Goal: Transaction & Acquisition: Purchase product/service

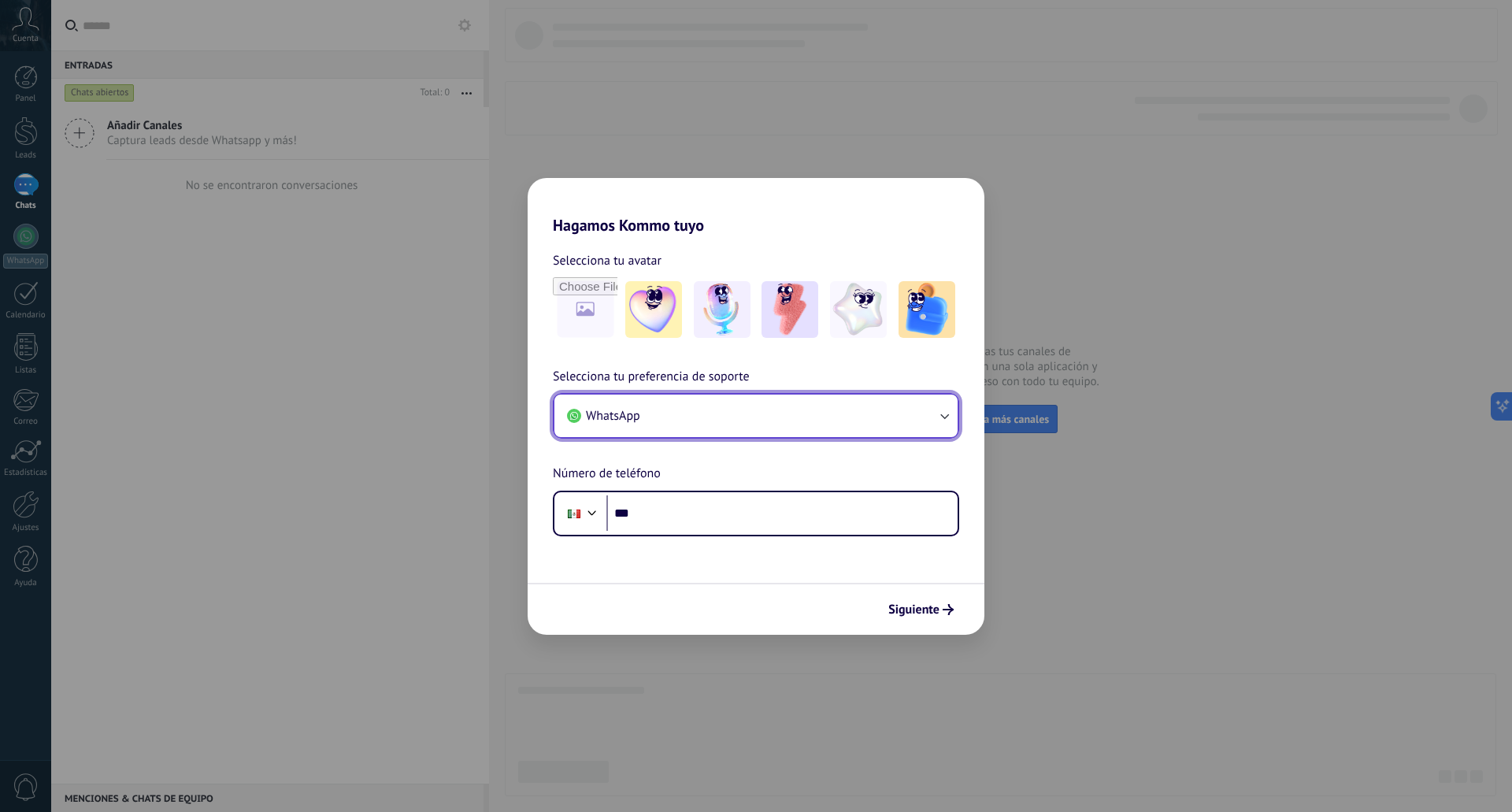
click at [742, 413] on button "WhatsApp" at bounding box center [756, 415] width 403 height 42
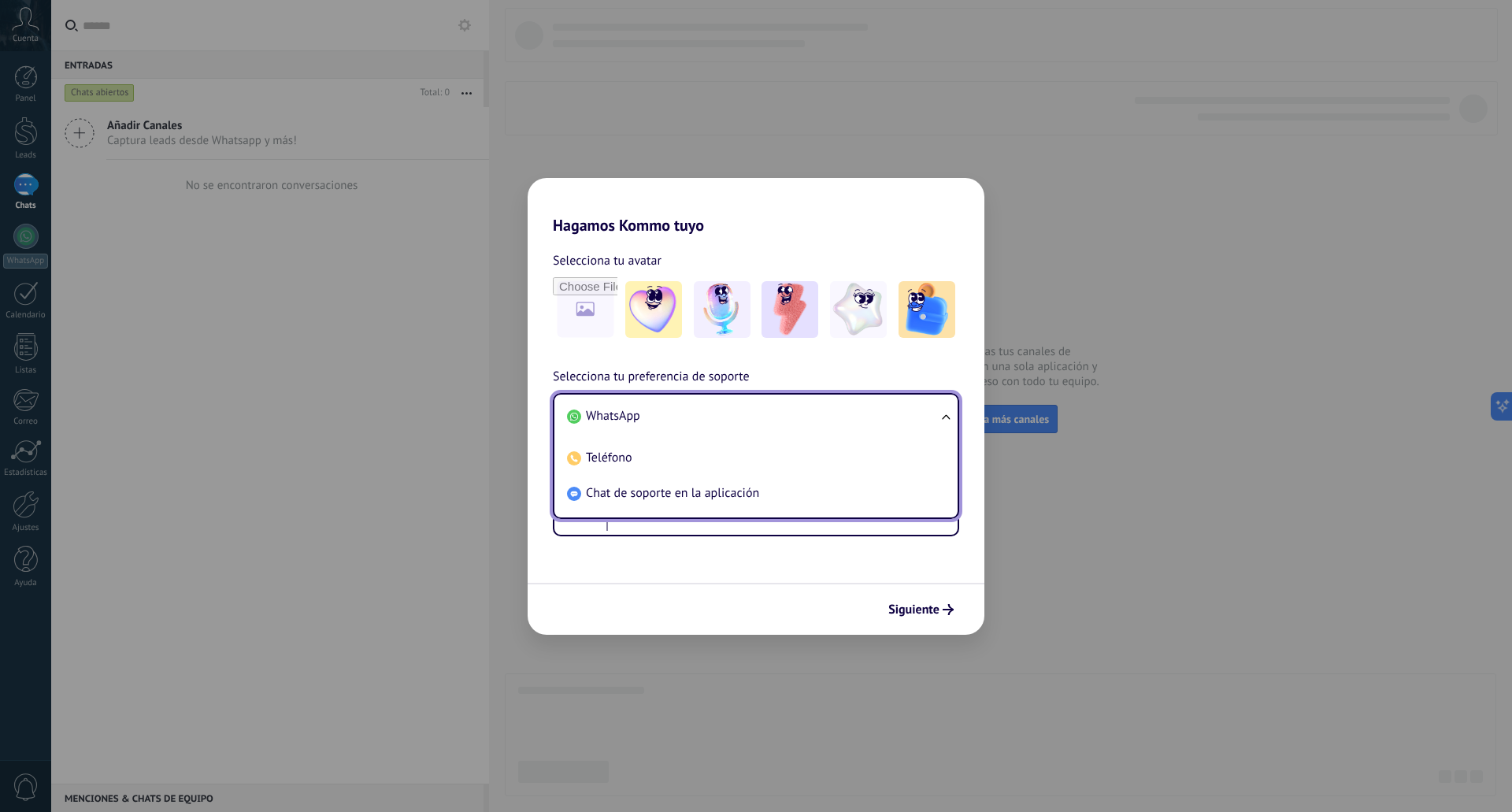
click at [742, 413] on li "WhatsApp" at bounding box center [753, 416] width 385 height 35
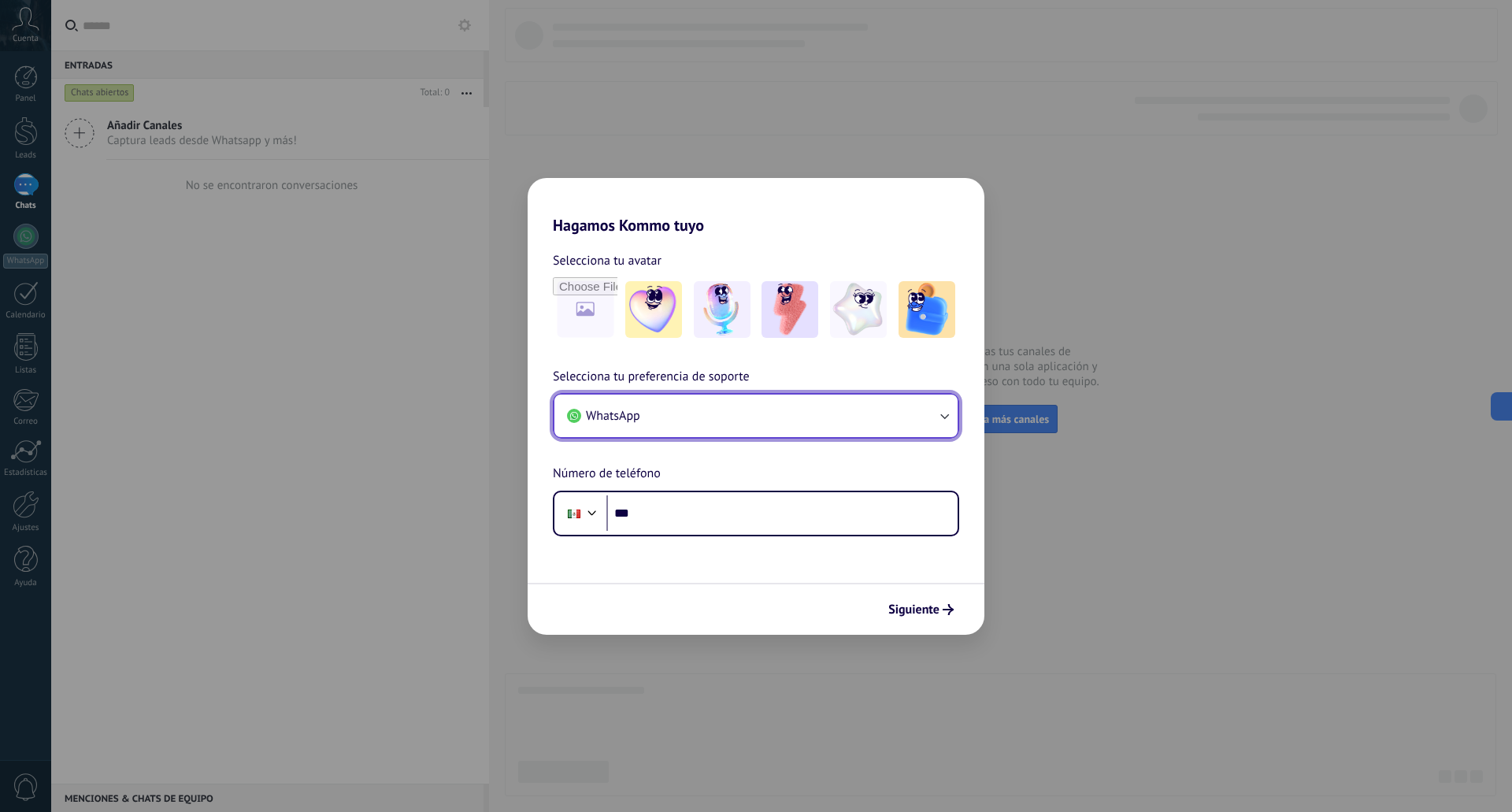
click at [742, 413] on button "WhatsApp" at bounding box center [756, 415] width 403 height 42
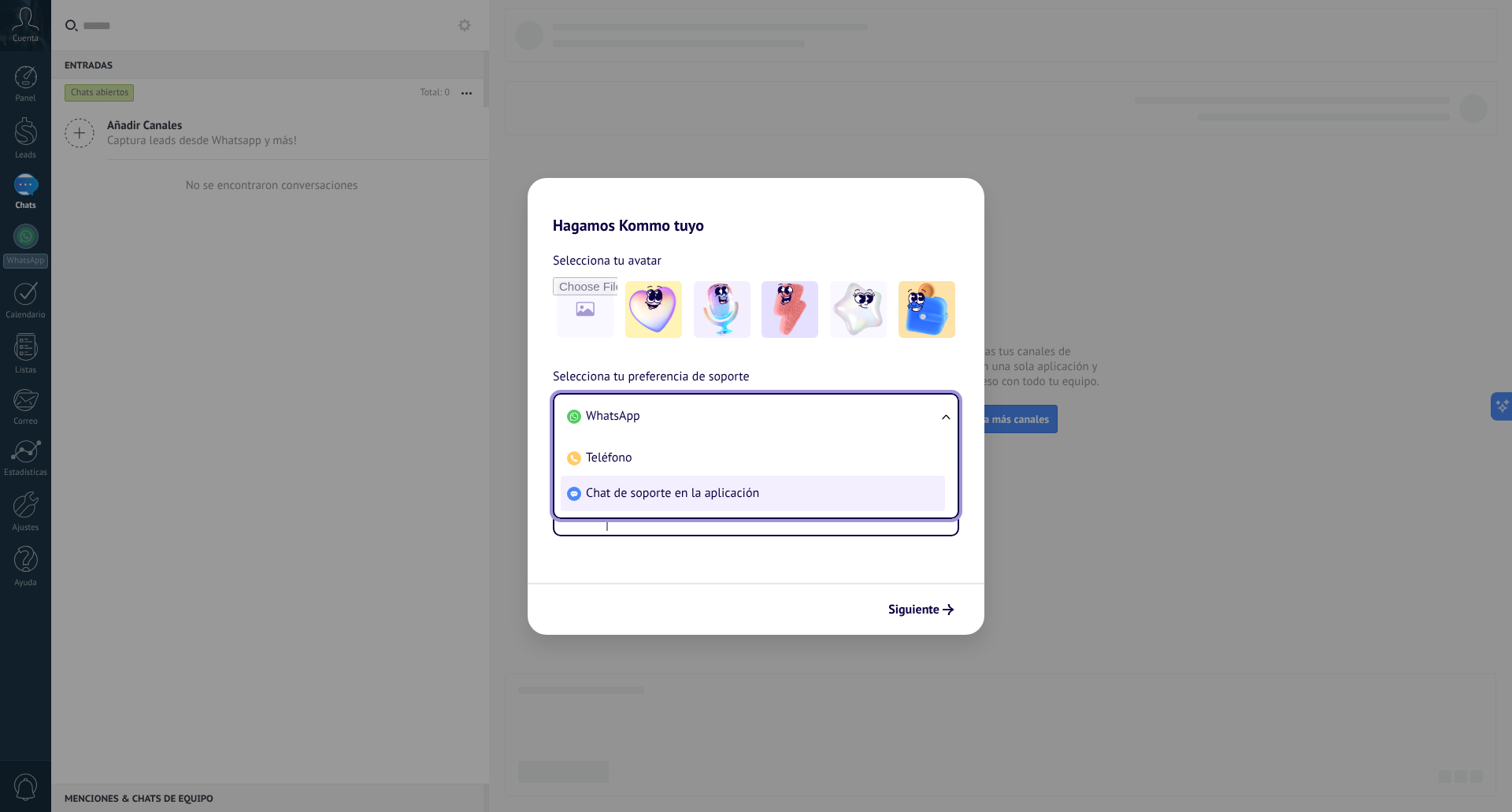
click at [710, 487] on span "Chat de soporte en la aplicación" at bounding box center [672, 493] width 173 height 16
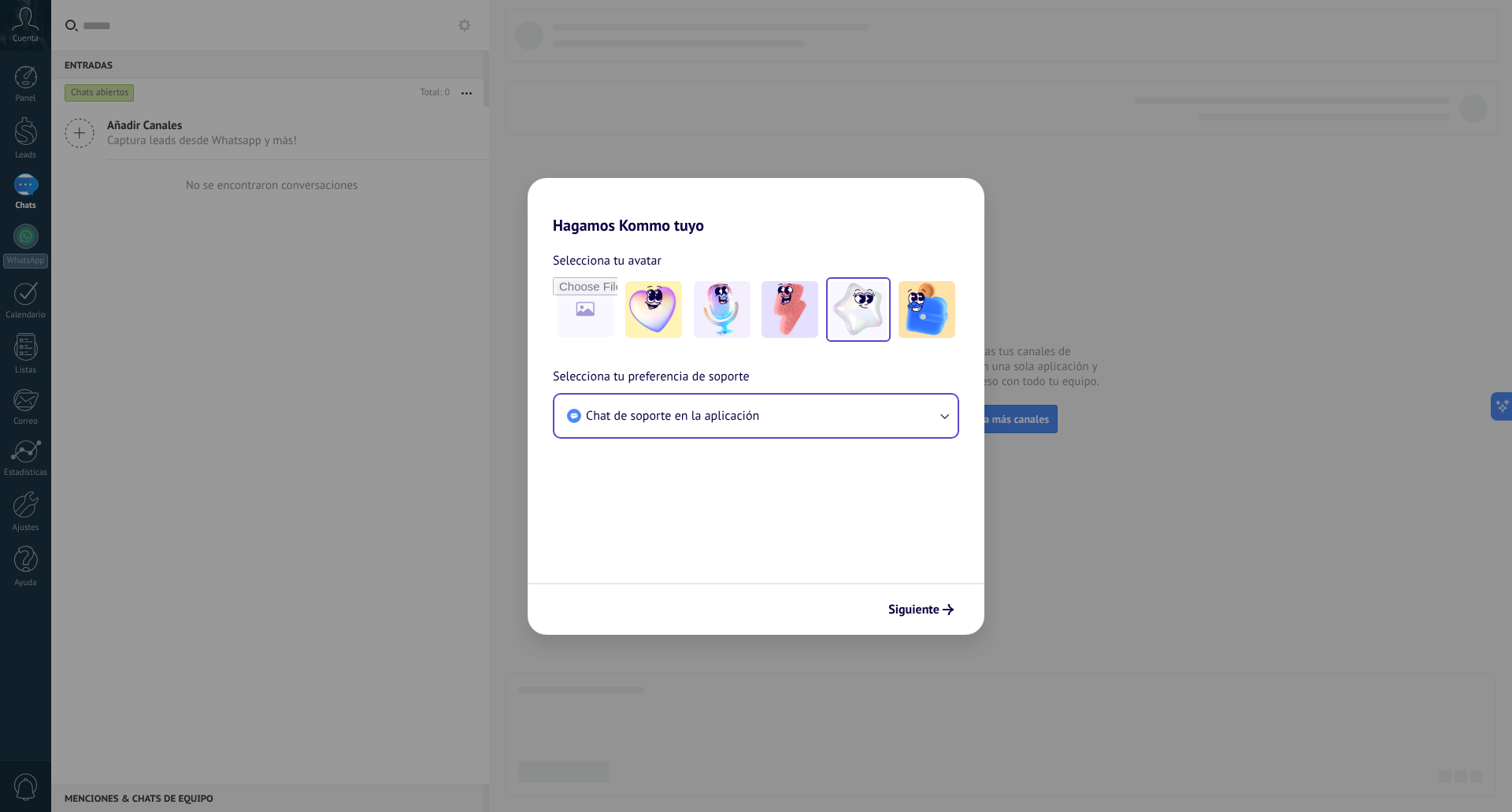
click at [844, 310] on img at bounding box center [858, 310] width 57 height 57
click at [926, 608] on span "Siguiente" at bounding box center [913, 609] width 51 height 11
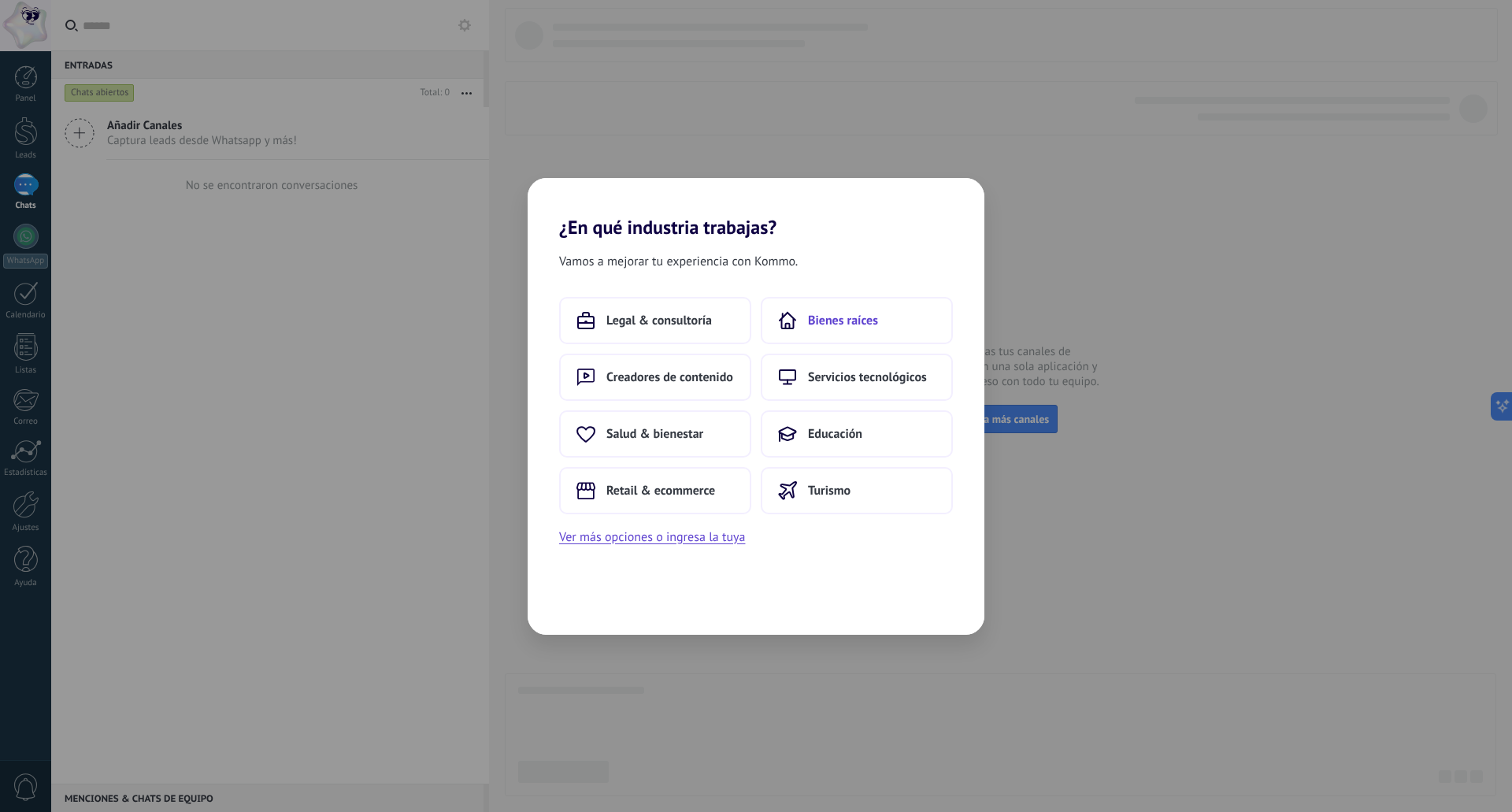
click at [887, 308] on button "Bienes raíces" at bounding box center [856, 320] width 192 height 47
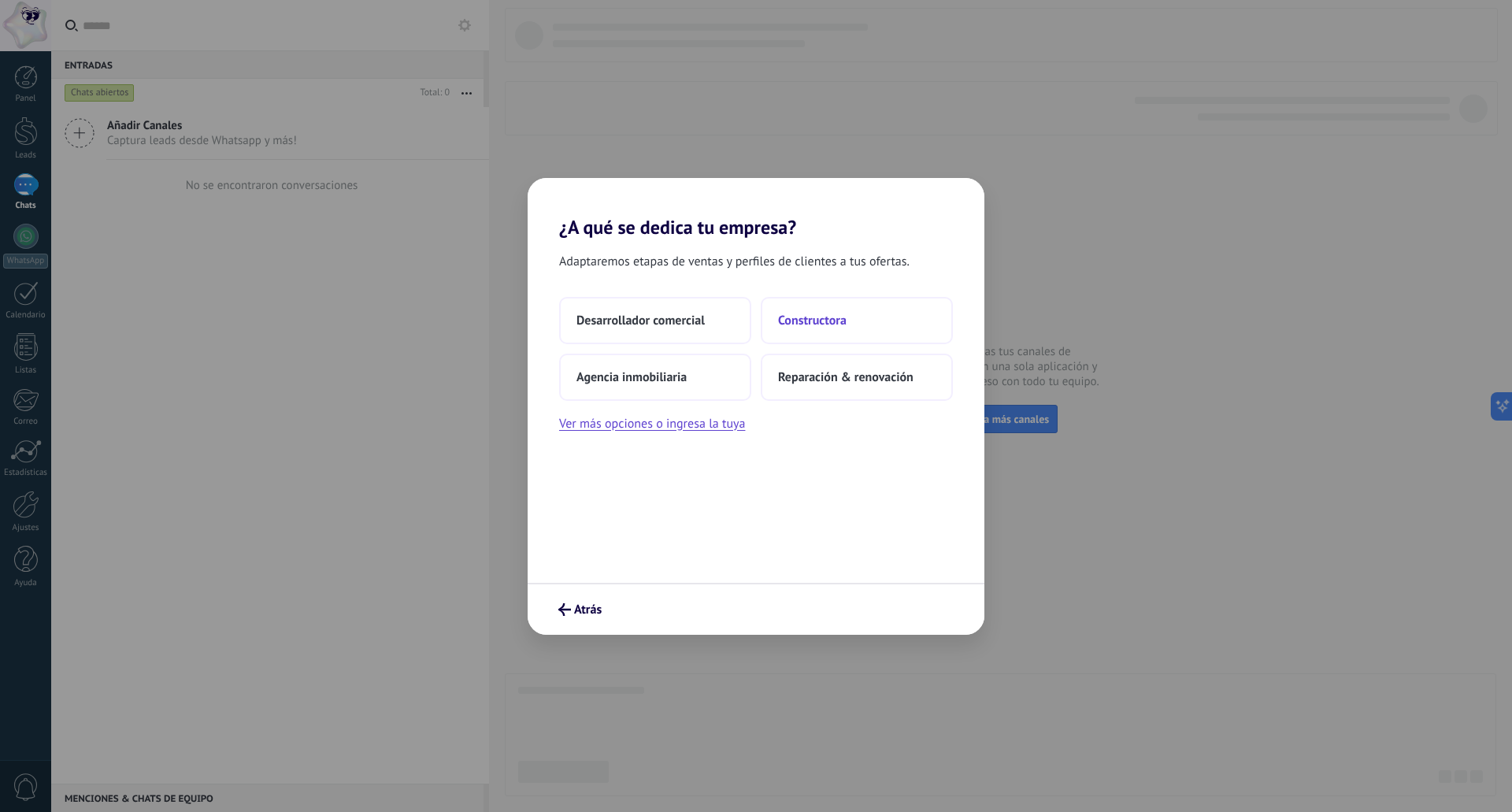
click at [878, 322] on button "Constructora" at bounding box center [856, 320] width 192 height 47
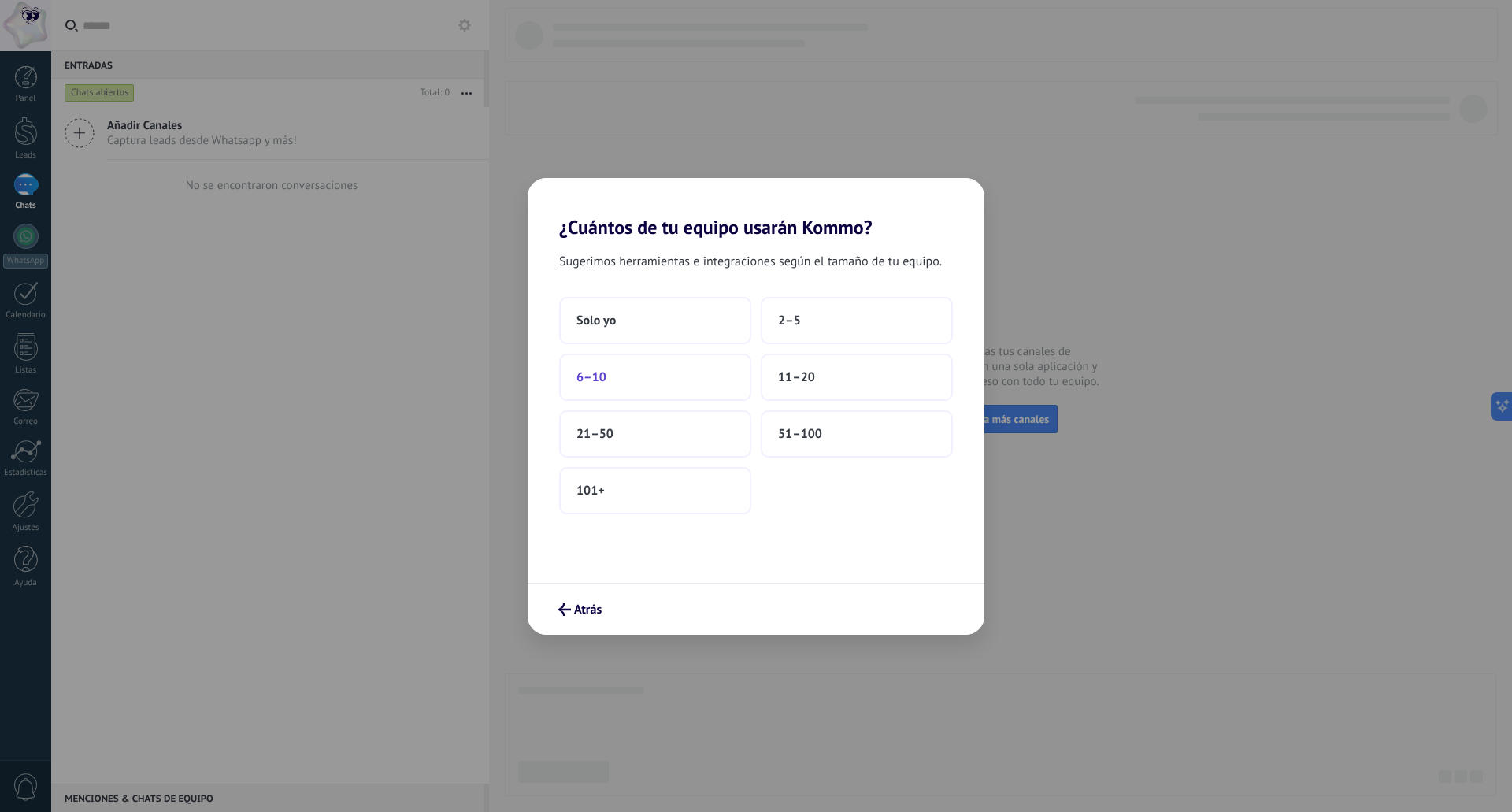
click at [656, 379] on button "6–10" at bounding box center [655, 377] width 192 height 47
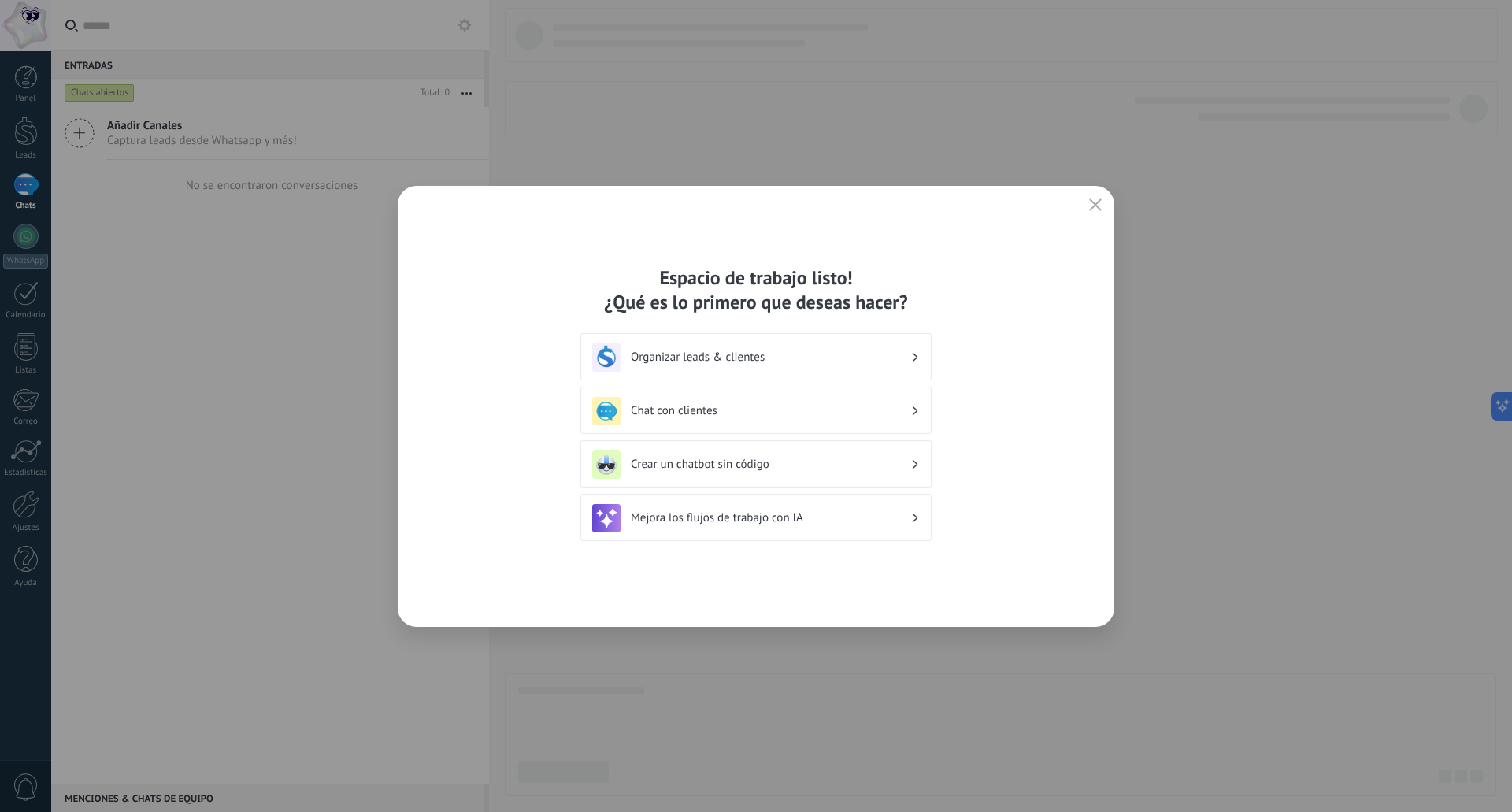
click at [807, 362] on h3 "Organizar leads & clientes" at bounding box center [770, 356] width 279 height 15
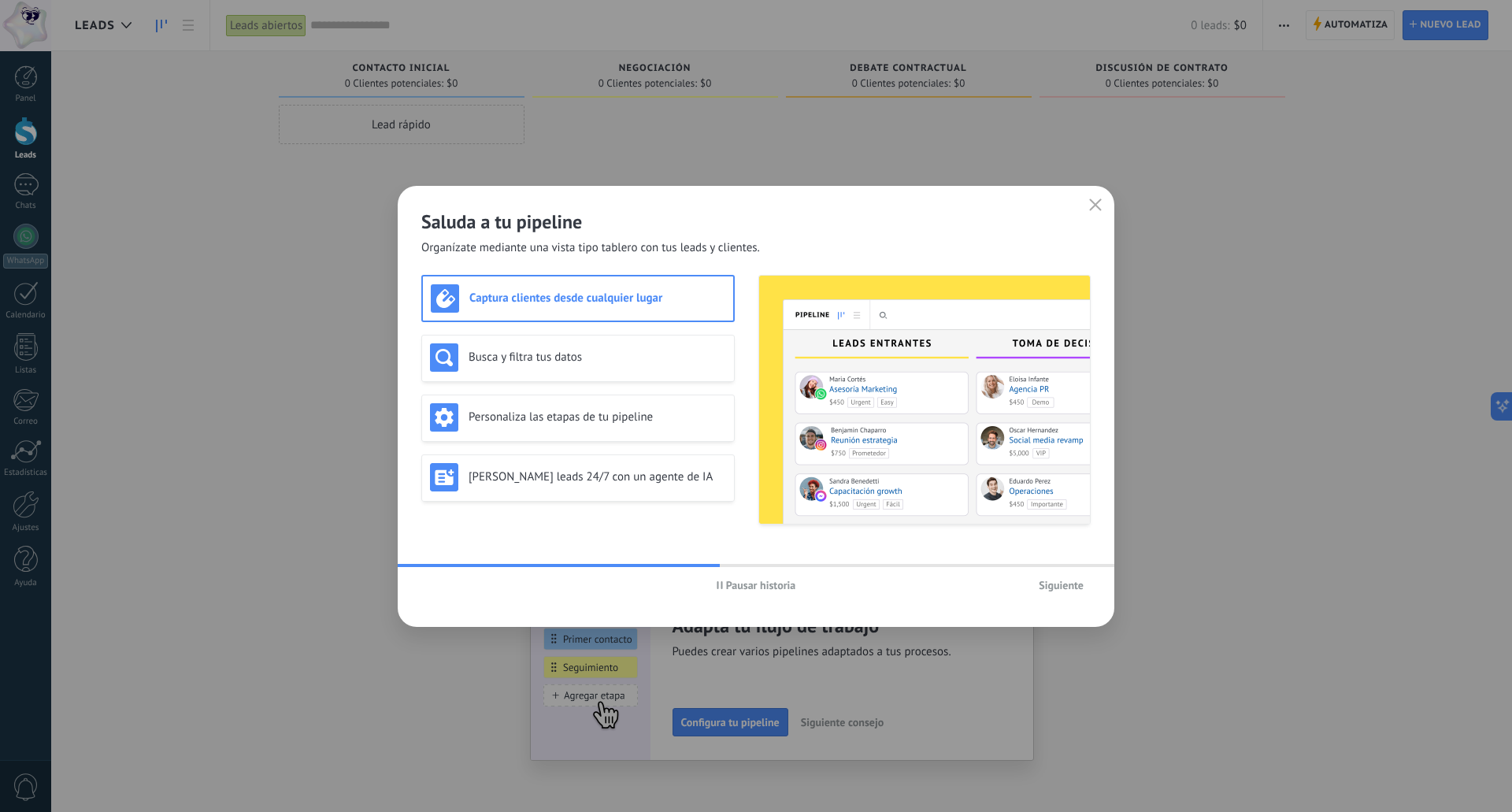
click at [1099, 204] on icon "button" at bounding box center [1095, 205] width 13 height 13
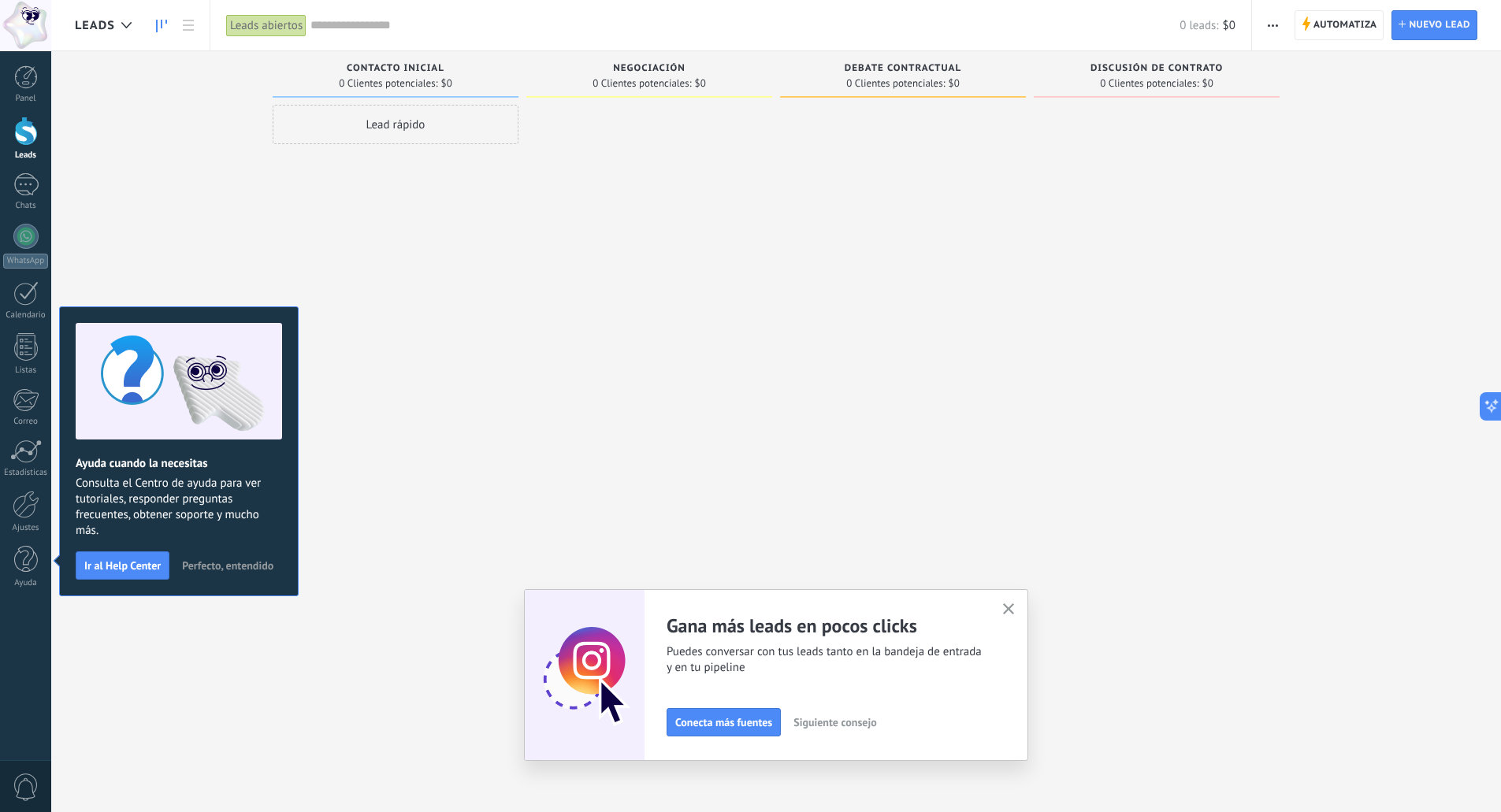
click at [1278, 27] on span "button" at bounding box center [1273, 25] width 10 height 30
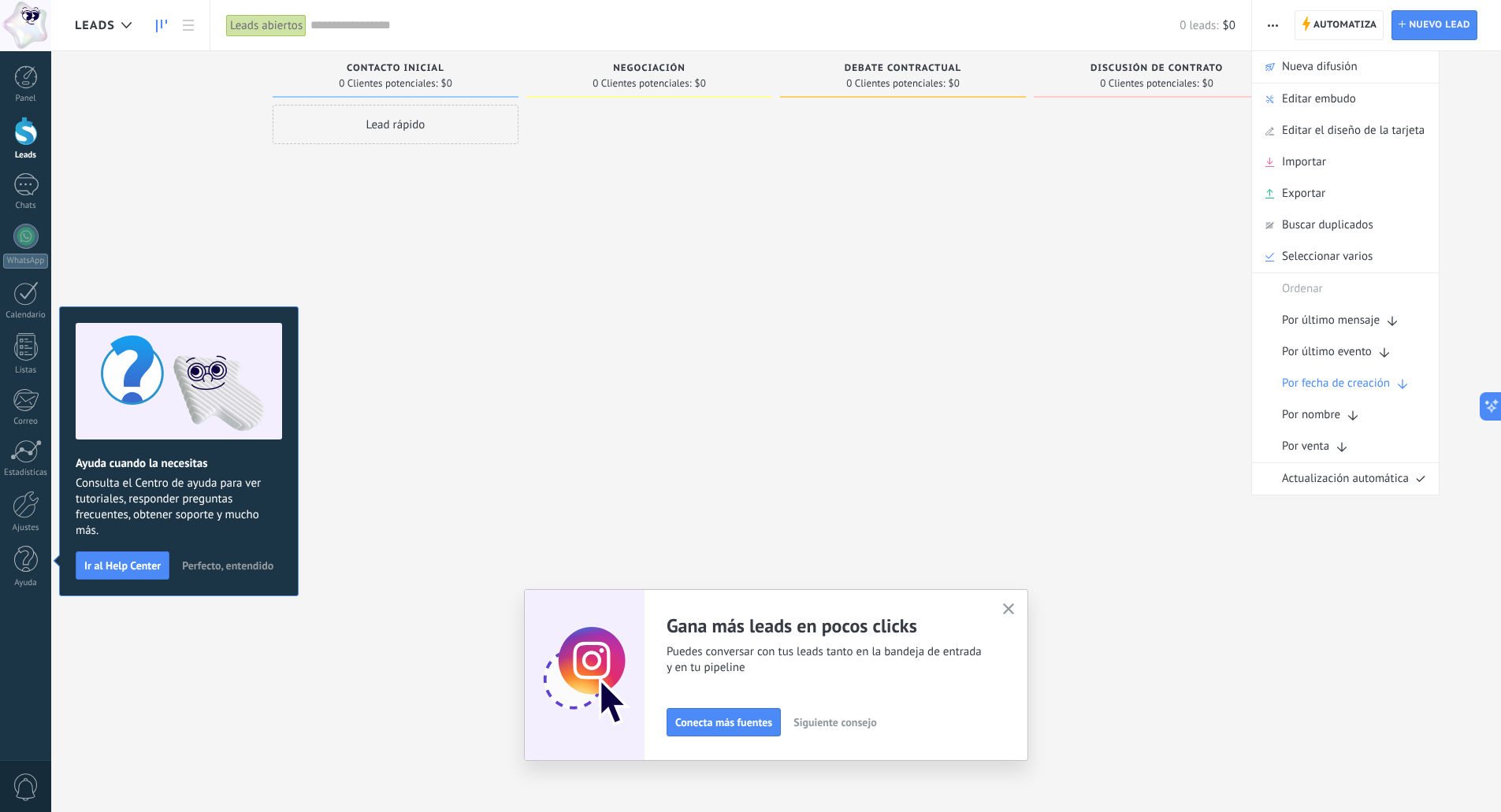
click at [1278, 27] on span "button" at bounding box center [1273, 25] width 10 height 30
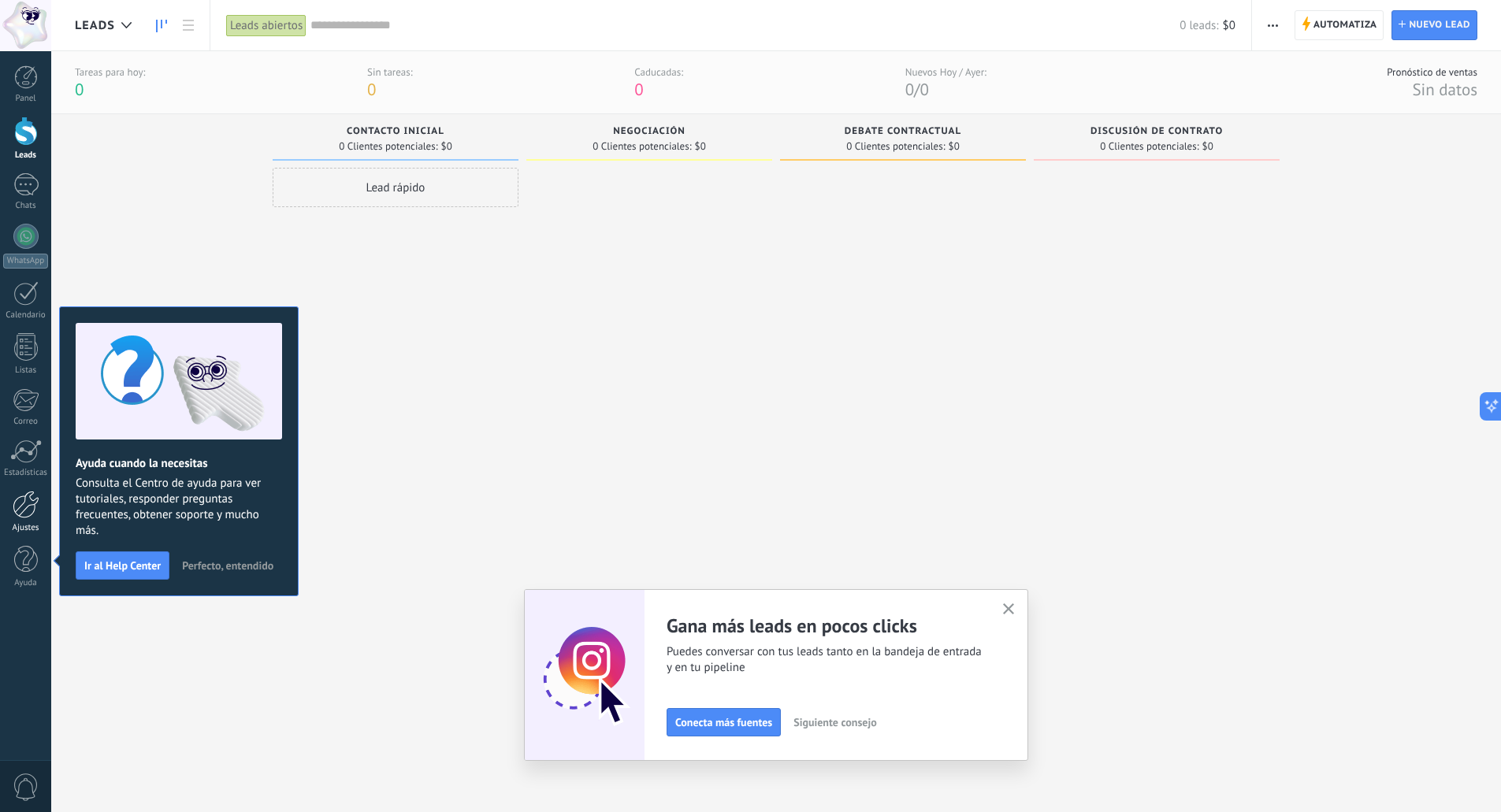
click at [29, 507] on div at bounding box center [26, 505] width 27 height 28
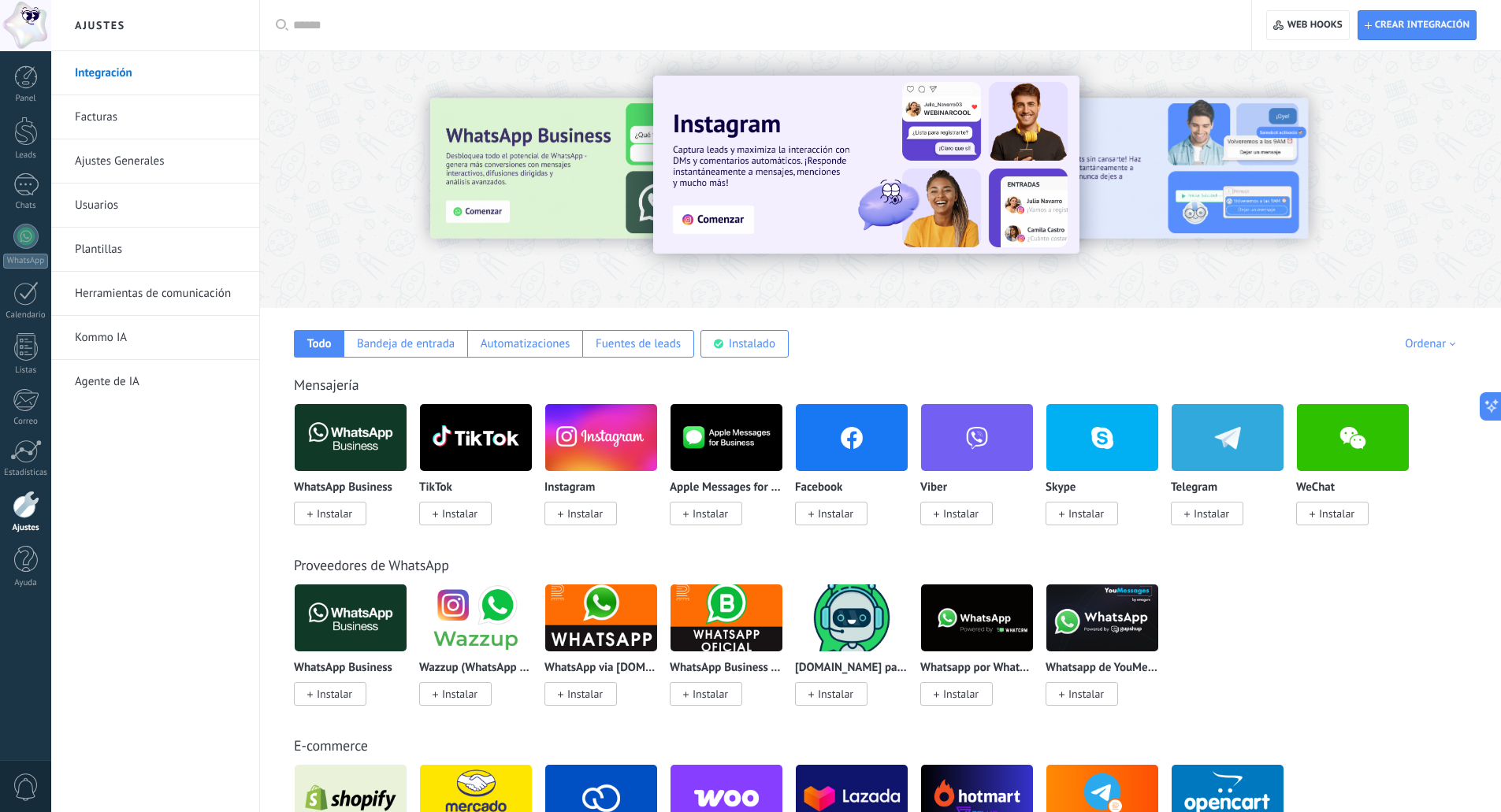
click at [112, 114] on link "Facturas" at bounding box center [159, 116] width 168 height 44
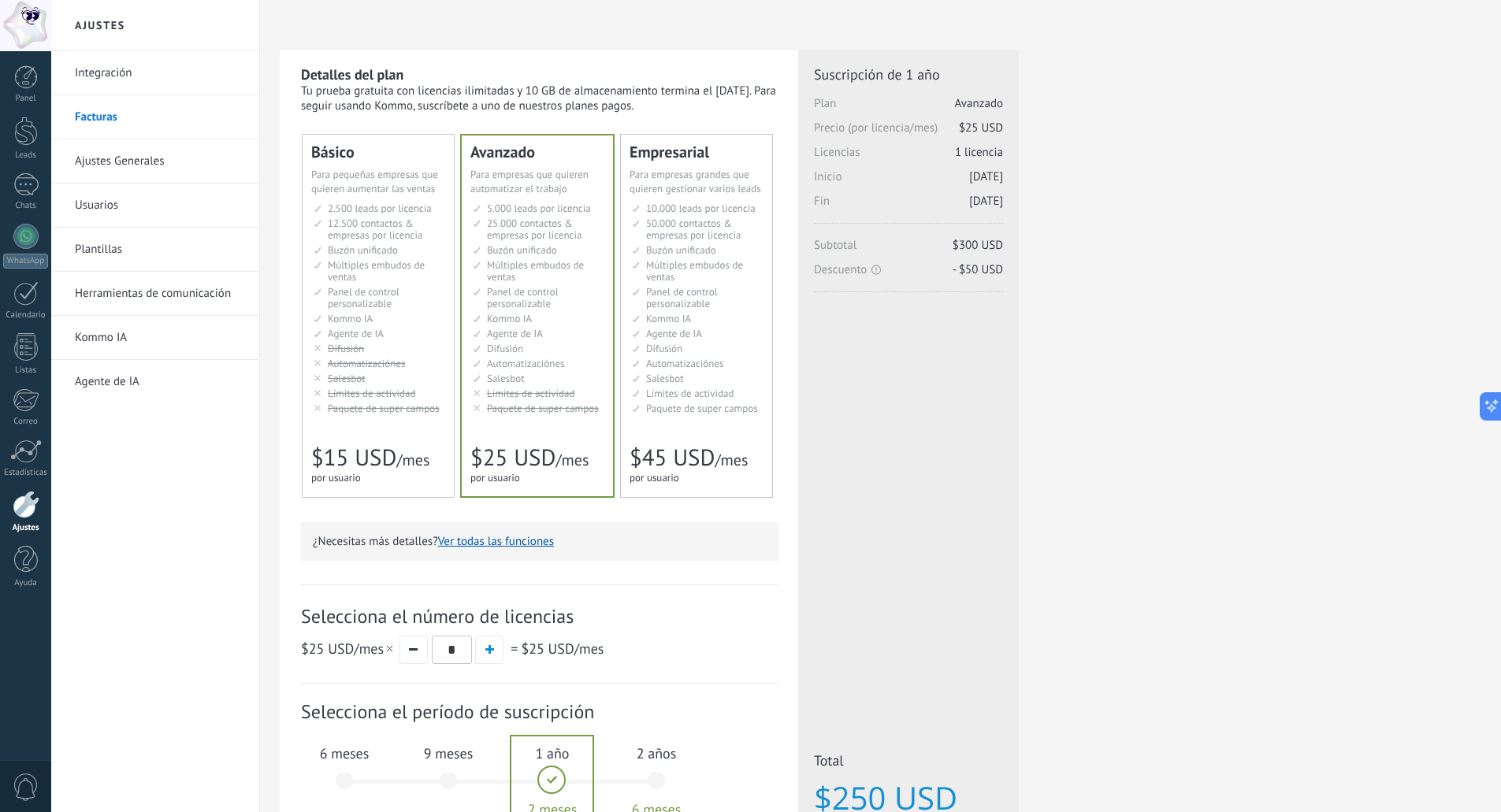
click at [386, 315] on li "Kommo AI Kommo AI Kommo IA Kommo AI Kommo IA Kommo AI Kommo AI" at bounding box center [379, 318] width 131 height 12
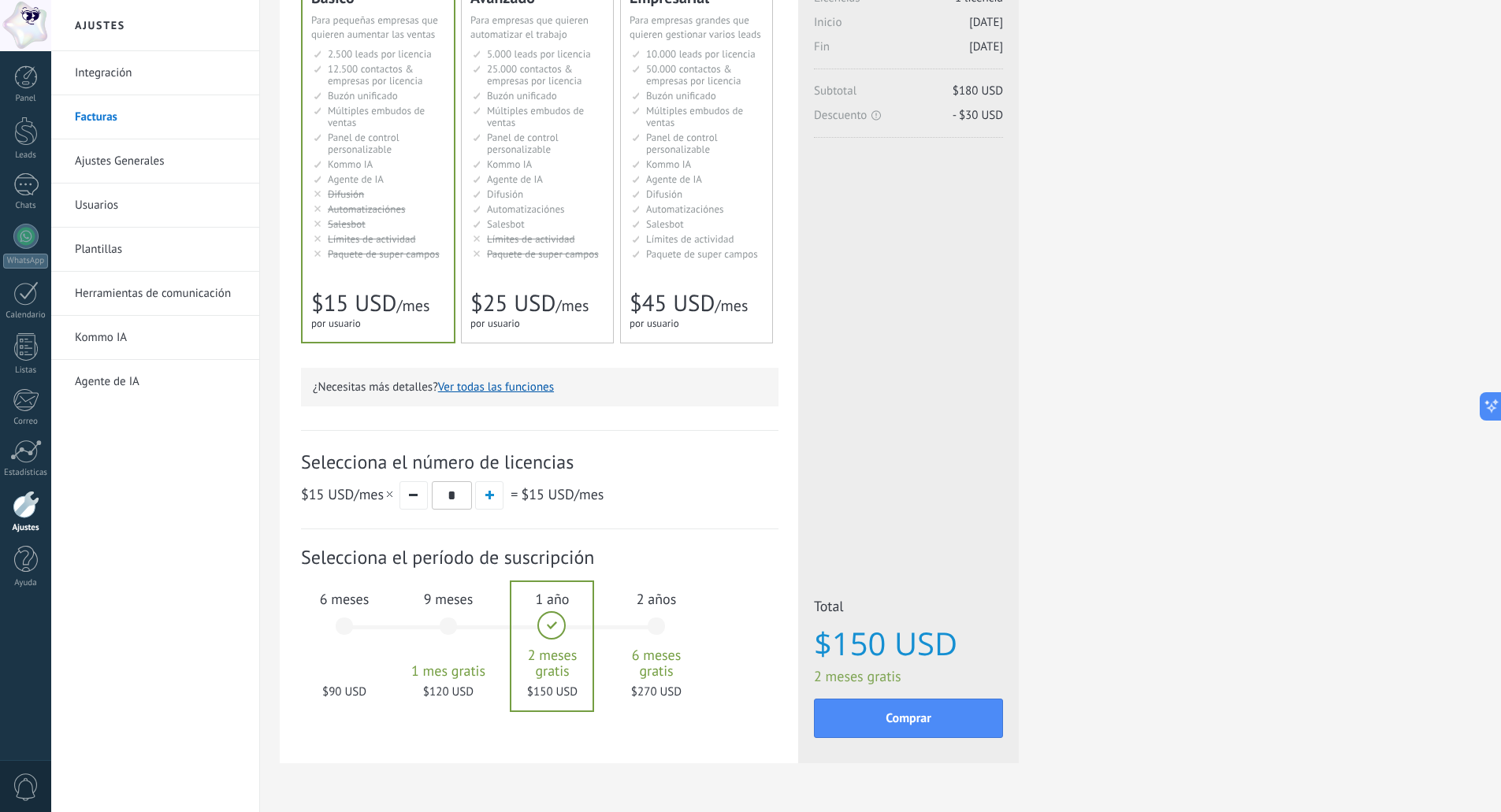
scroll to position [197, 0]
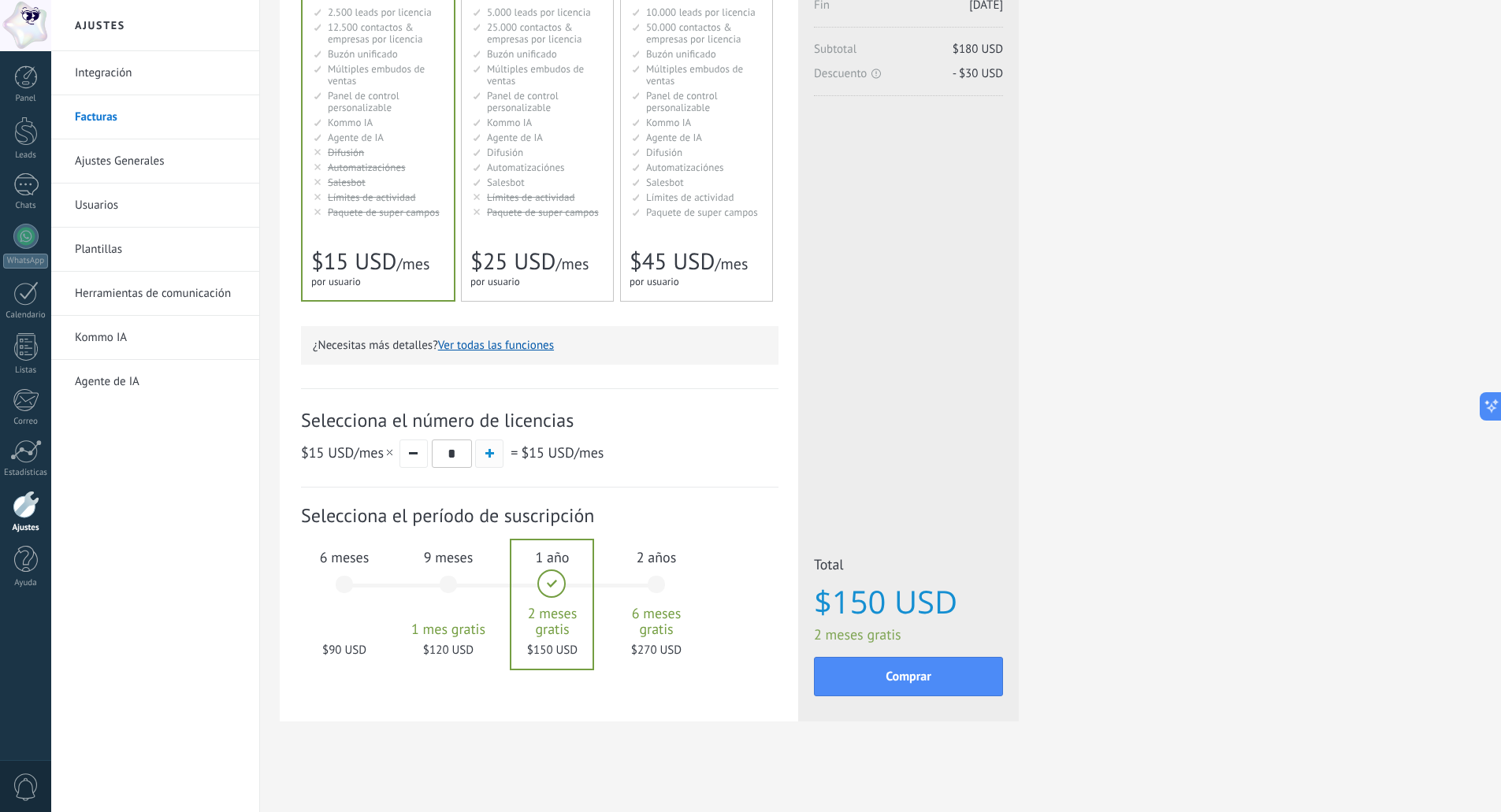
click at [488, 453] on span "button" at bounding box center [489, 453] width 9 height 9
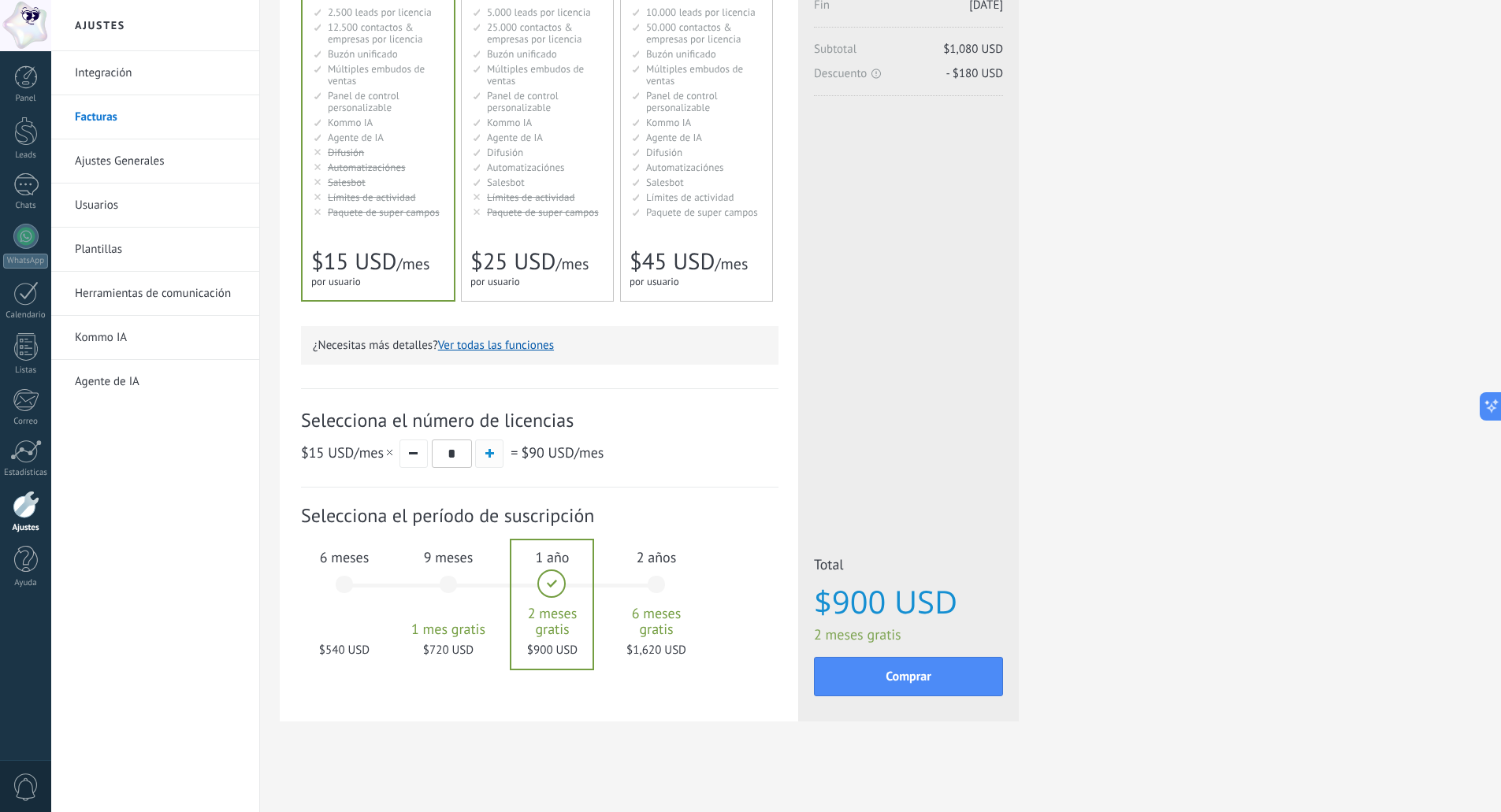
click at [488, 453] on span "button" at bounding box center [489, 453] width 9 height 9
type input "*"
click at [918, 680] on span "Comprar" at bounding box center [908, 677] width 46 height 11
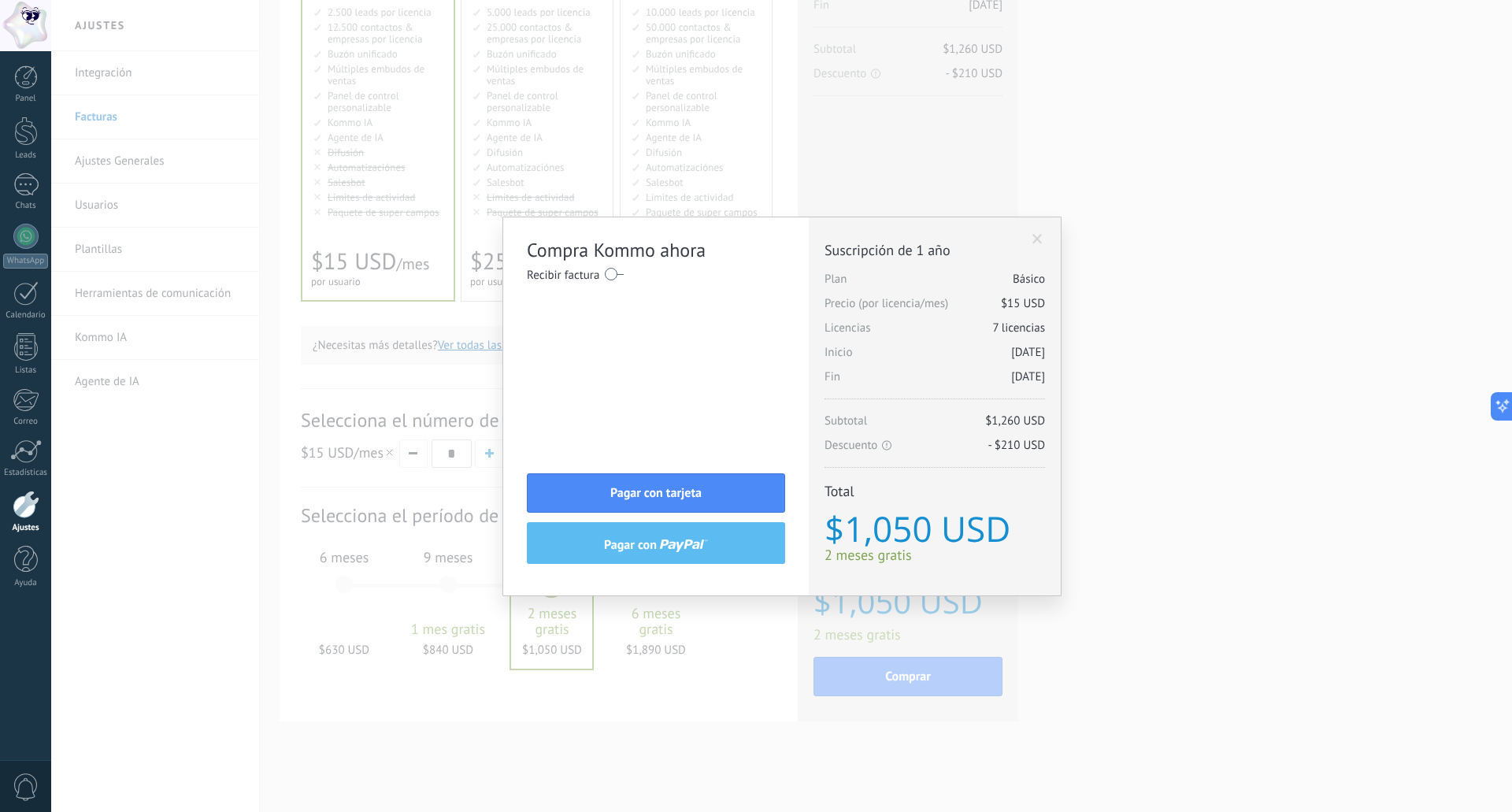
click at [615, 277] on label at bounding box center [614, 274] width 19 height 25
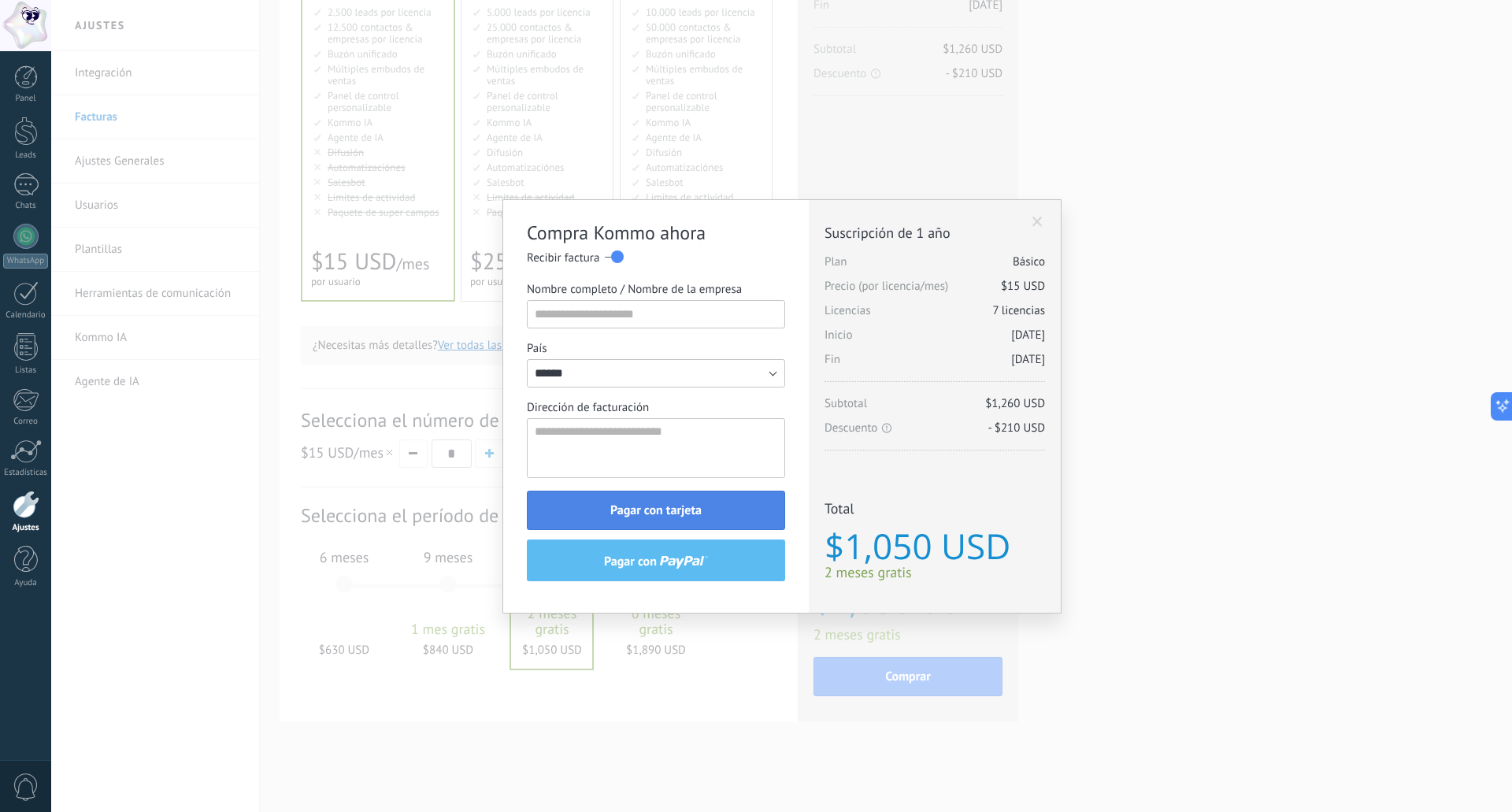
click at [694, 505] on span "Pagar con tarjeta" at bounding box center [656, 510] width 91 height 11
click at [1040, 224] on span at bounding box center [1038, 222] width 10 height 11
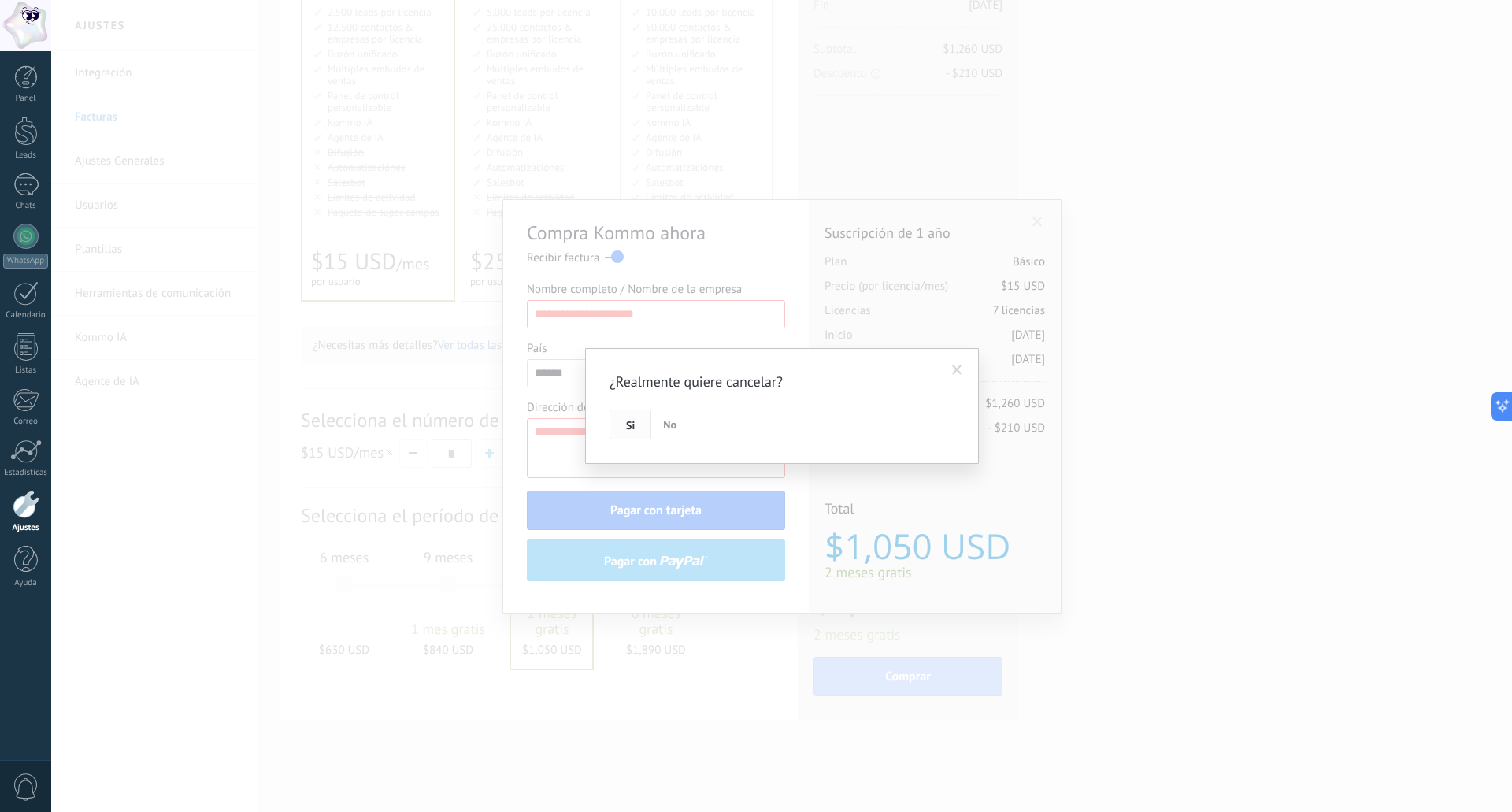
click at [635, 425] on span "Si" at bounding box center [631, 425] width 9 height 11
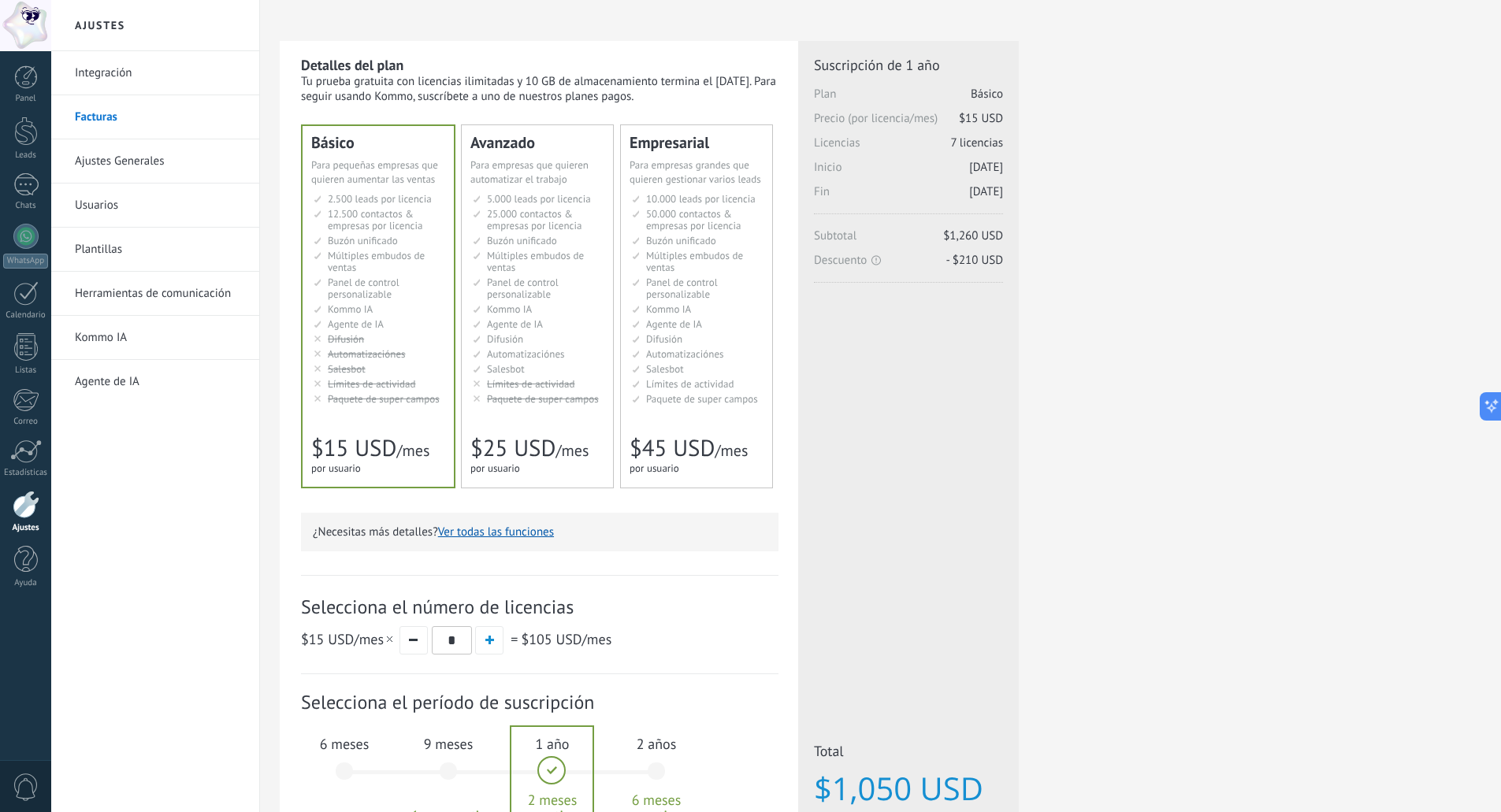
scroll to position [0, 0]
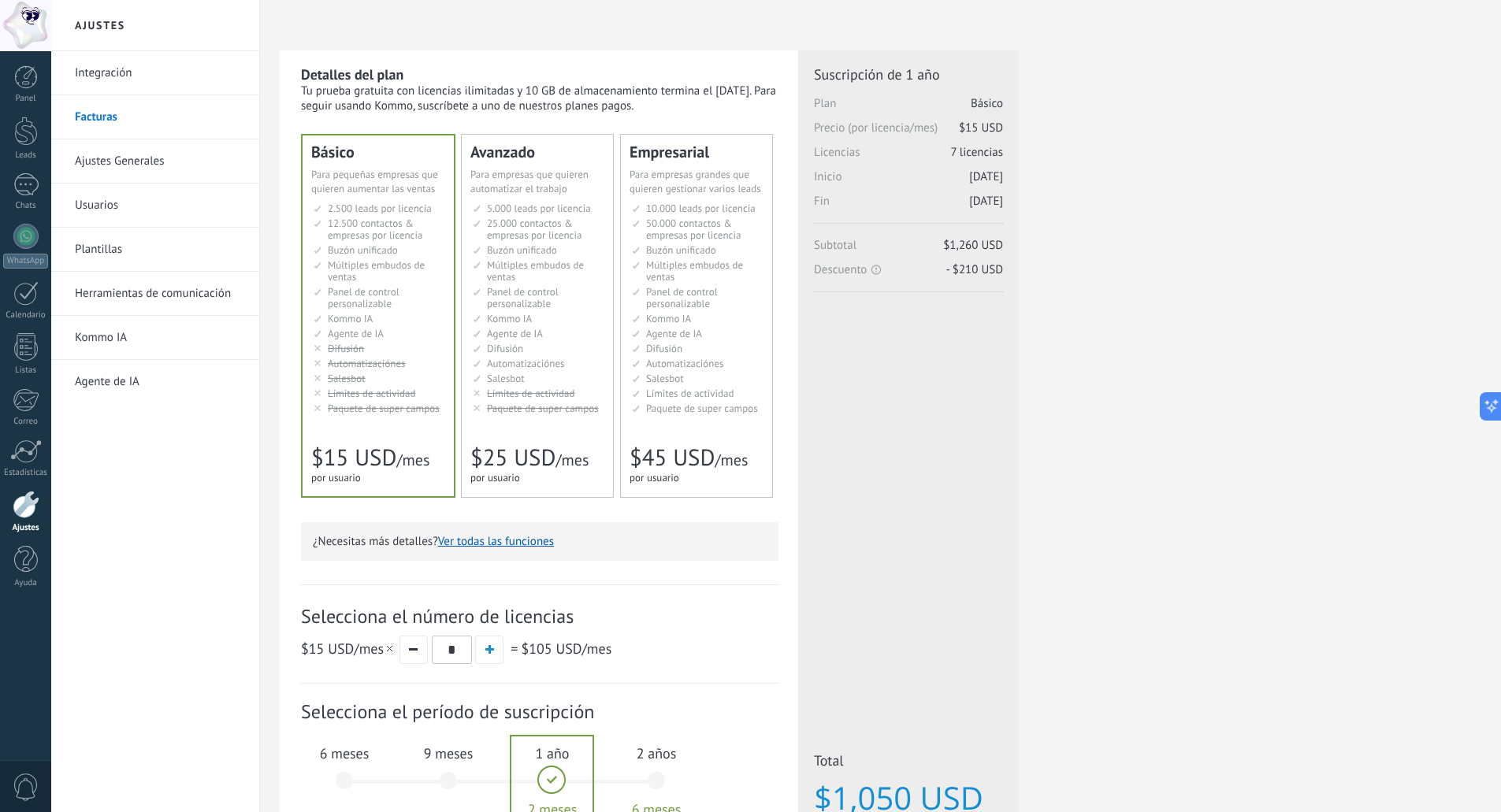
click at [96, 155] on link "Ajustes Generales" at bounding box center [159, 161] width 168 height 44
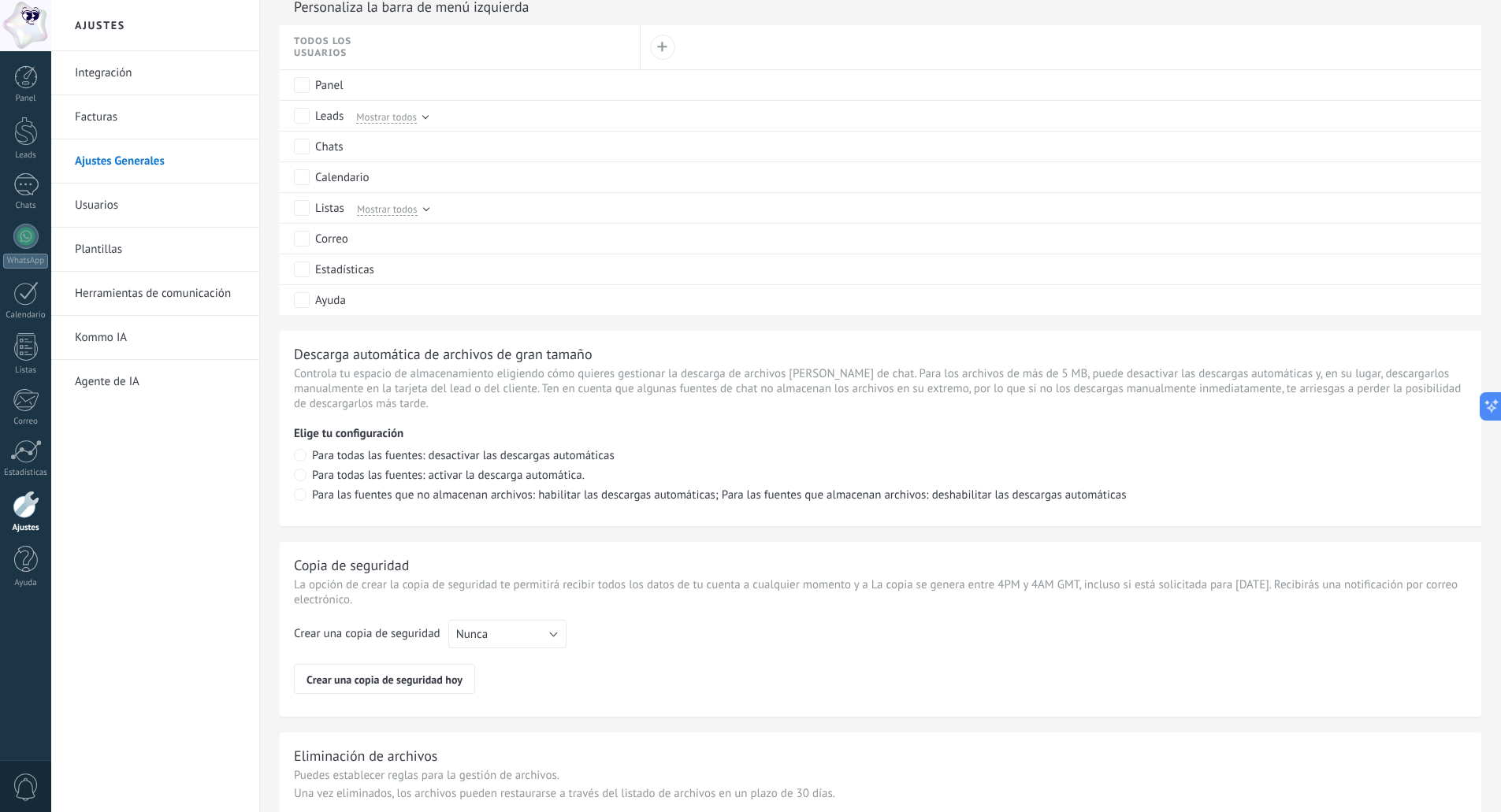
scroll to position [909, 0]
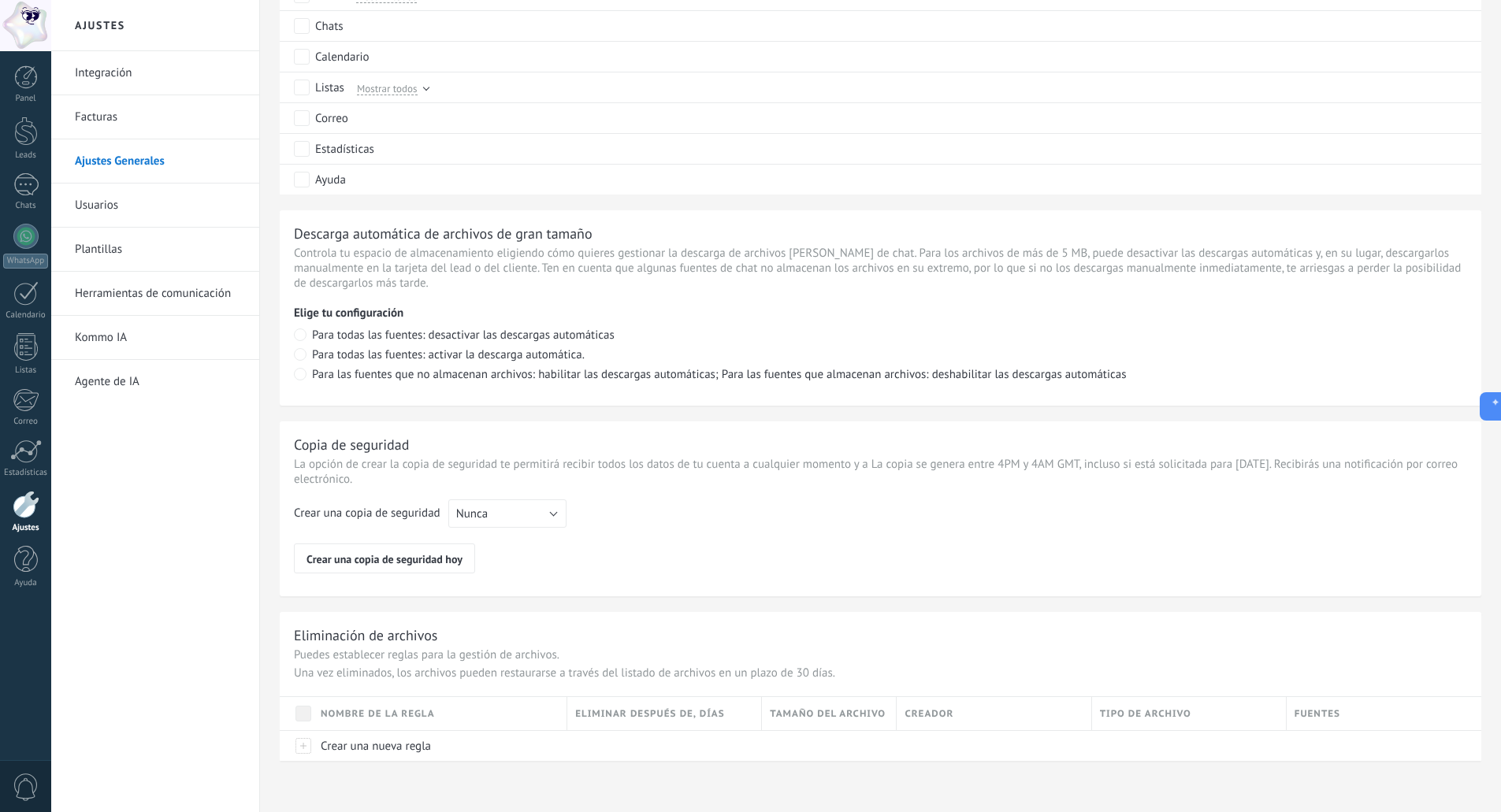
click at [104, 118] on link "Facturas" at bounding box center [159, 116] width 168 height 44
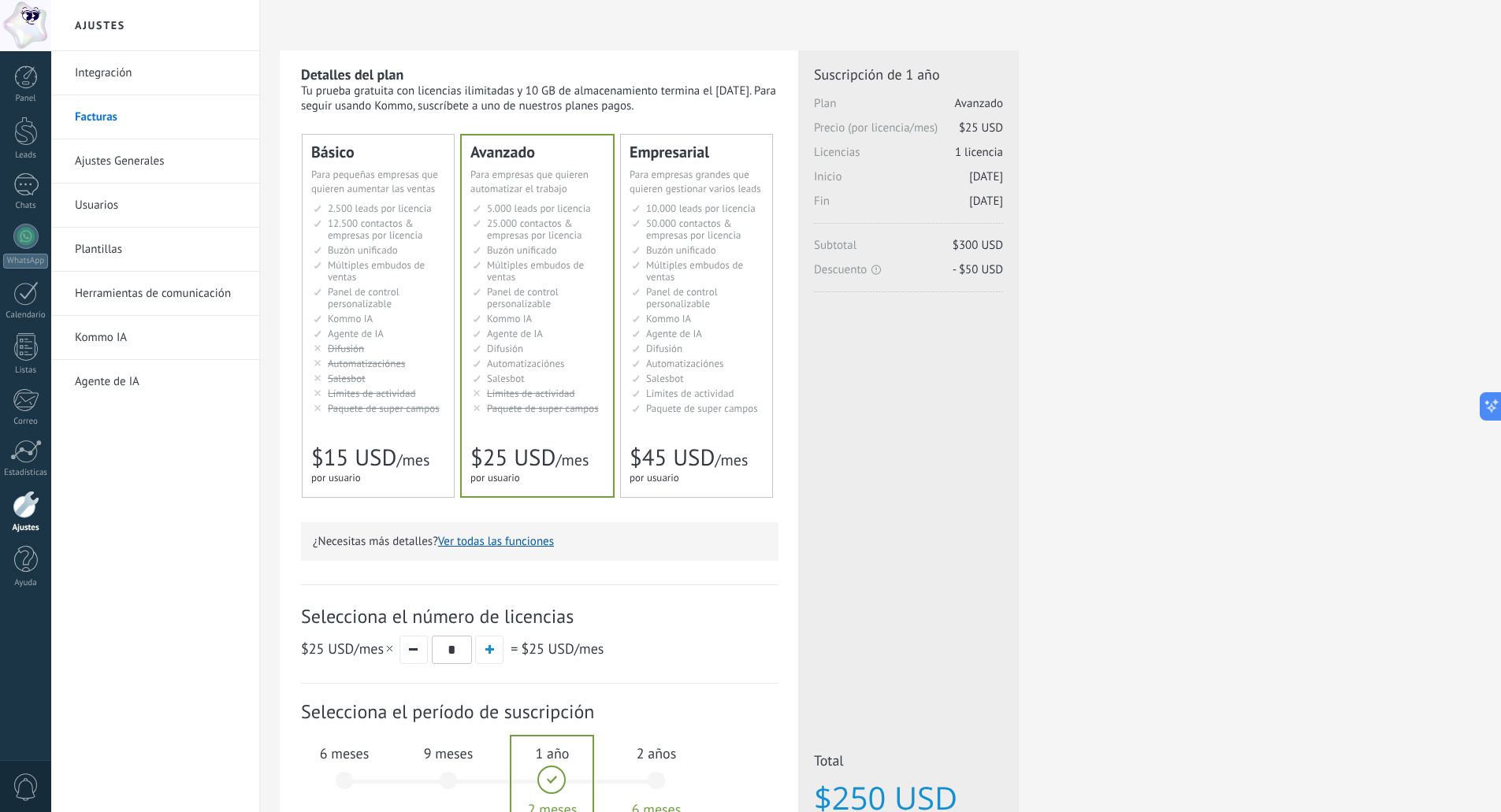
click at [500, 537] on button "Ver todas las funciones" at bounding box center [496, 541] width 116 height 15
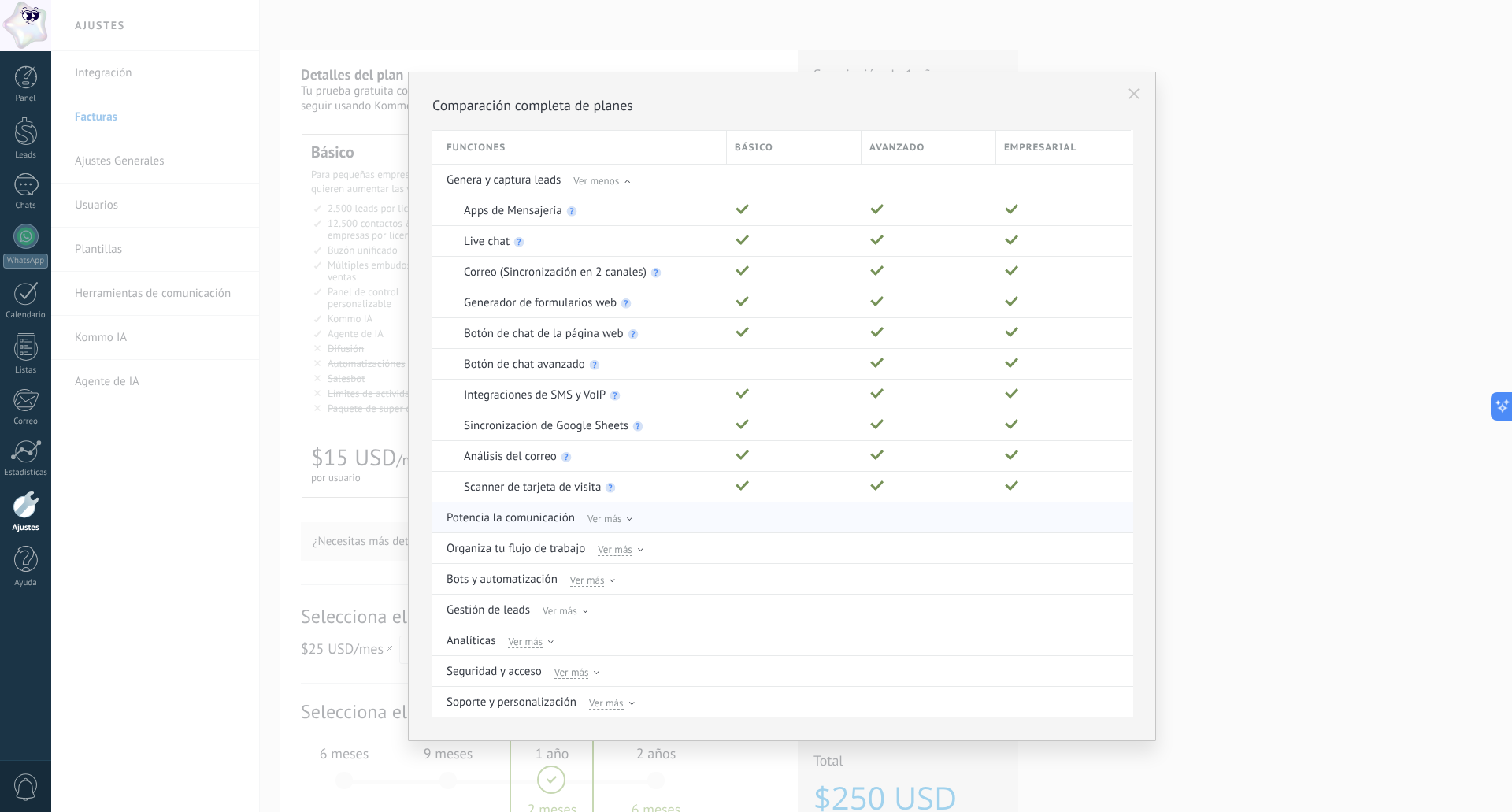
click at [624, 522] on div "Ver más" at bounding box center [610, 518] width 46 height 14
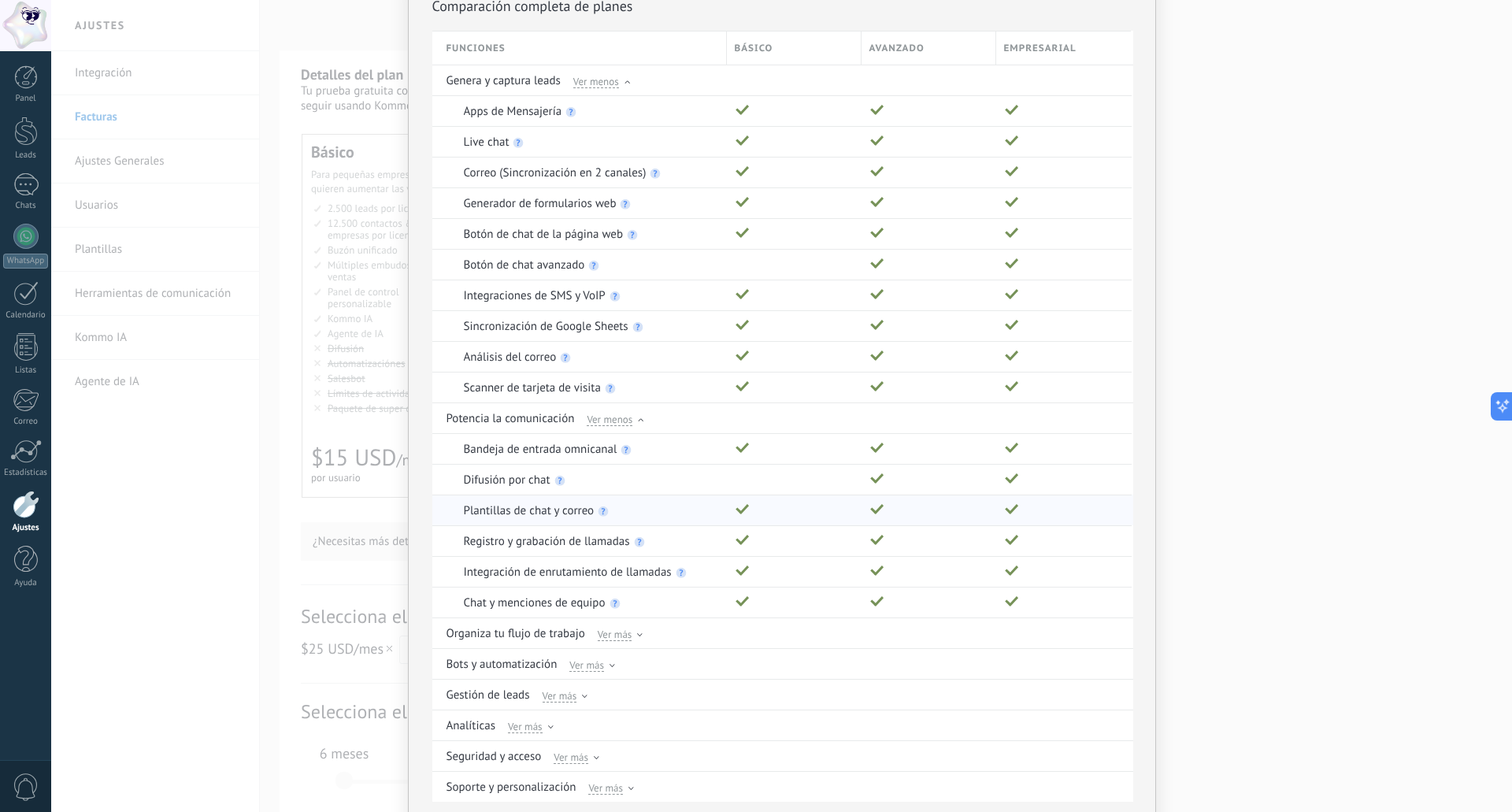
scroll to position [144, 0]
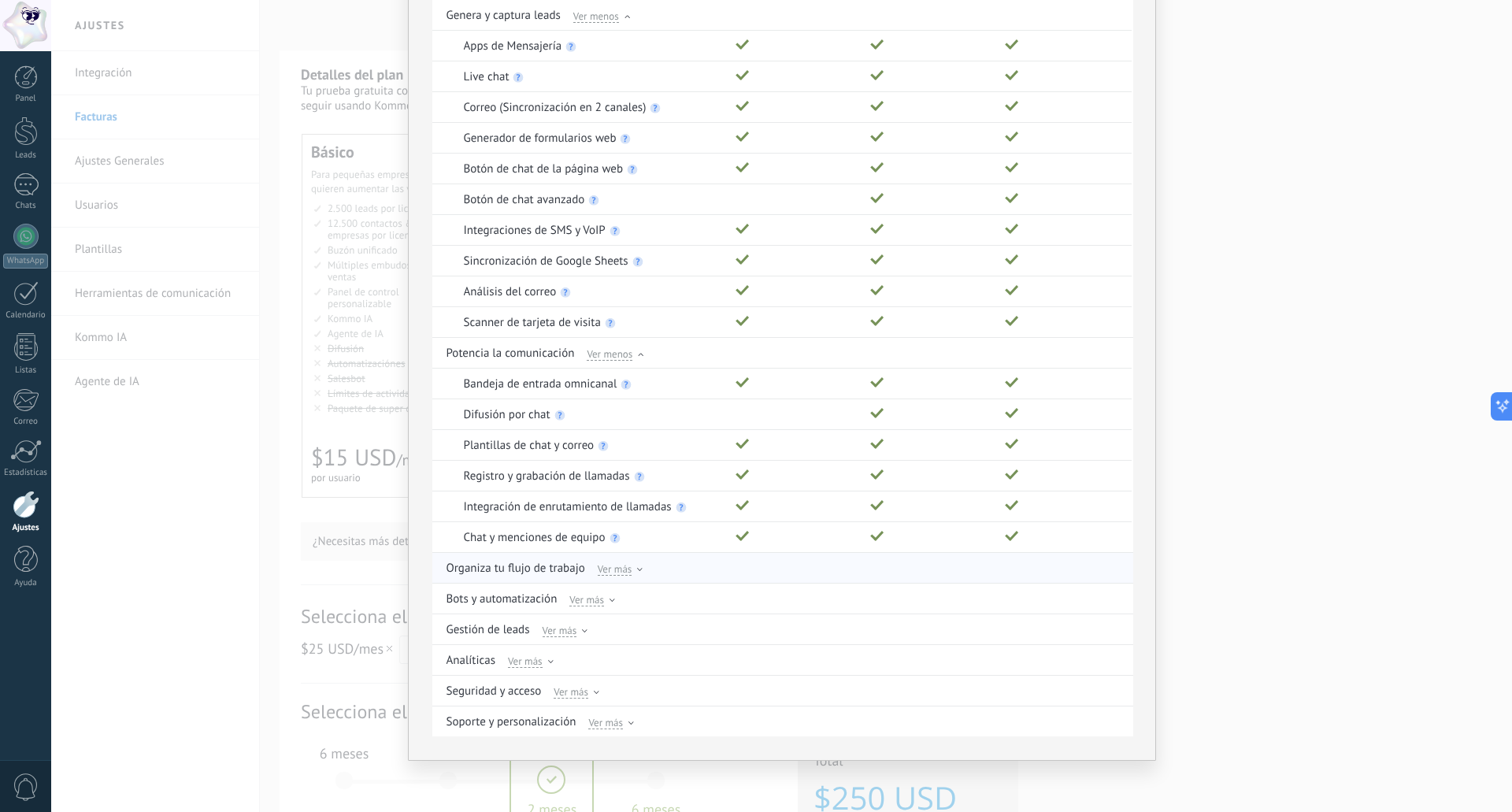
click at [631, 568] on div "Ver más" at bounding box center [620, 568] width 46 height 14
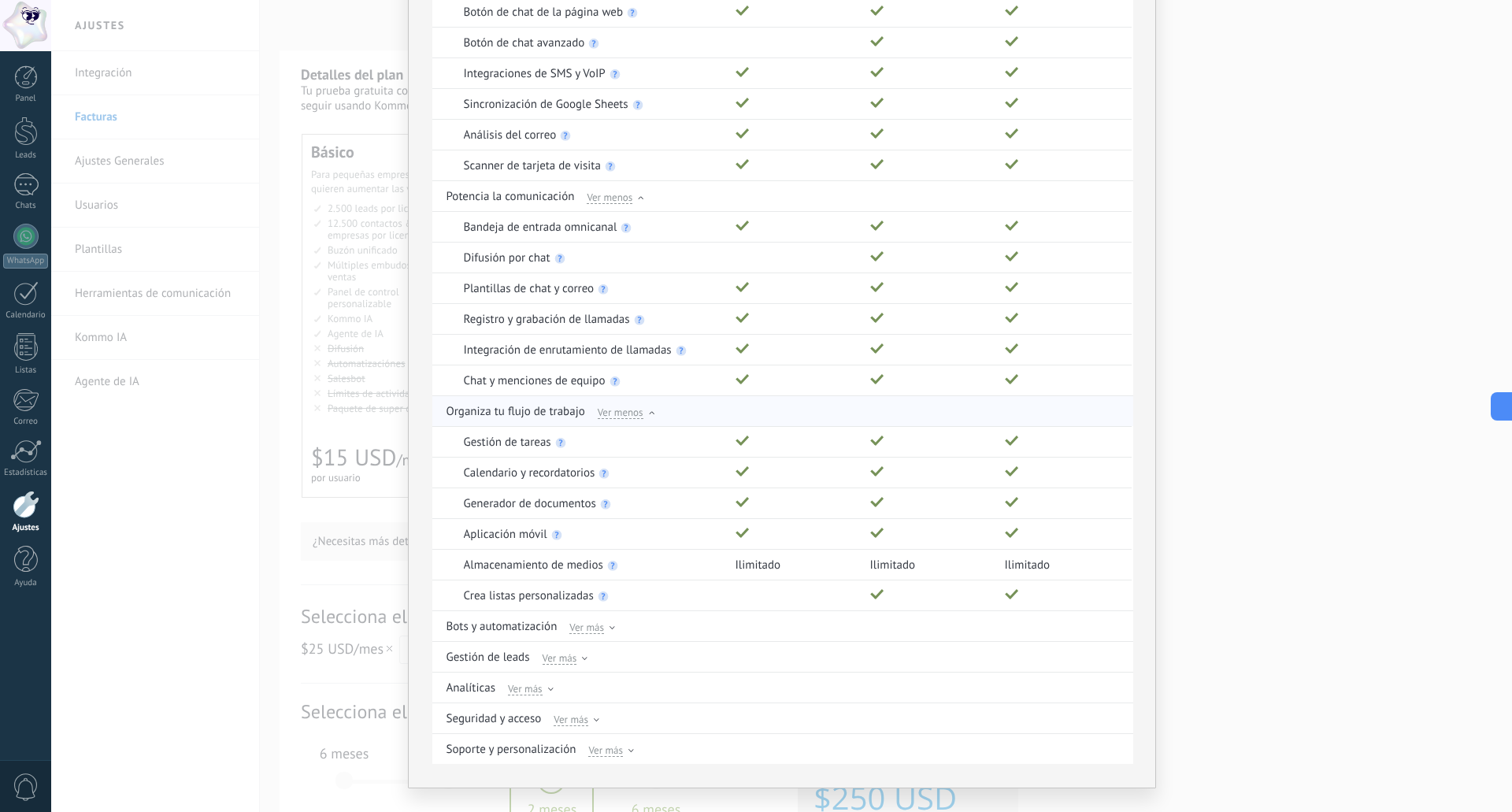
scroll to position [302, 0]
click at [610, 628] on use at bounding box center [612, 627] width 5 height 3
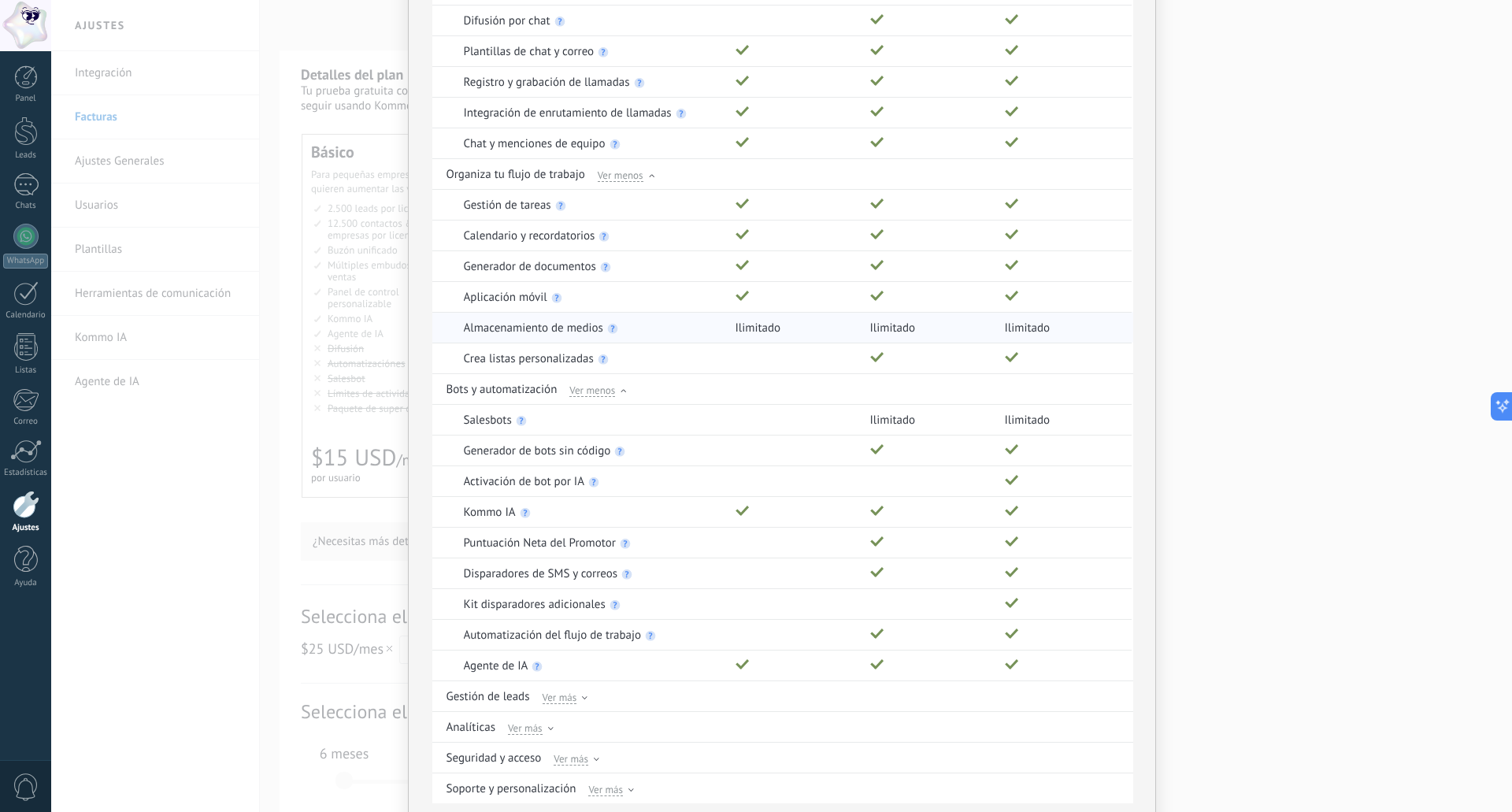
scroll to position [605, 0]
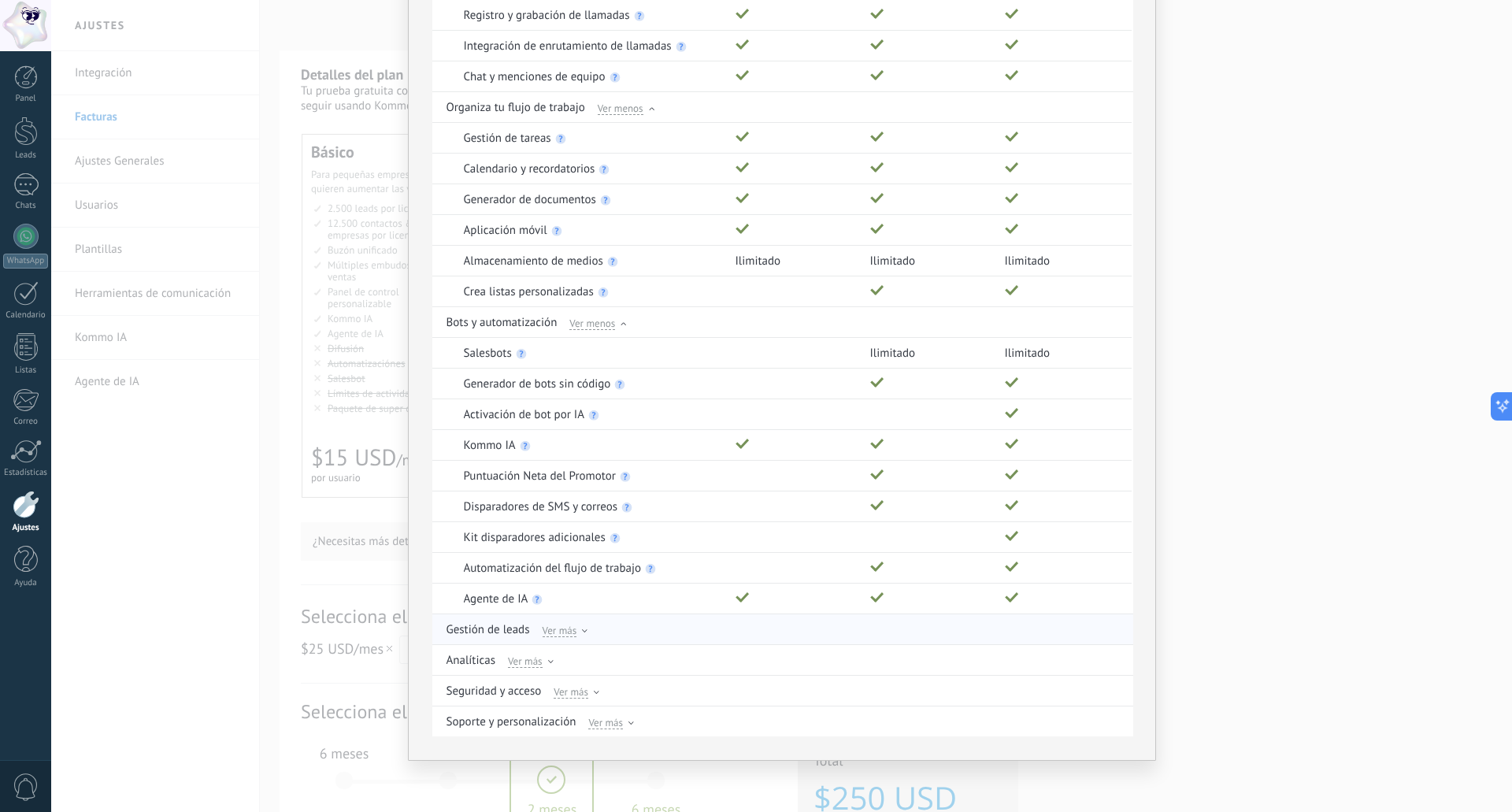
click at [570, 628] on span "Ver más" at bounding box center [560, 630] width 35 height 14
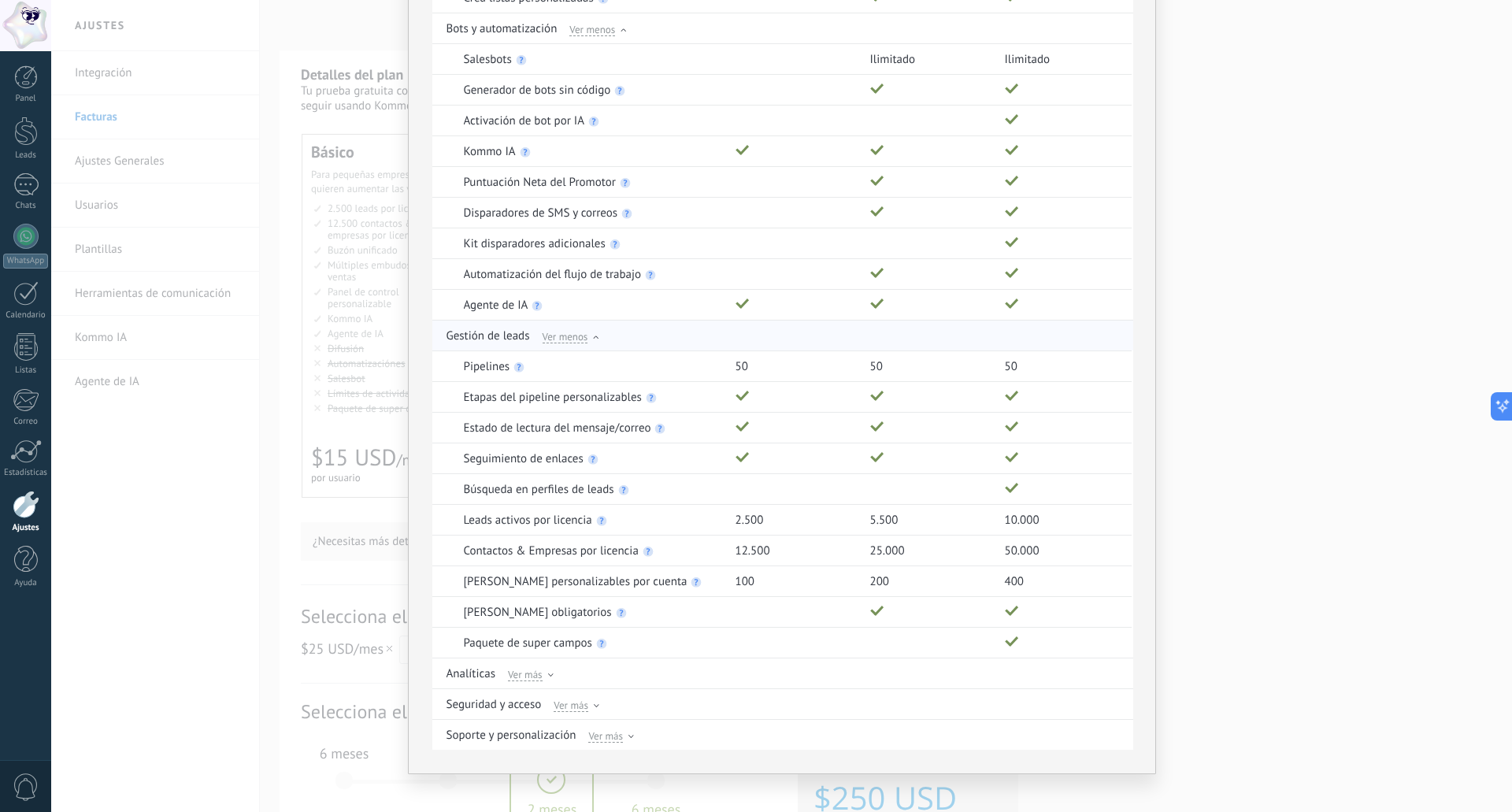
scroll to position [912, 0]
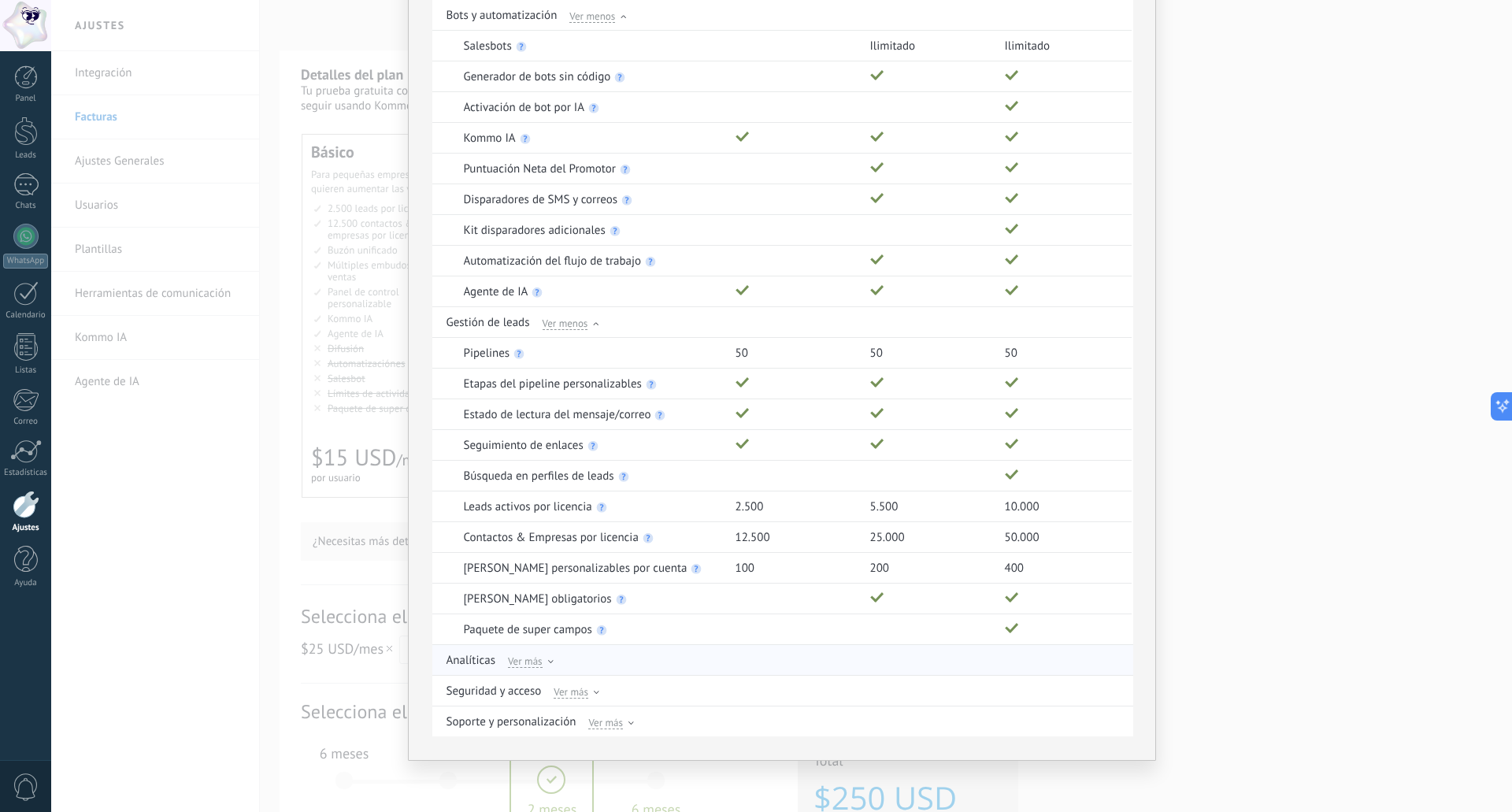
click at [536, 663] on span "Ver más" at bounding box center [525, 661] width 35 height 14
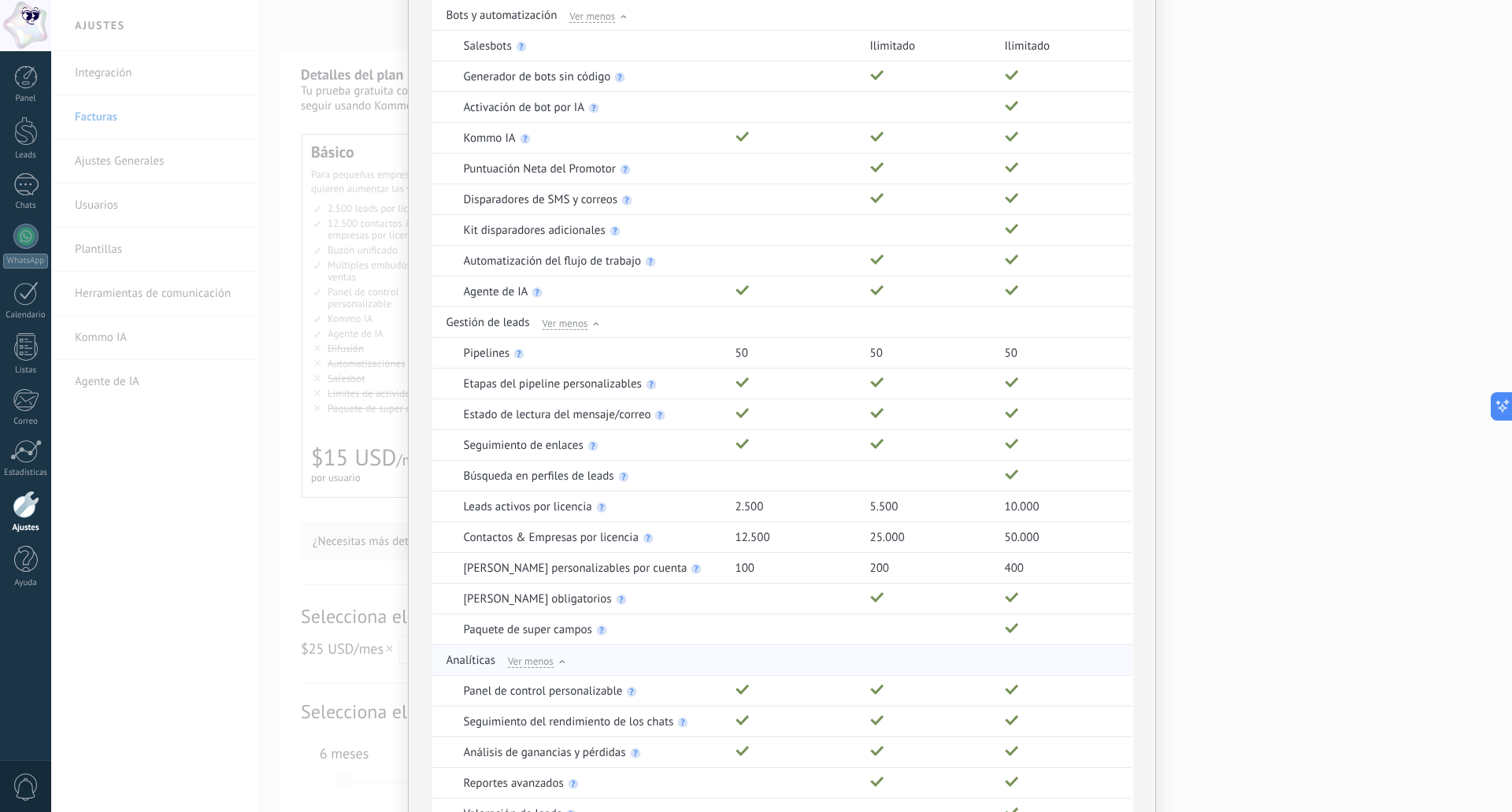
scroll to position [1066, 0]
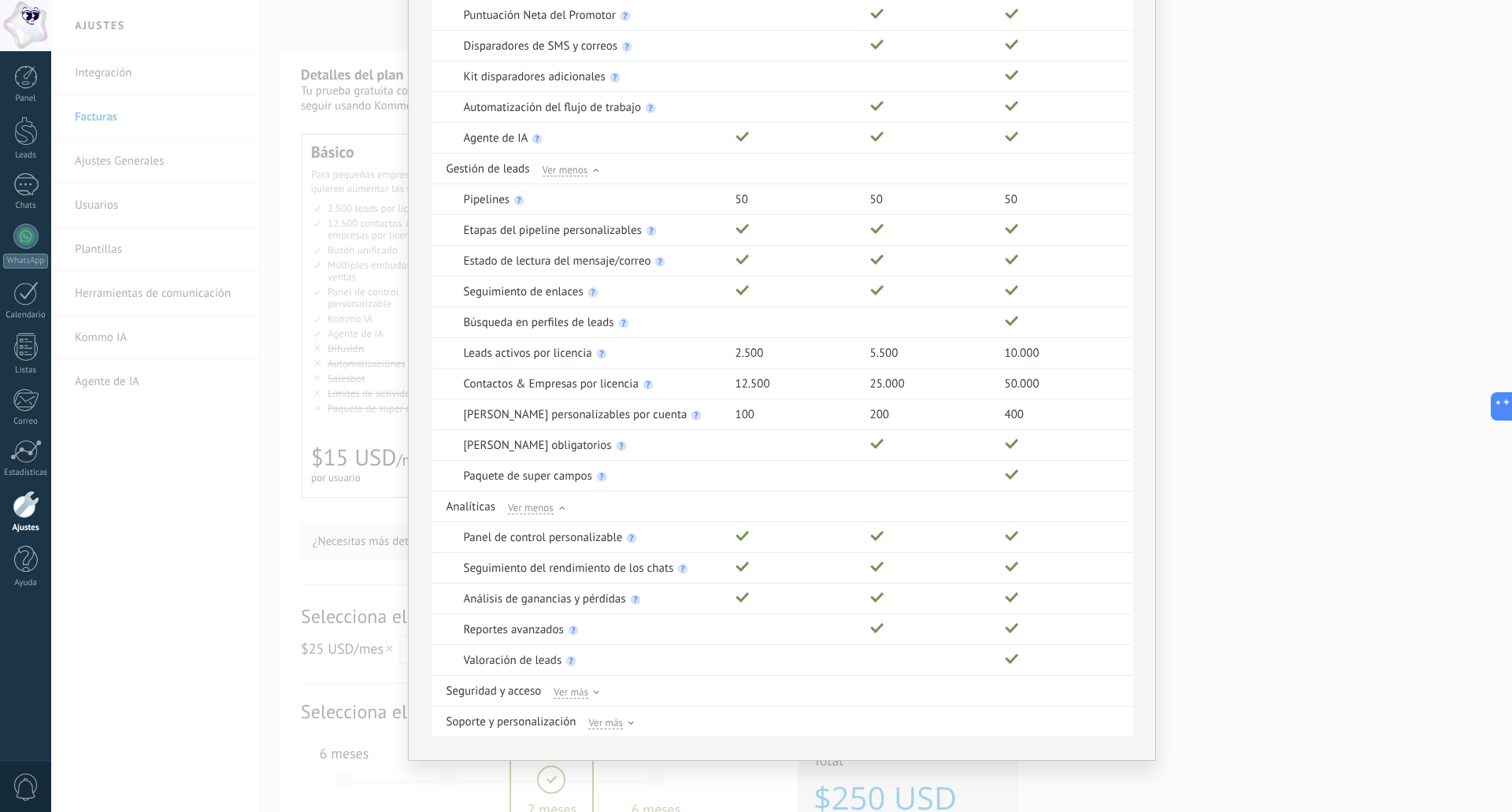
click at [1328, 132] on div "Comparación completa de planes Funciones Básico Avanzado Empresarial Genera y c…" at bounding box center [781, 406] width 1461 height 812
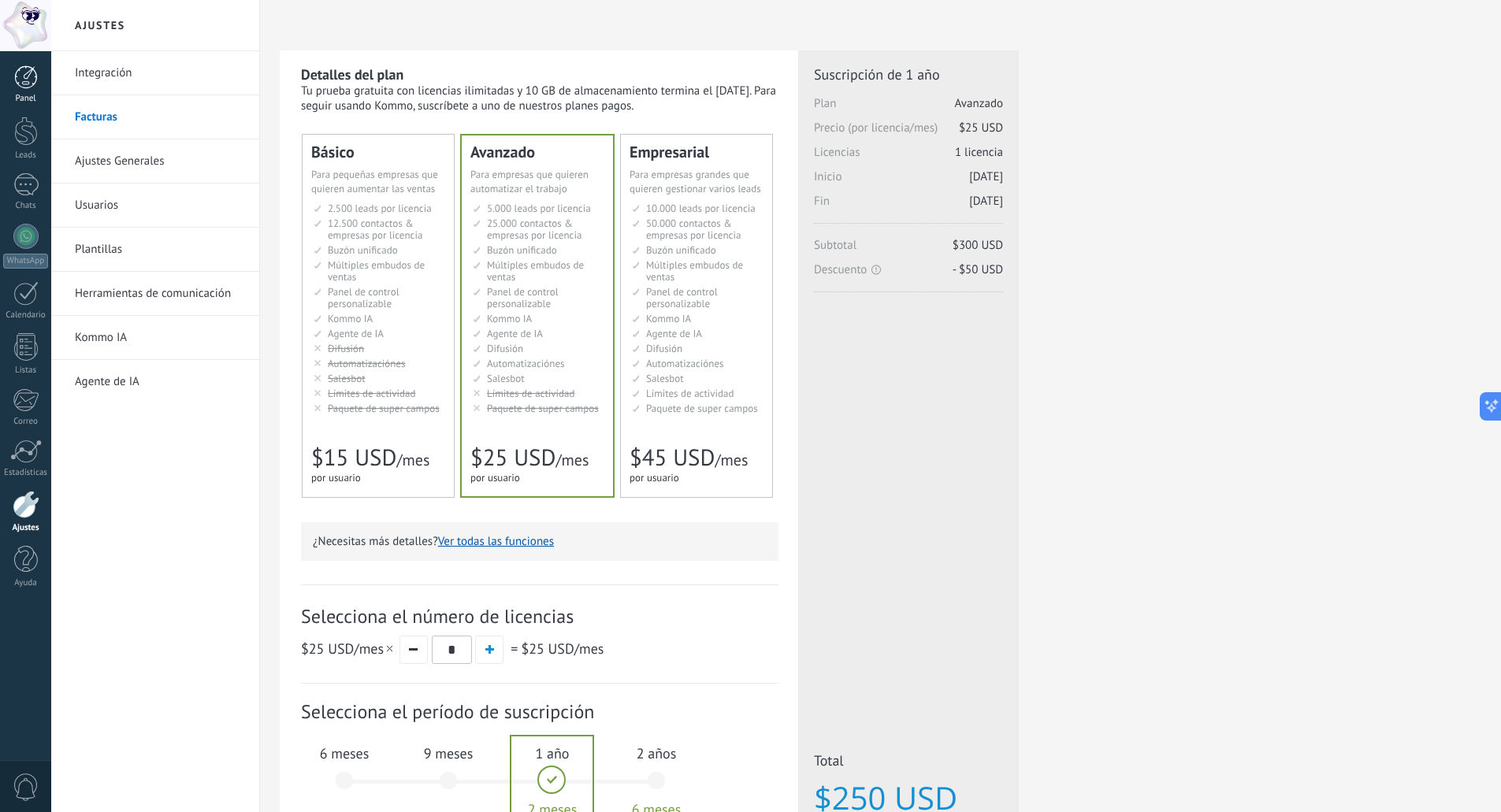
click at [31, 68] on div at bounding box center [25, 77] width 23 height 23
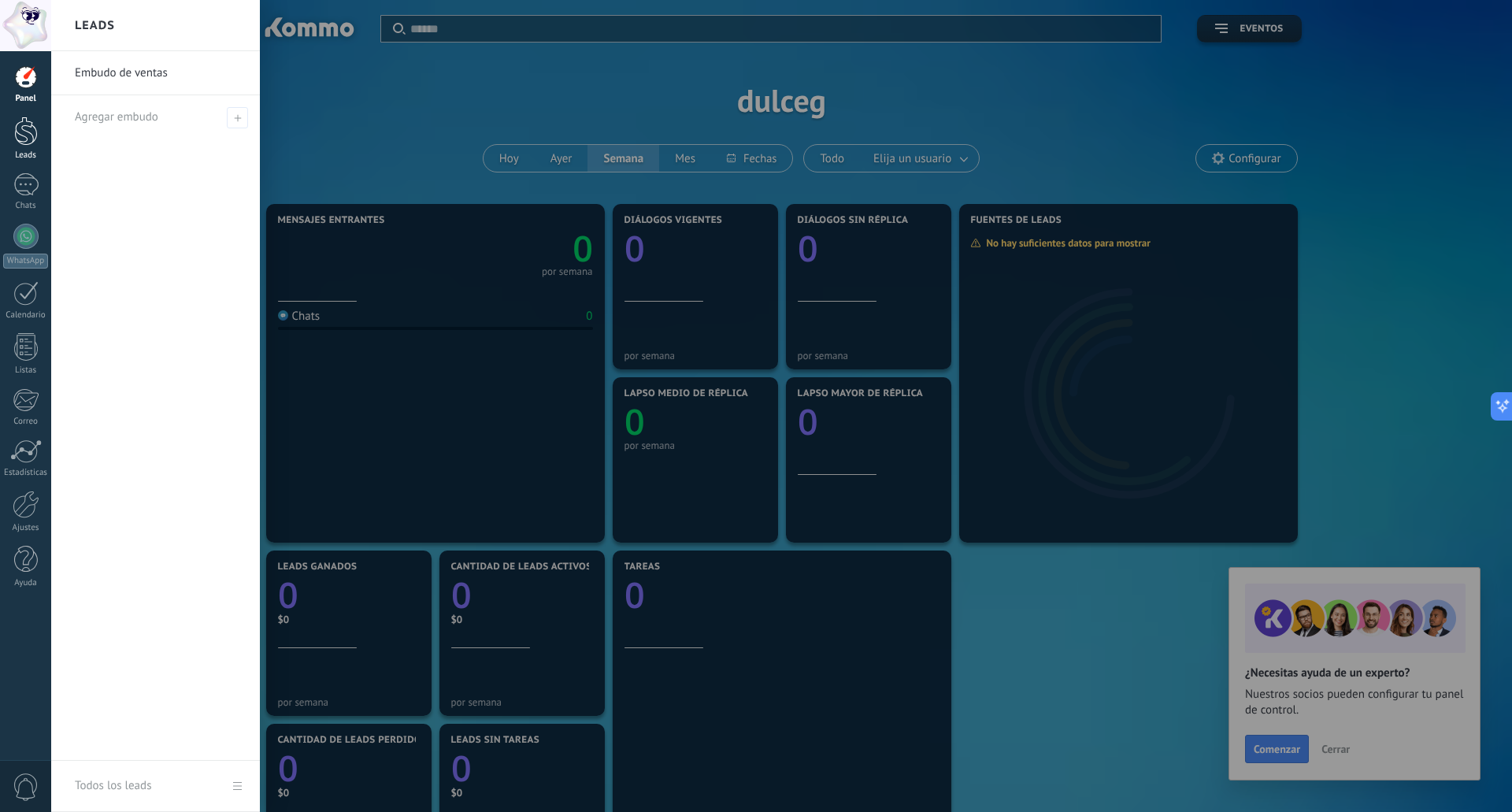
click at [27, 132] on div at bounding box center [25, 131] width 23 height 29
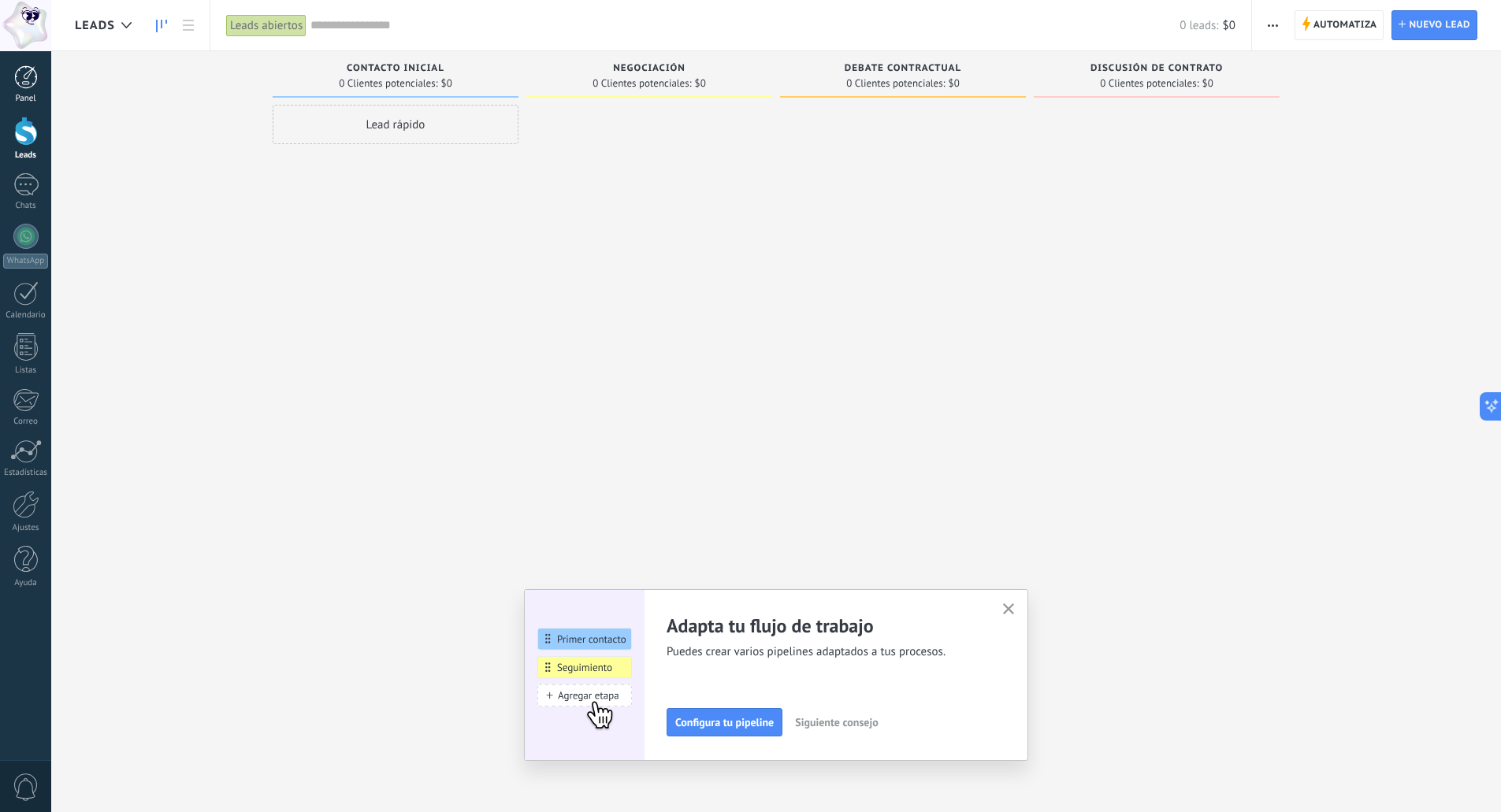
click at [38, 87] on link "Panel" at bounding box center [25, 85] width 51 height 39
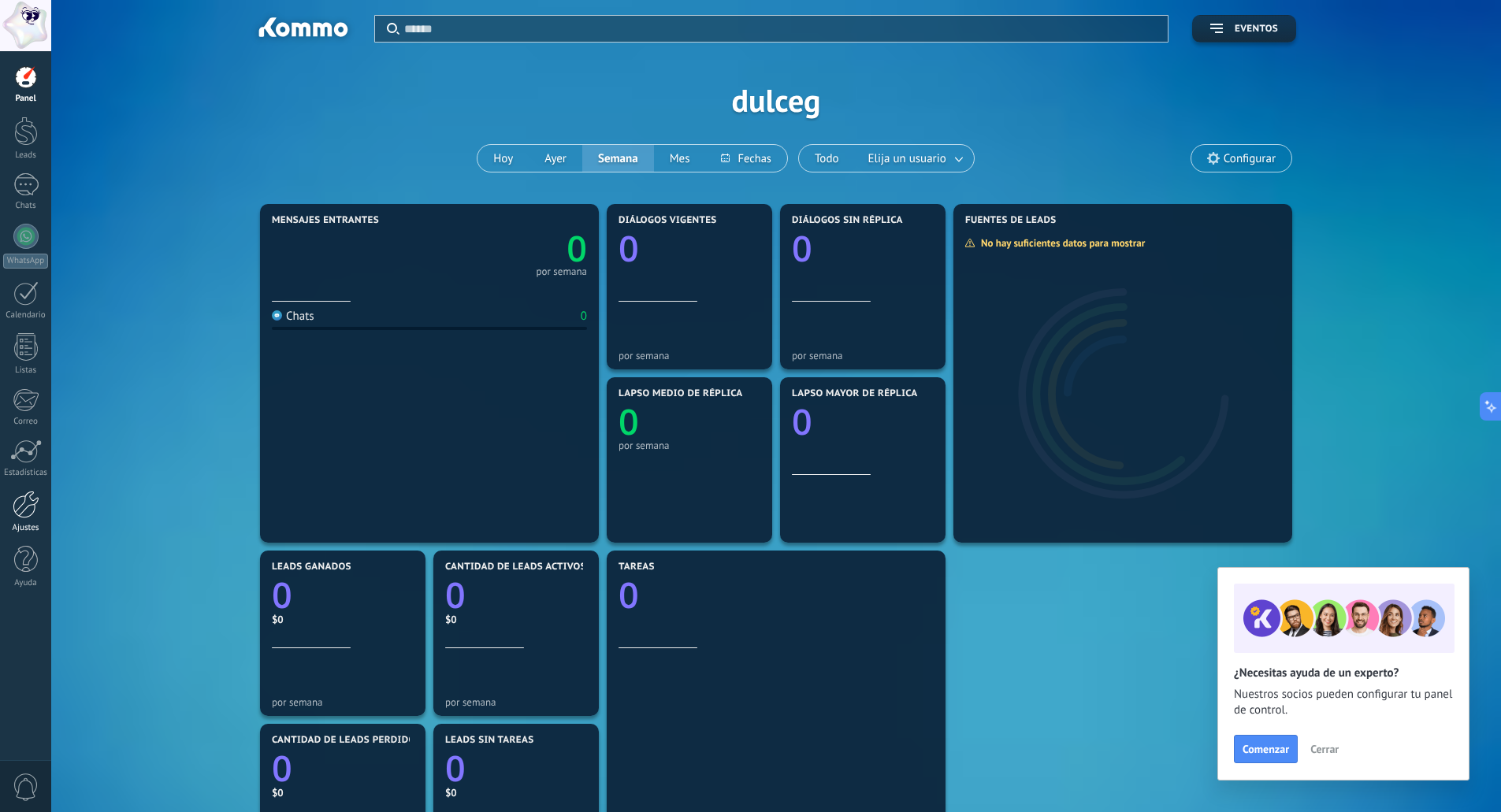
click at [35, 507] on div at bounding box center [26, 505] width 27 height 28
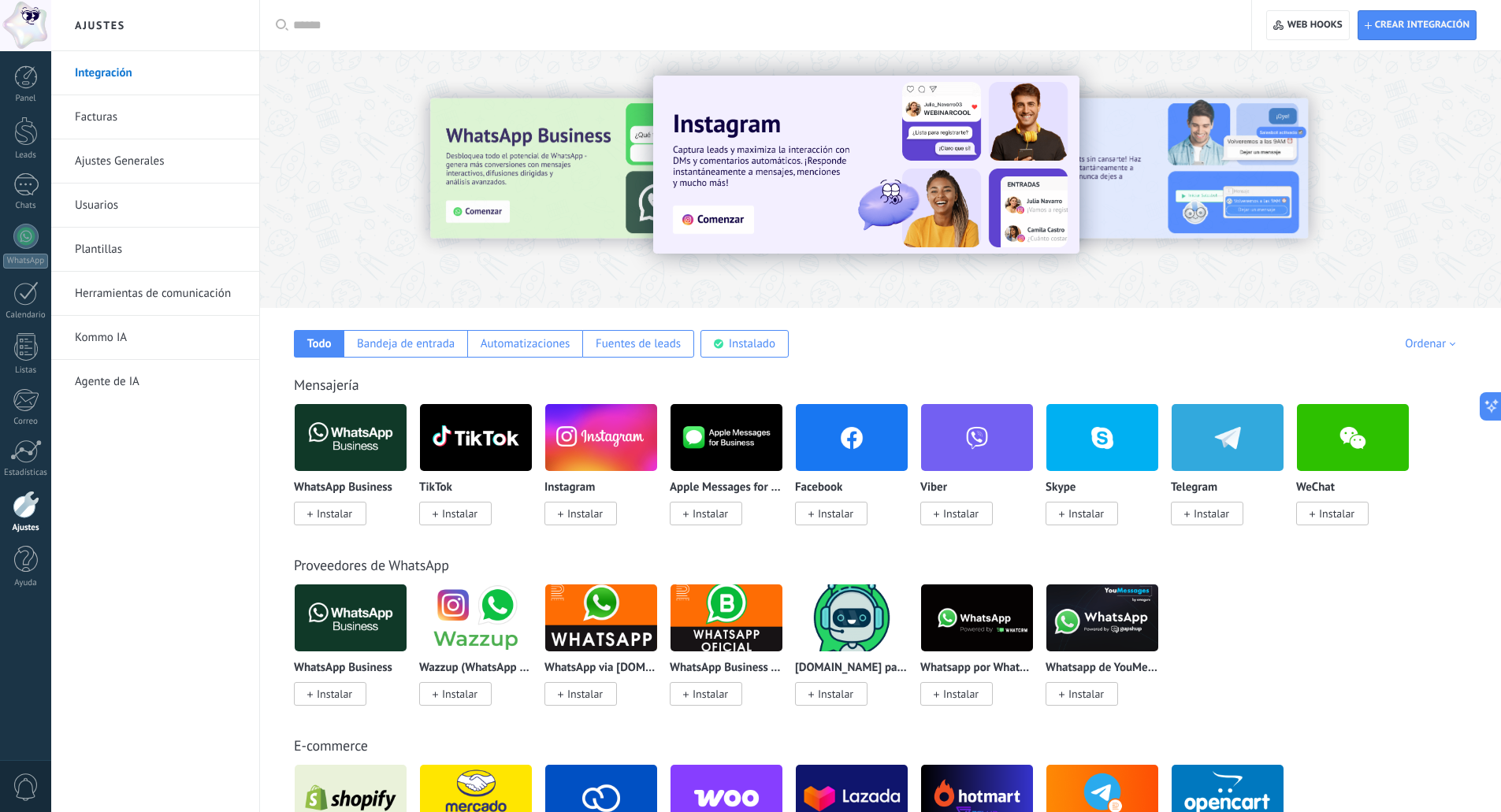
click at [158, 166] on link "Ajustes Generales" at bounding box center [159, 161] width 168 height 44
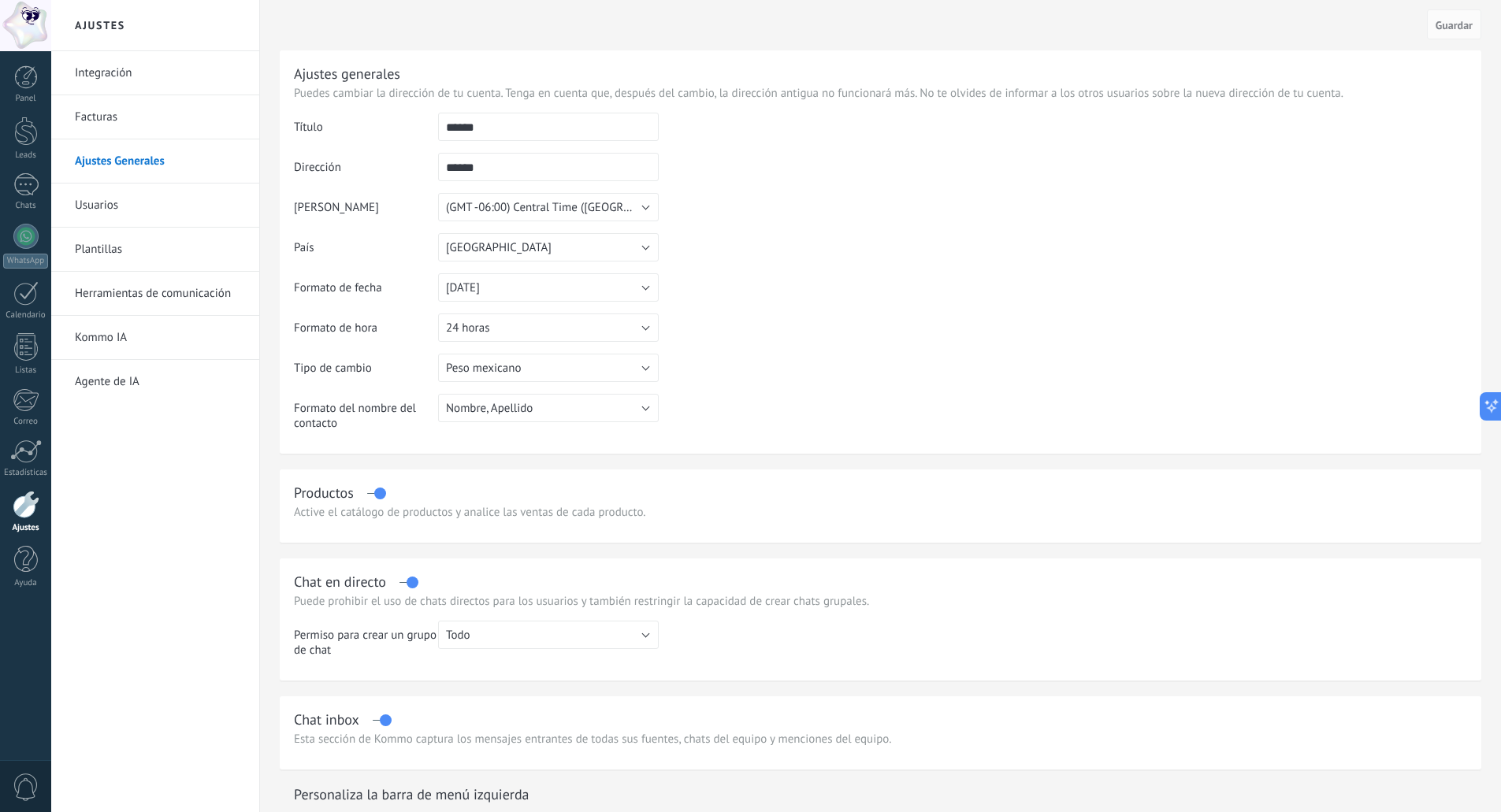
click at [468, 123] on input "******" at bounding box center [549, 127] width 221 height 28
type input "**********"
click at [495, 173] on input "******" at bounding box center [549, 167] width 221 height 28
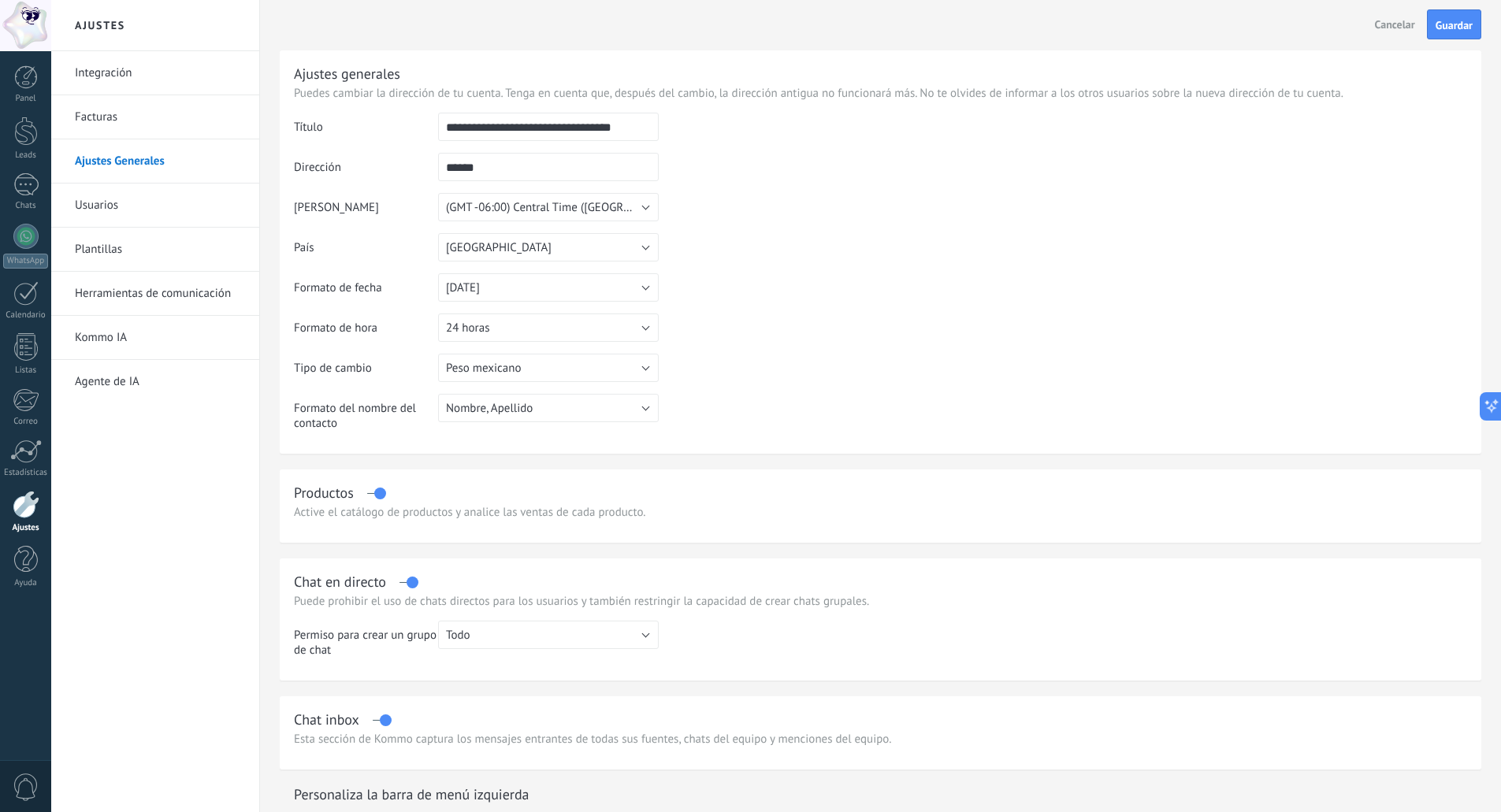
click at [495, 173] on input "******" at bounding box center [549, 167] width 221 height 28
type input "*"
type input "***"
click at [622, 291] on button "31.12.2025" at bounding box center [549, 287] width 221 height 28
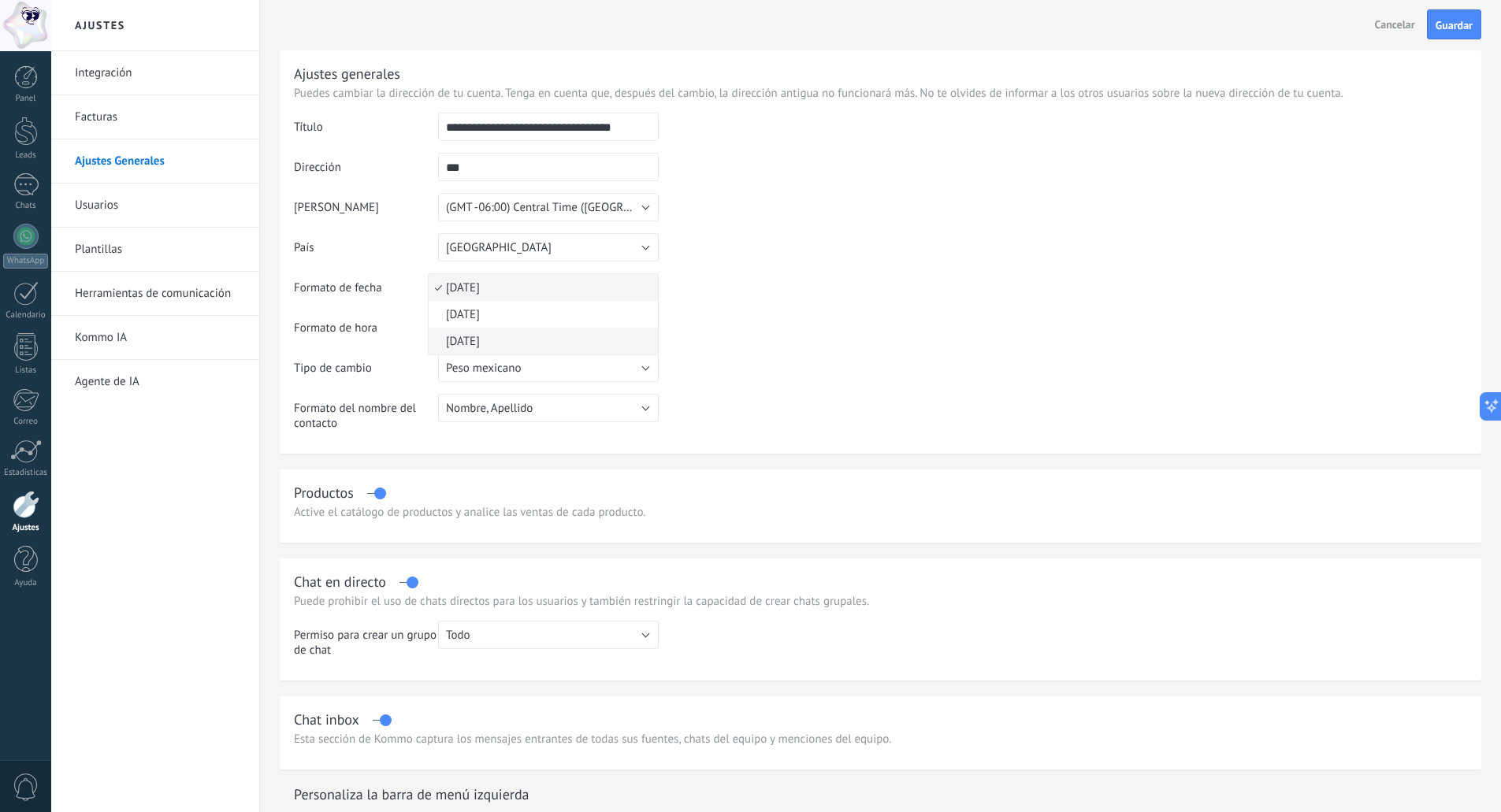
click at [579, 335] on span "31/12/2025" at bounding box center [541, 341] width 224 height 15
click at [570, 333] on button "24 horas" at bounding box center [549, 327] width 221 height 28
click at [557, 353] on span "12 horas" at bounding box center [541, 355] width 224 height 15
click at [1453, 29] on span "Guardar" at bounding box center [1454, 25] width 37 height 11
click at [476, 130] on input "******" at bounding box center [549, 127] width 221 height 28
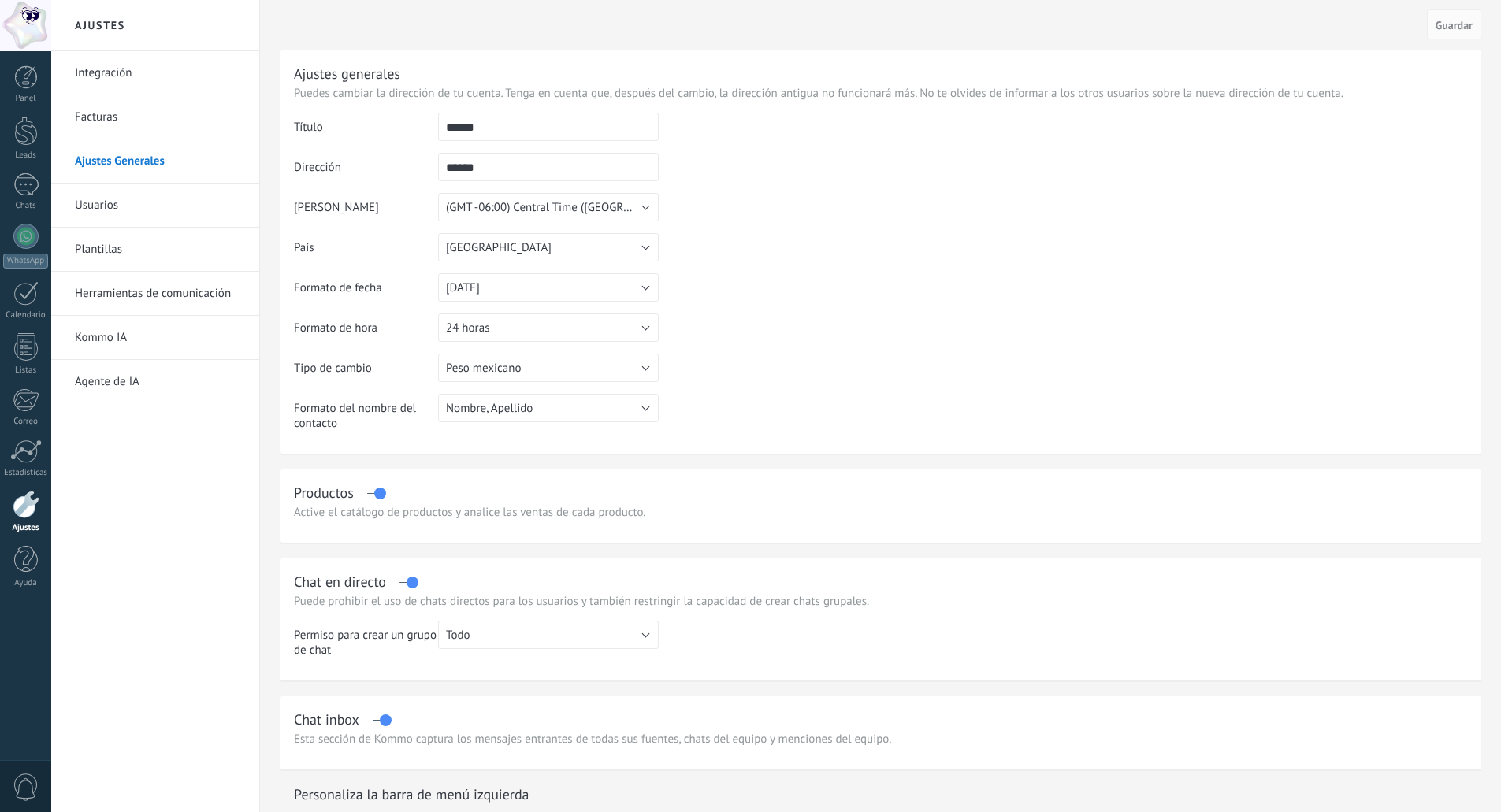
click at [476, 130] on input "******" at bounding box center [549, 127] width 221 height 28
click at [584, 130] on input "**********" at bounding box center [549, 127] width 221 height 28
click at [520, 164] on input "******" at bounding box center [549, 167] width 221 height 28
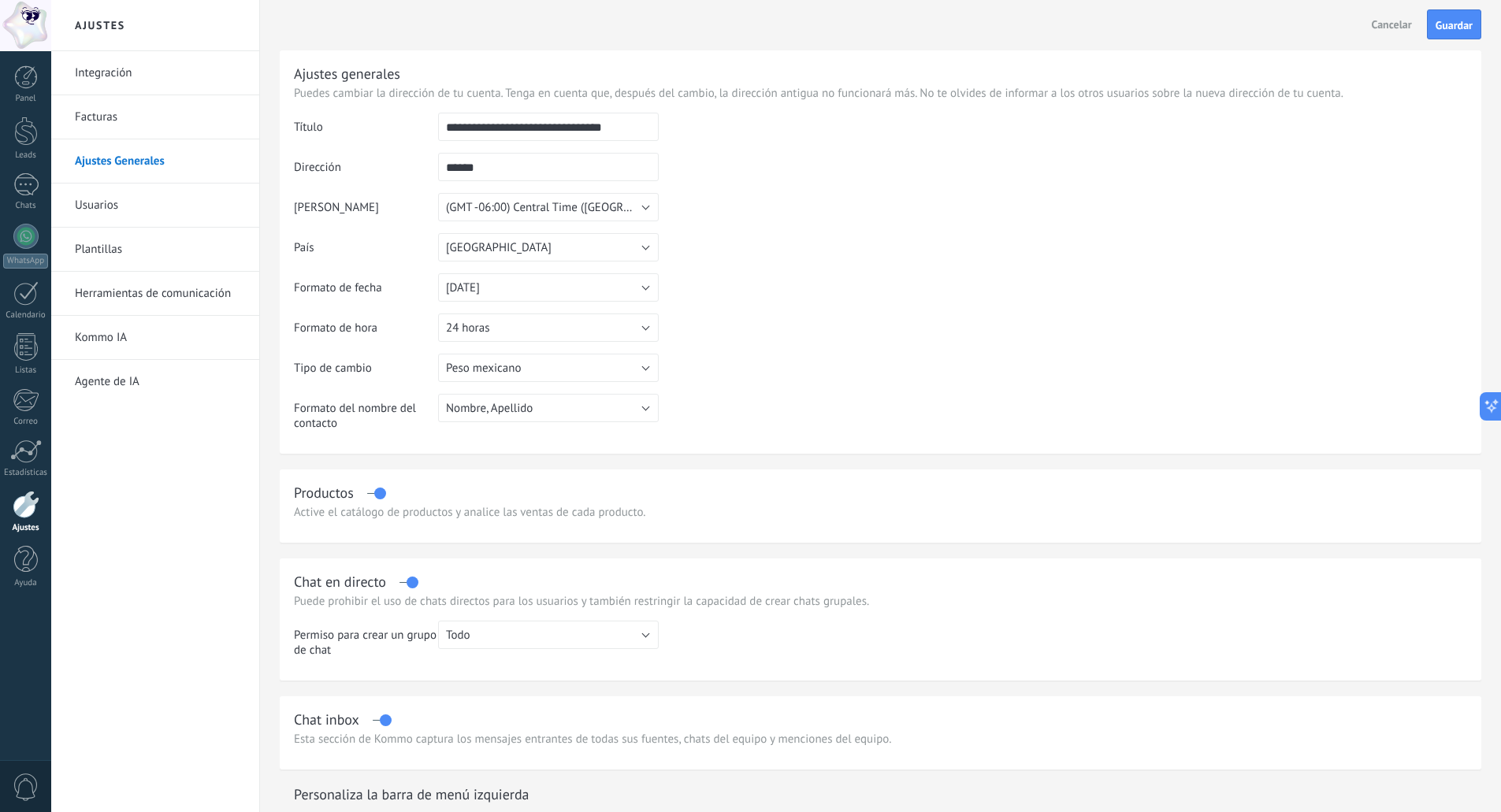
click at [546, 129] on input "**********" at bounding box center [549, 127] width 221 height 28
click at [632, 123] on input "**********" at bounding box center [549, 127] width 221 height 28
type input "**********"
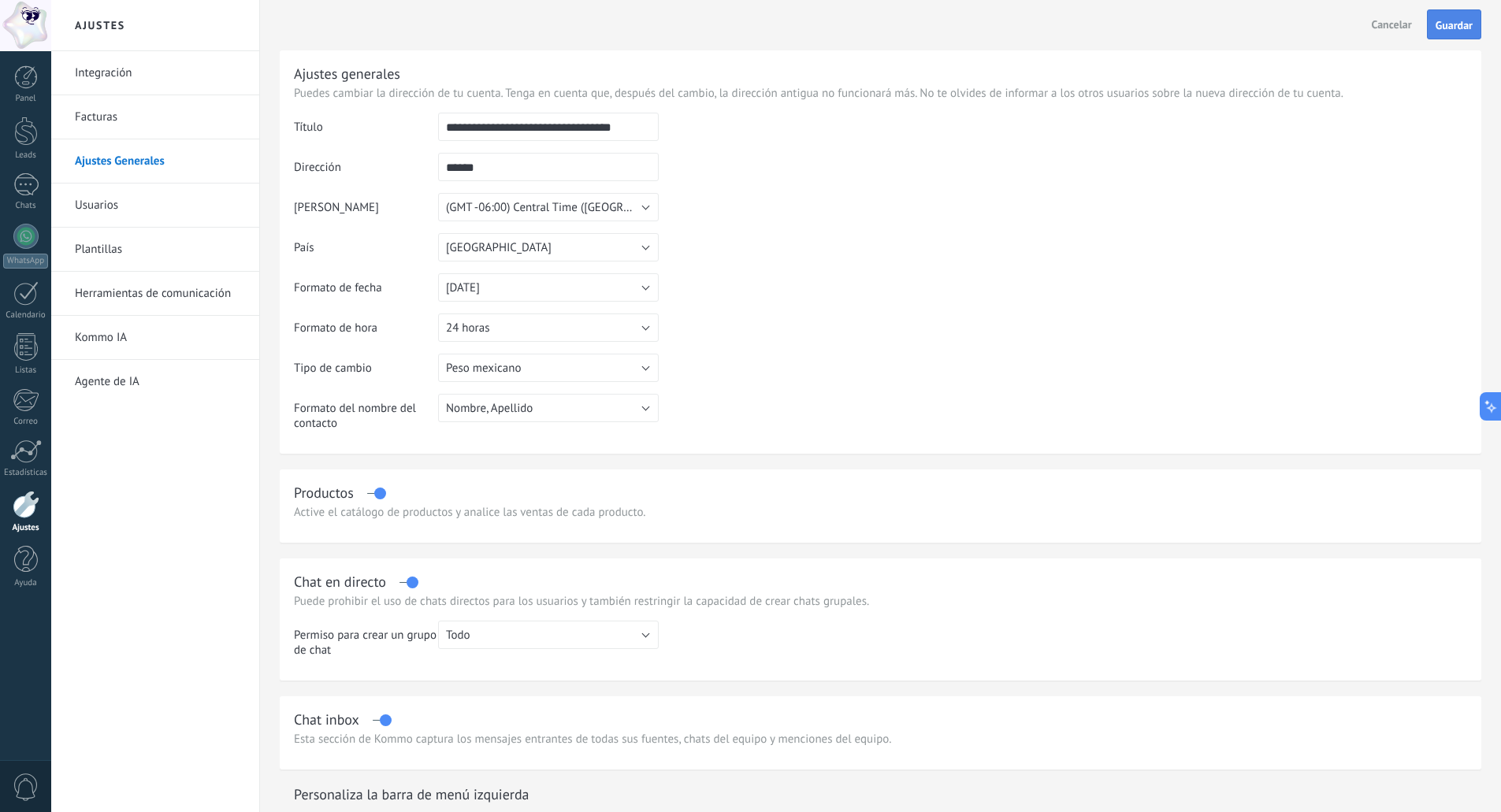
click at [1456, 29] on span "Guardar" at bounding box center [1454, 25] width 37 height 11
click at [33, 73] on div at bounding box center [25, 77] width 23 height 23
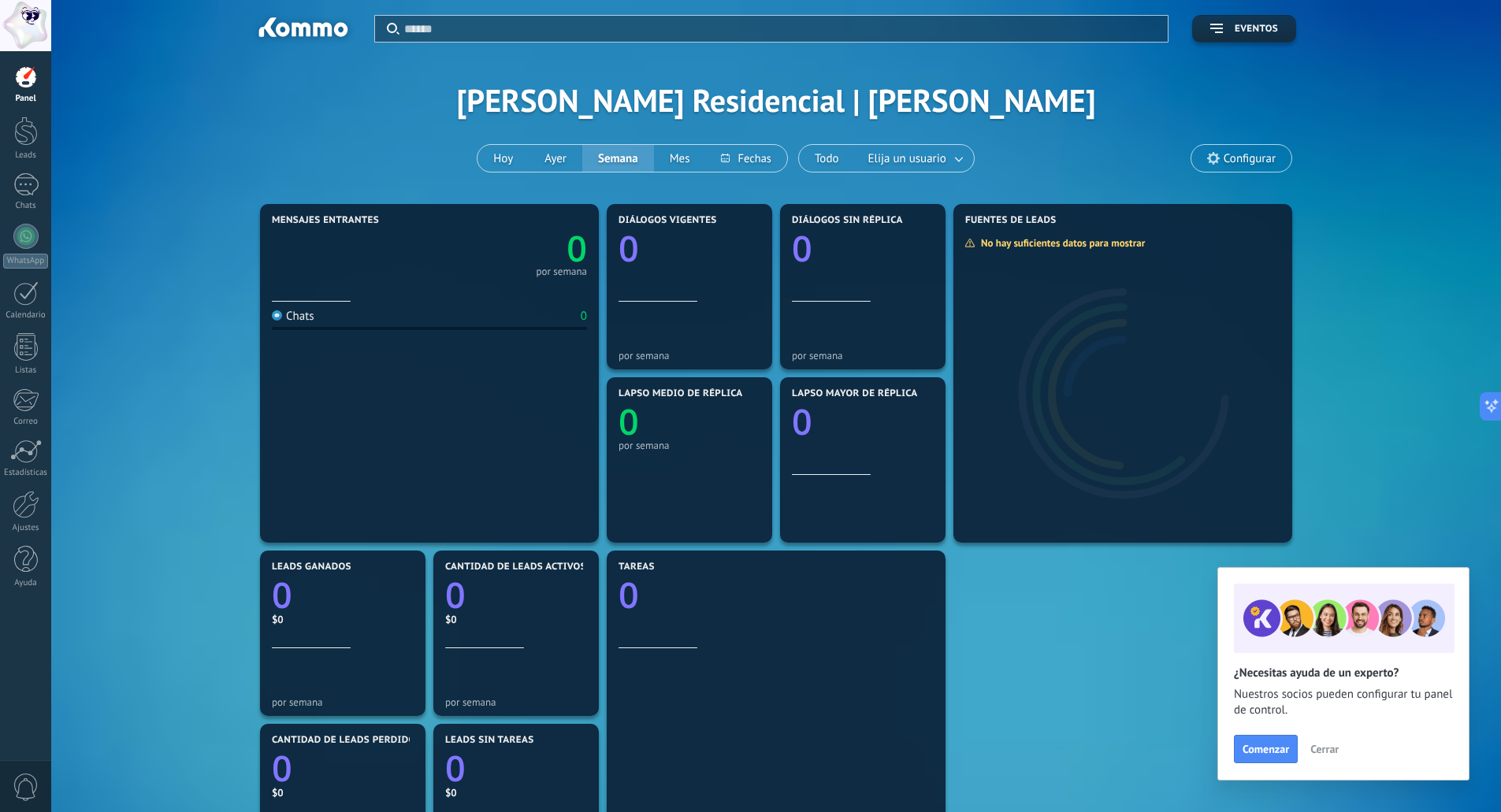
click at [280, 85] on div "Aplicar Eventos [PERSON_NAME] Residencial | [PERSON_NAME][DATE] [DATE] Semana M…" at bounding box center [776, 100] width 1403 height 200
click at [1330, 746] on span "Cerrar" at bounding box center [1324, 749] width 28 height 11
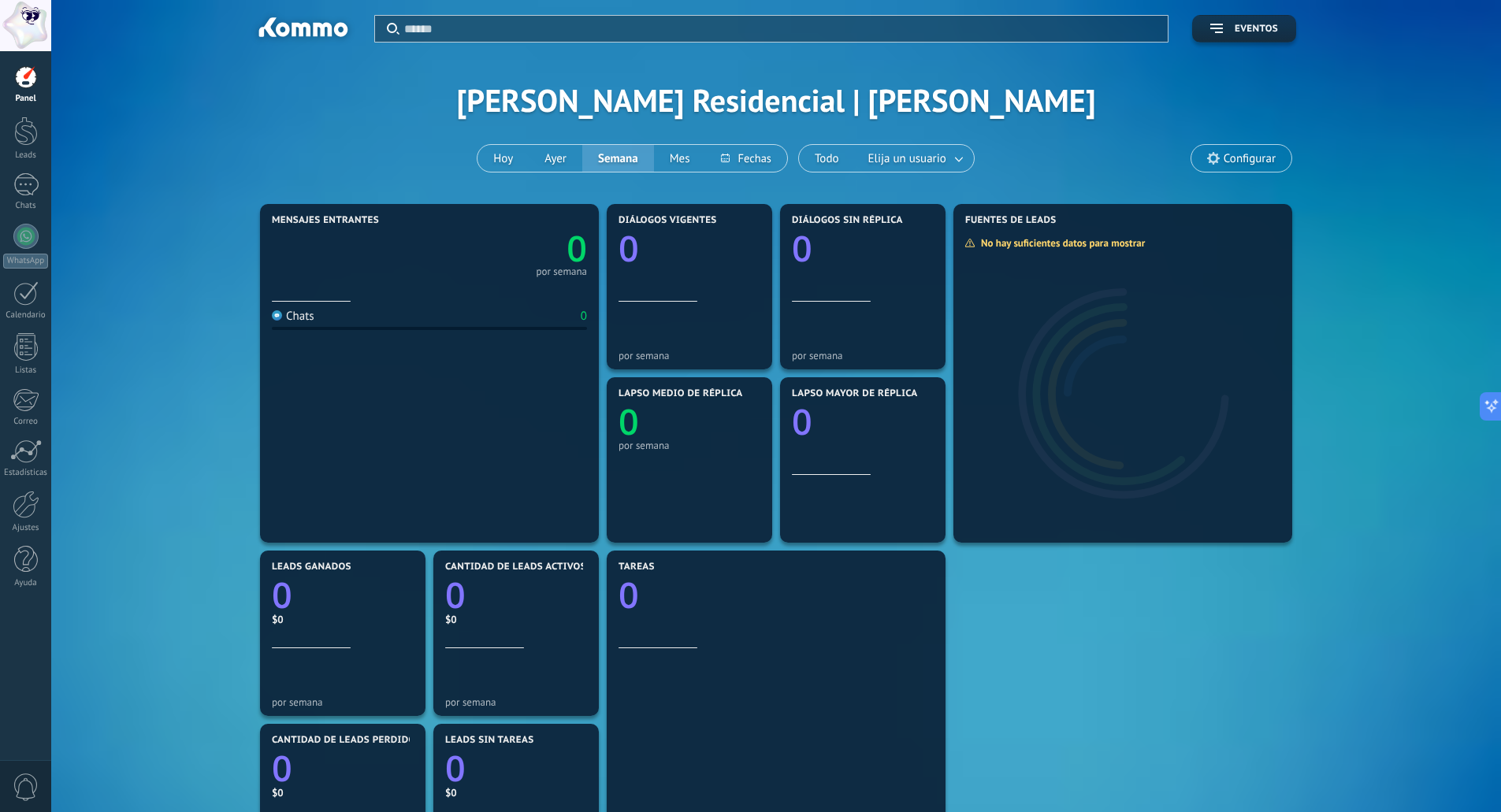
click at [16, 20] on div at bounding box center [25, 25] width 51 height 51
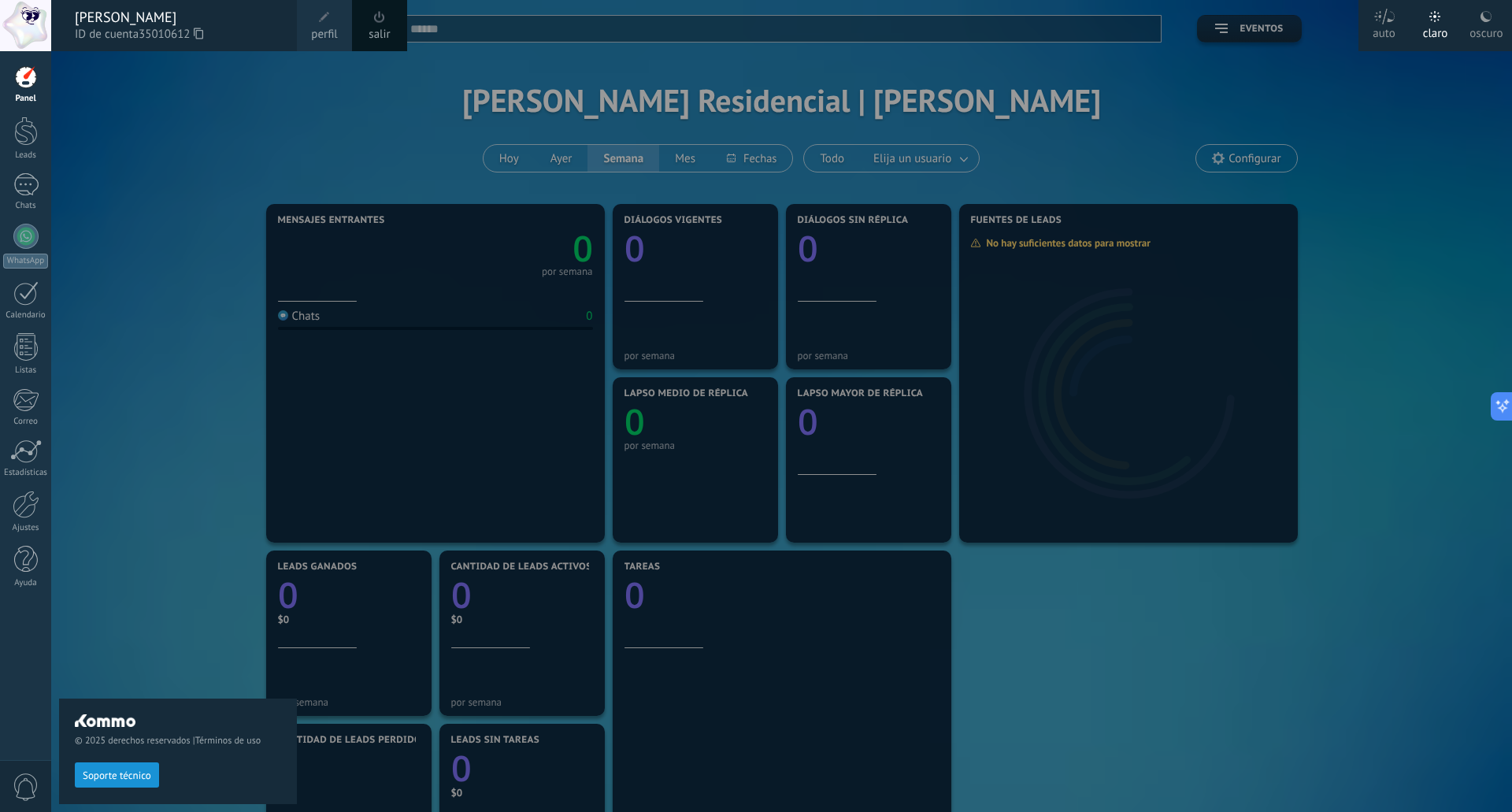
click at [379, 20] on span at bounding box center [380, 17] width 11 height 12
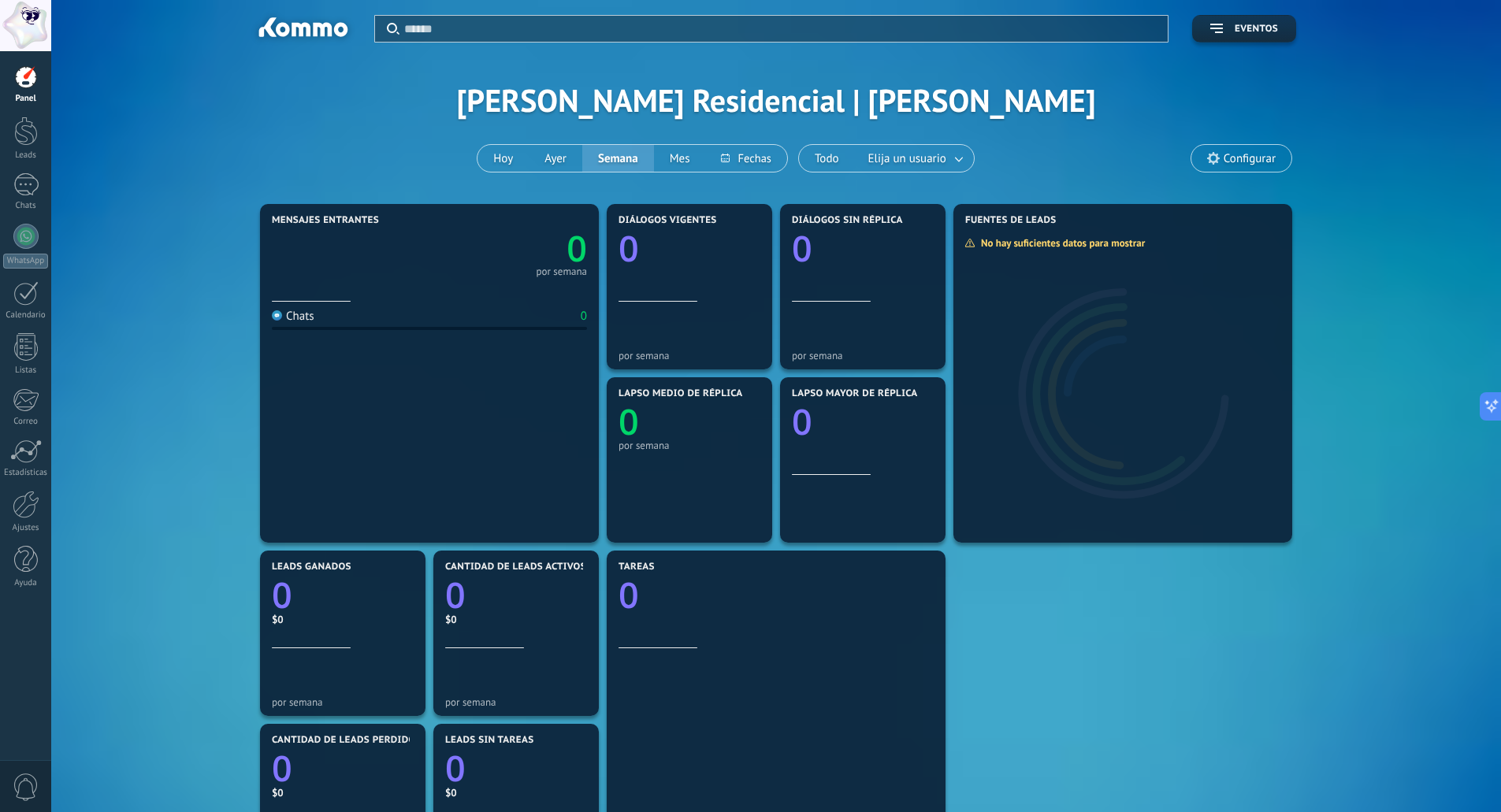
click at [19, 32] on div at bounding box center [25, 25] width 51 height 51
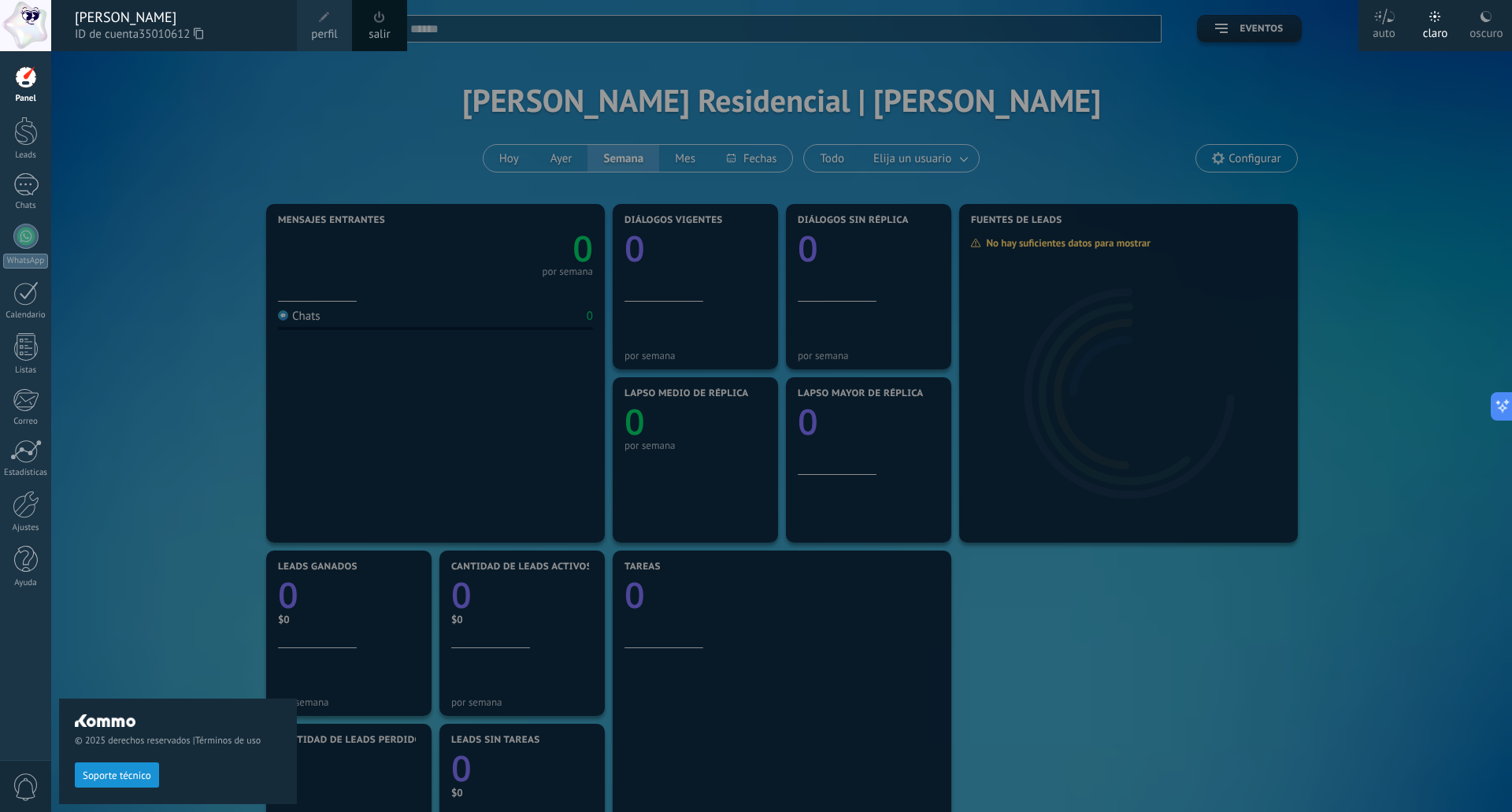
click at [388, 23] on div "salir" at bounding box center [380, 25] width 55 height 51
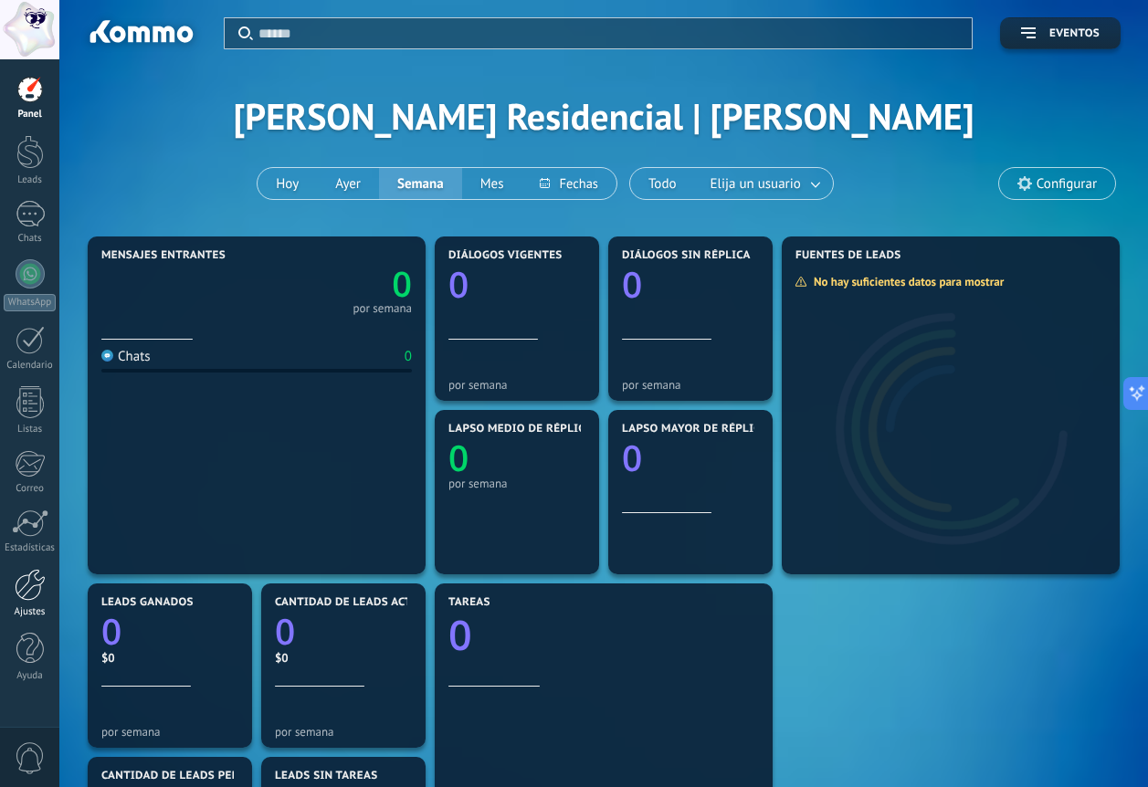
click at [36, 585] on div at bounding box center [30, 585] width 31 height 32
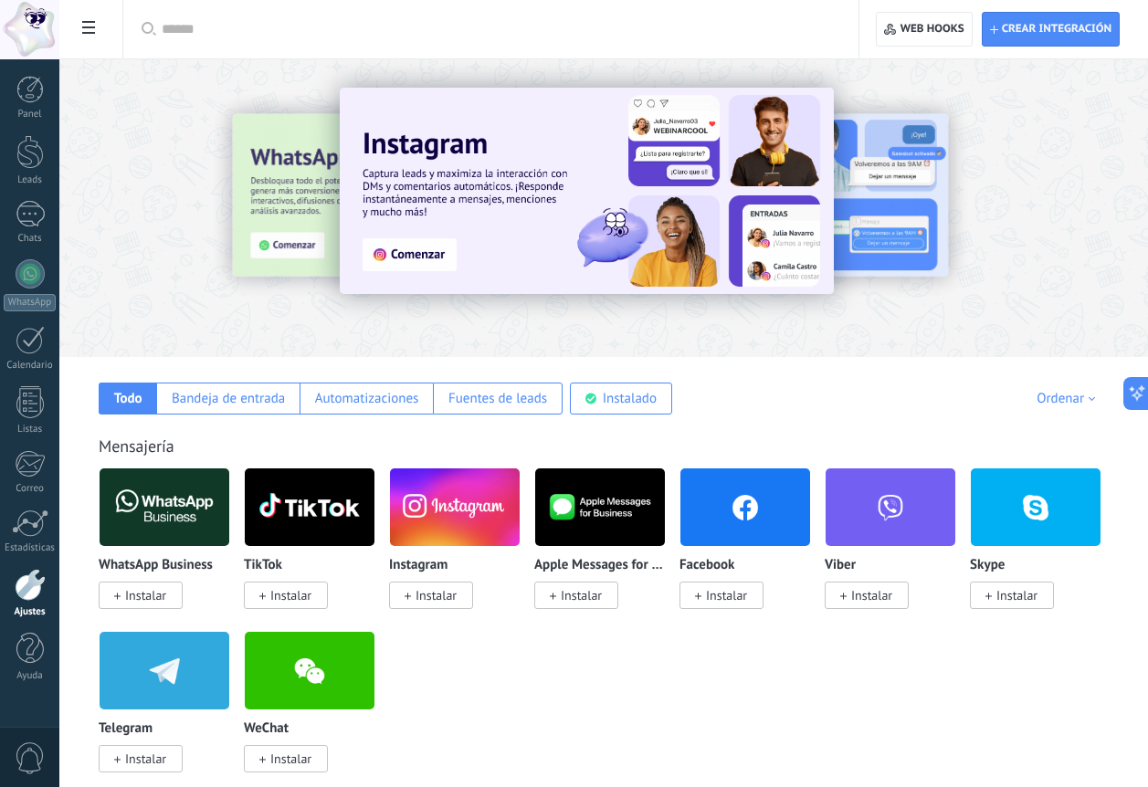
click at [94, 31] on icon at bounding box center [88, 27] width 13 height 13
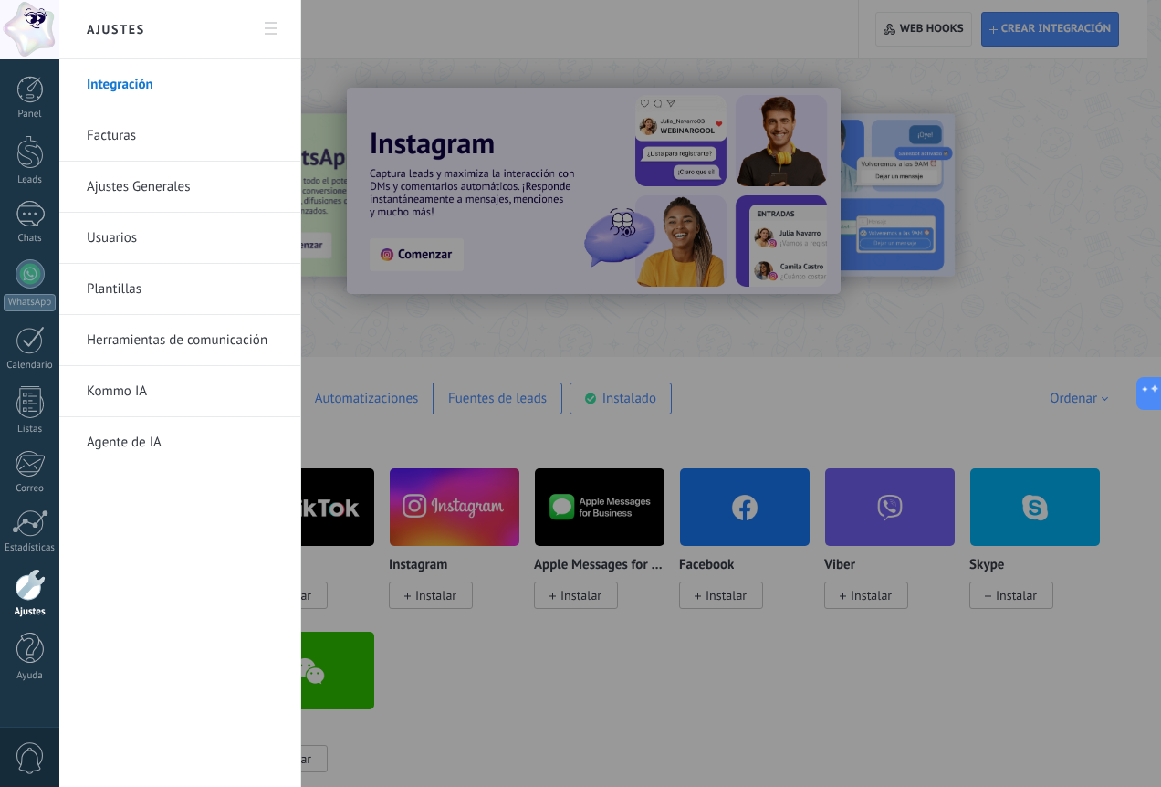
click at [634, 47] on div at bounding box center [580, 393] width 1161 height 787
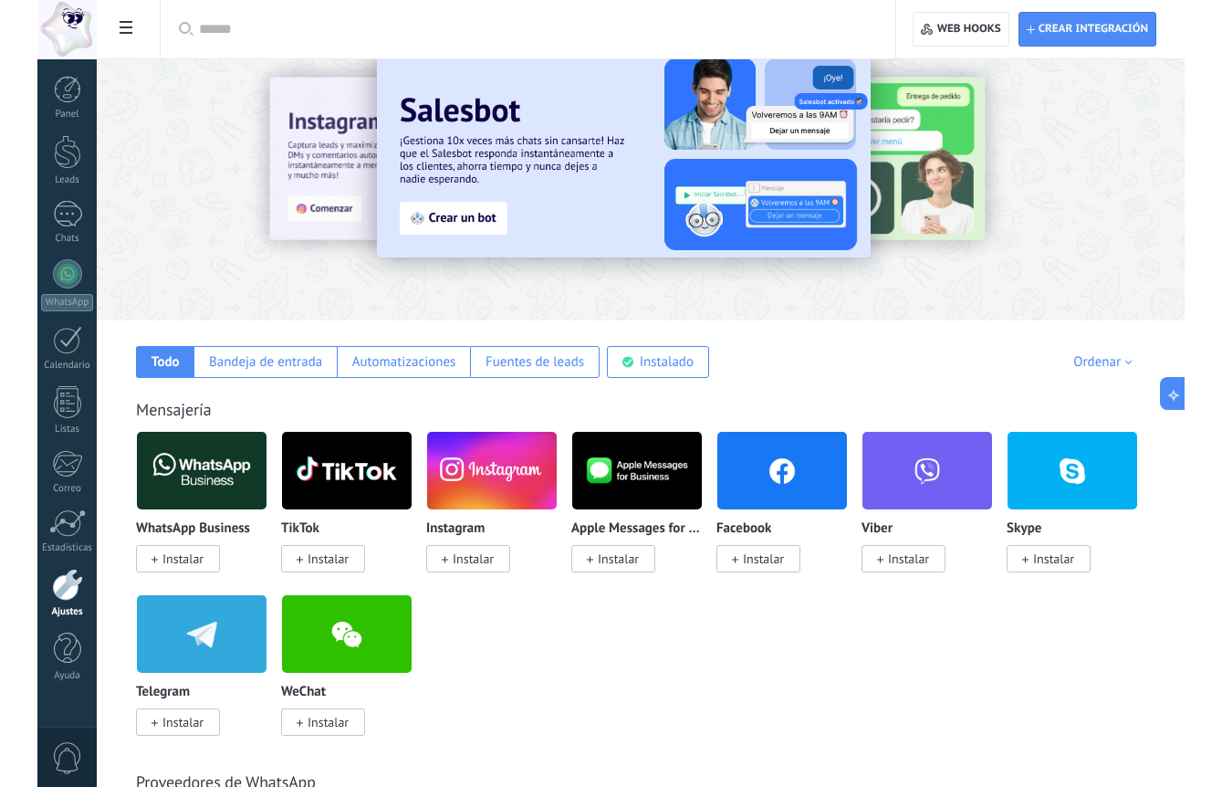
scroll to position [73, 0]
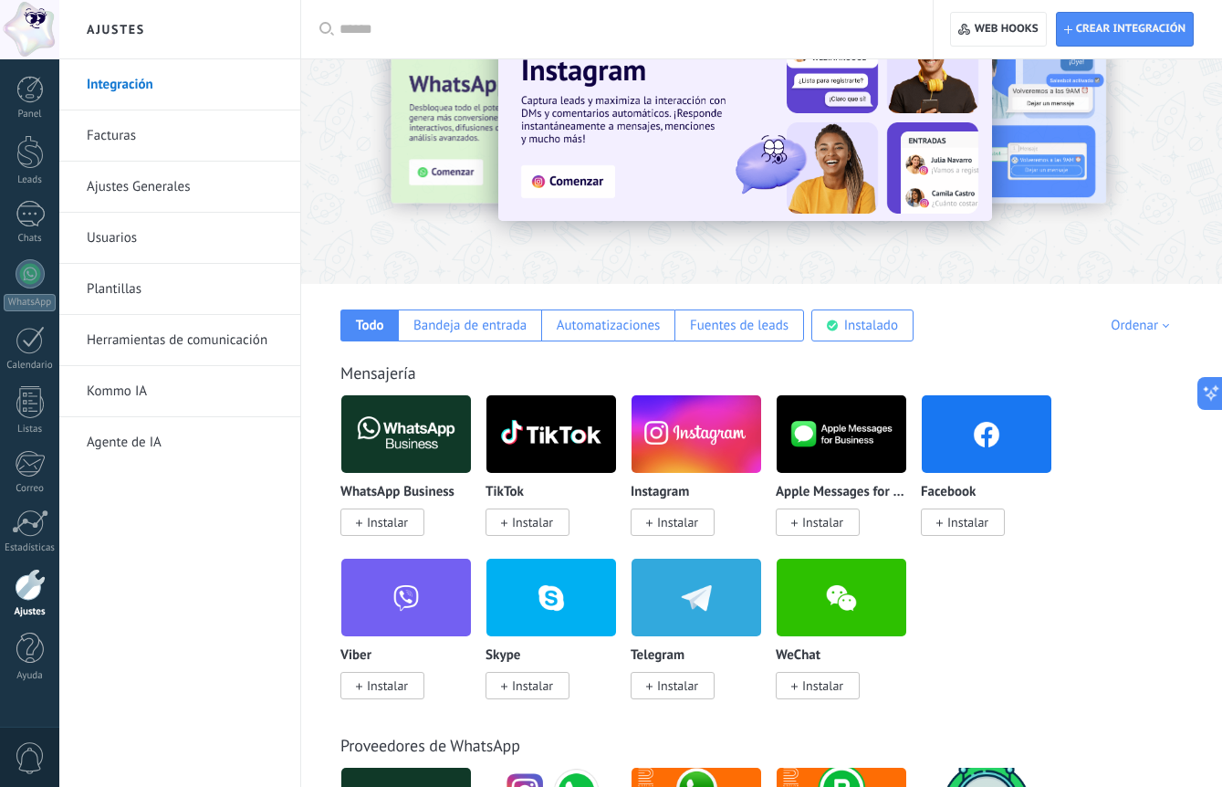
click at [127, 132] on link "Facturas" at bounding box center [184, 135] width 195 height 51
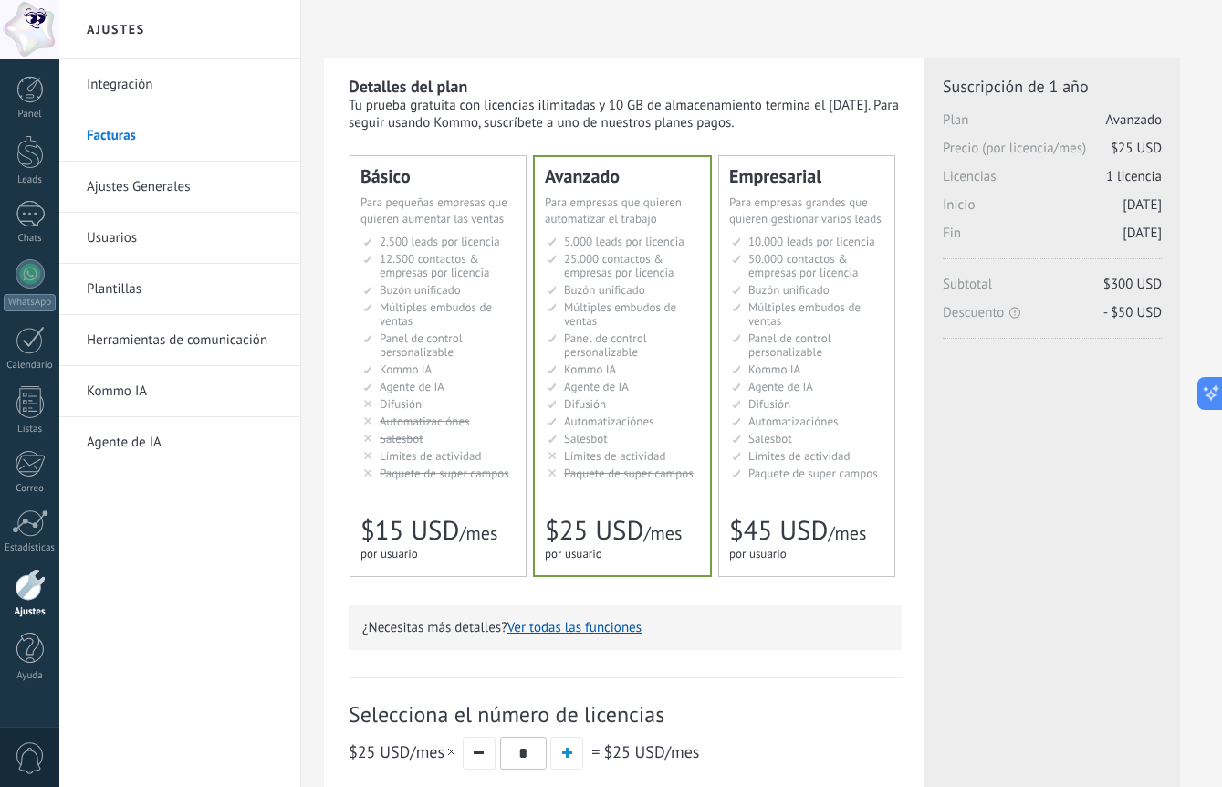
click at [496, 238] on span "2.500 leads por licencia" at bounding box center [440, 242] width 121 height 16
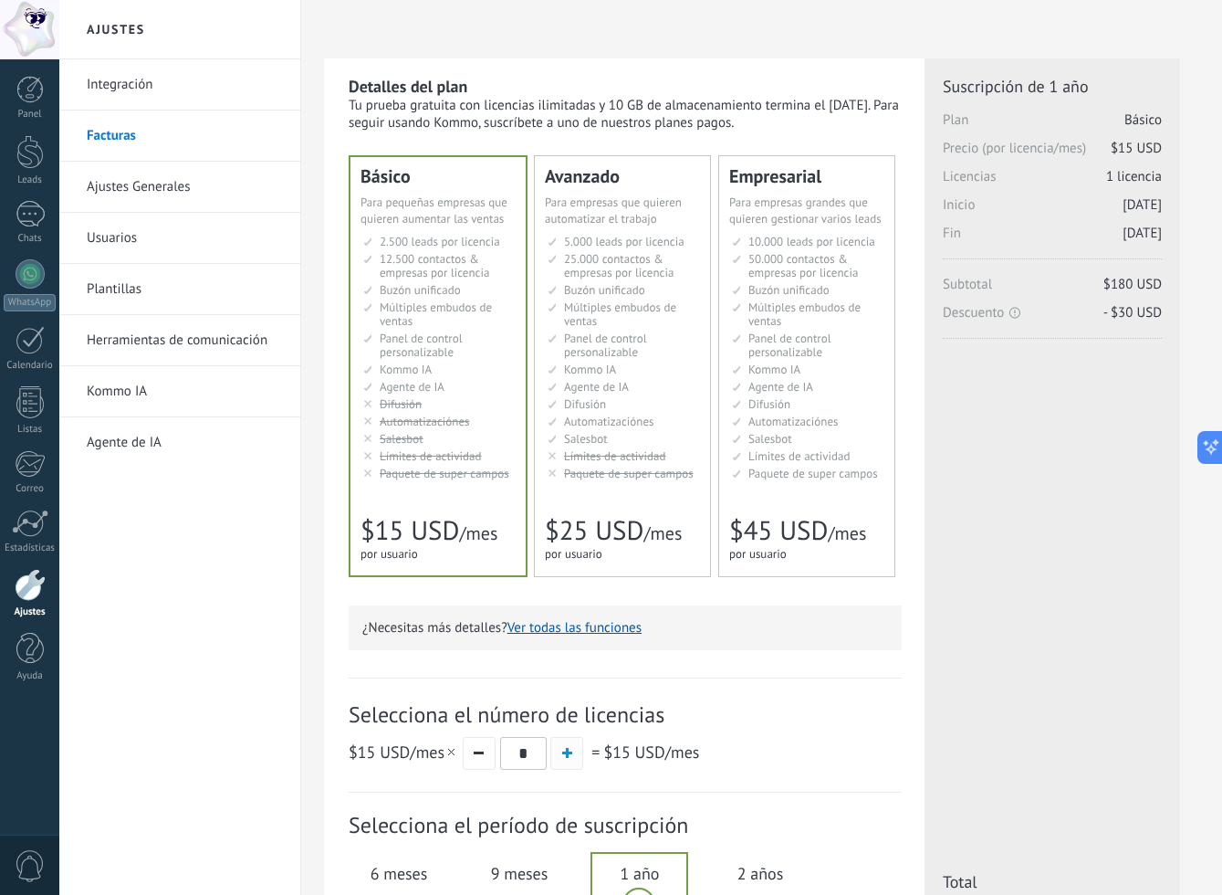
click at [561, 748] on button "button" at bounding box center [567, 753] width 33 height 33
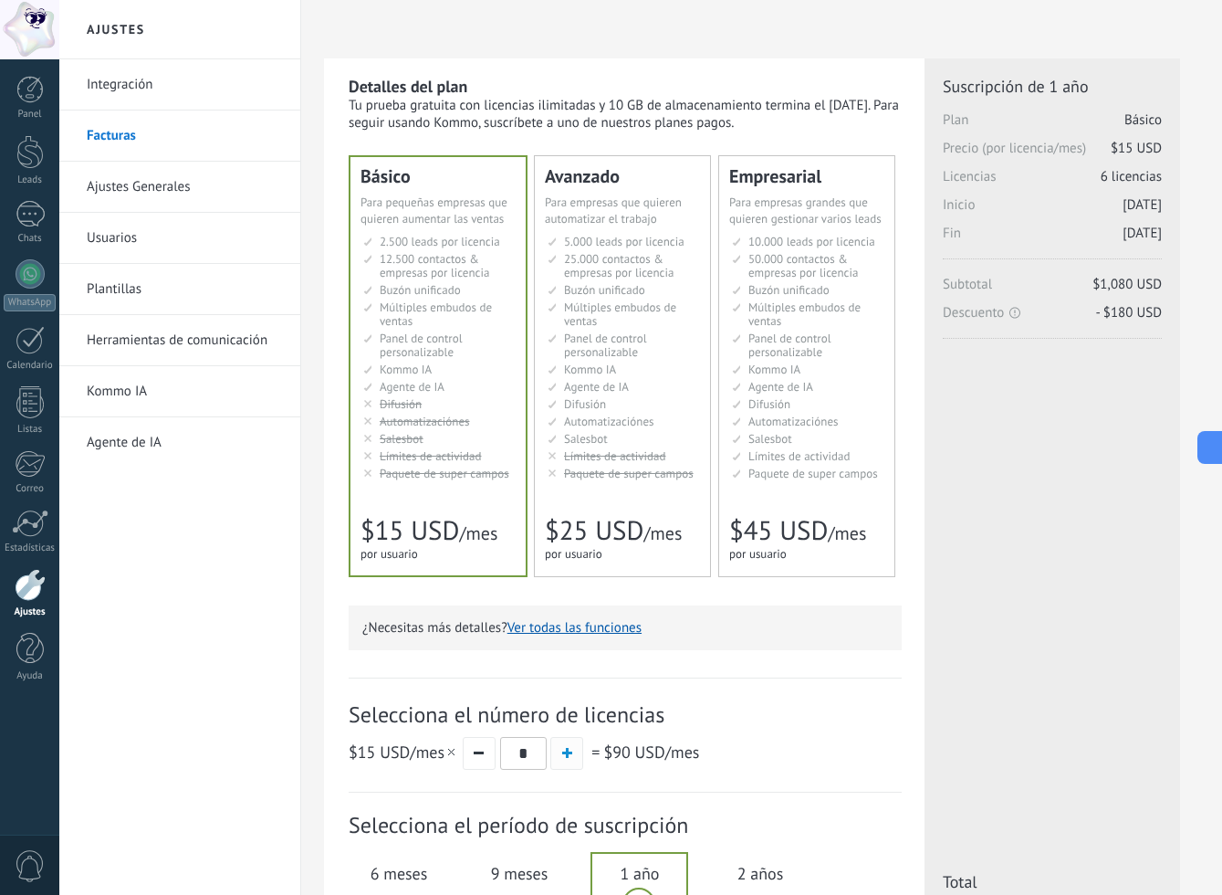
click at [561, 748] on button "button" at bounding box center [567, 753] width 33 height 33
type input "*"
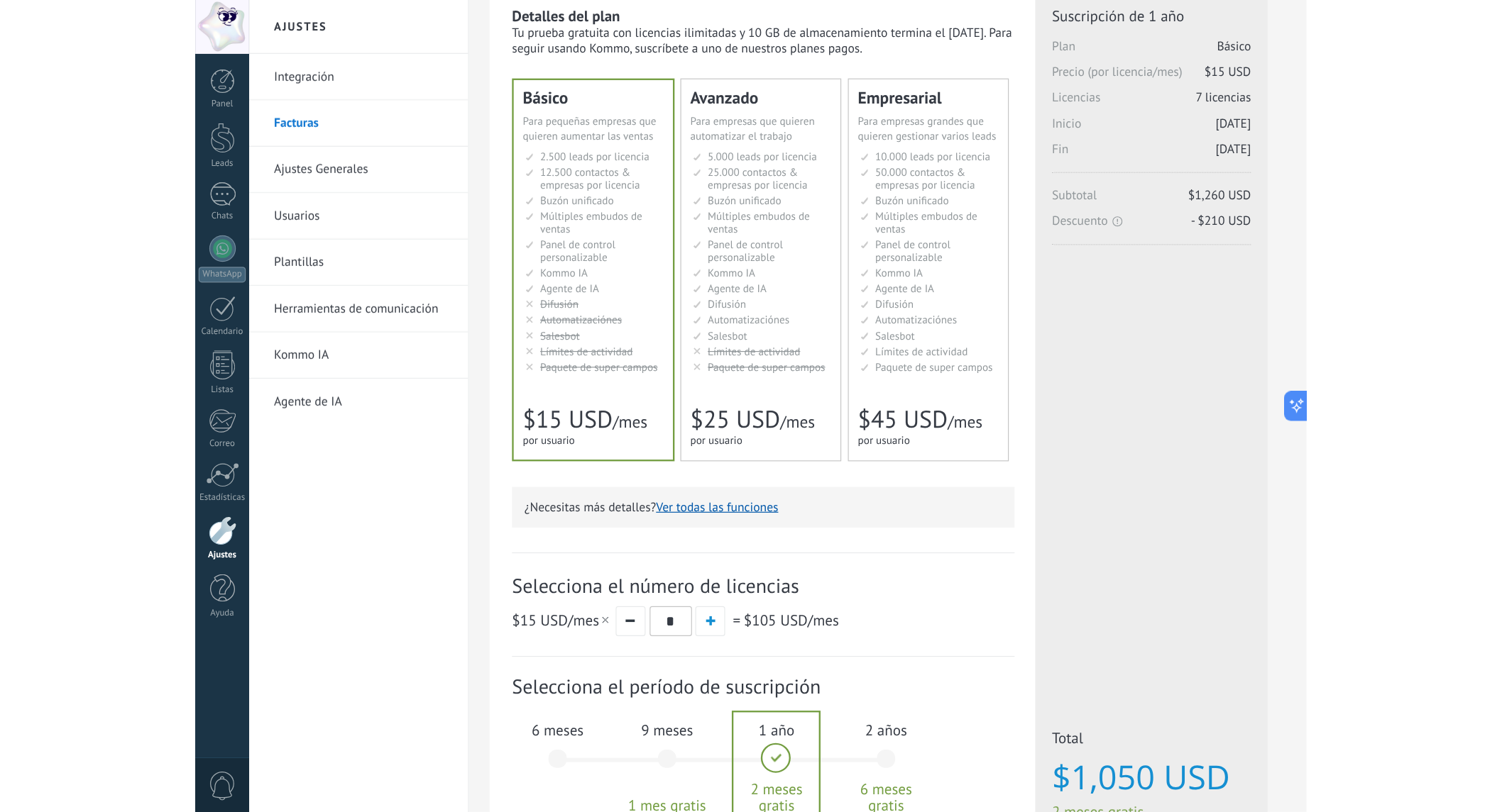
scroll to position [53, 0]
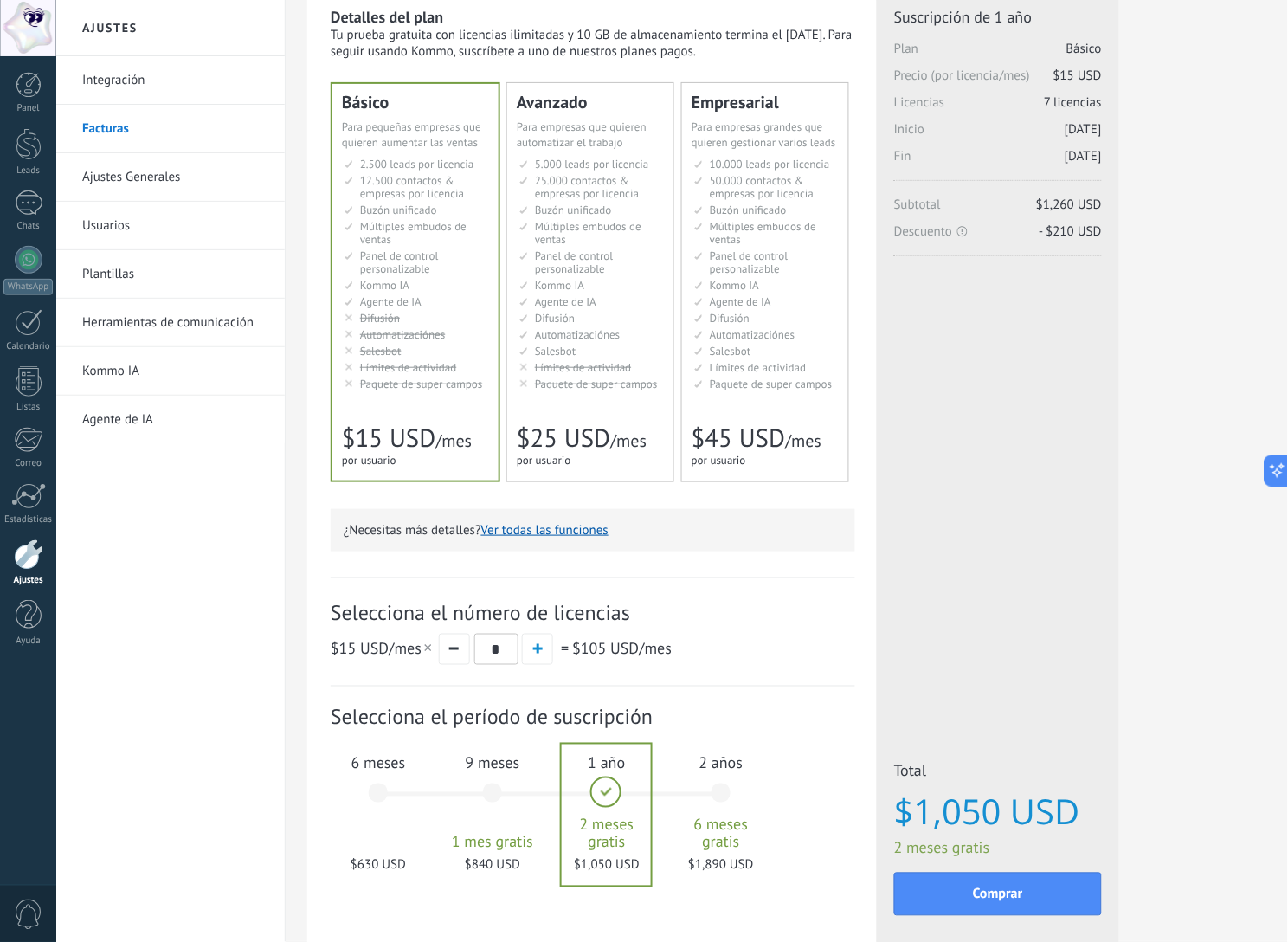
drag, startPoint x: 1170, startPoint y: 0, endPoint x: 1174, endPoint y: 776, distance: 776.0
click at [1159, 746] on div "Detalles del plan Tu prueba gratuita con licencias ilimitadas y 10 GB de almace…" at bounding box center [787, 489] width 960 height 997
click at [988, 746] on span "Comprar" at bounding box center [998, 895] width 50 height 12
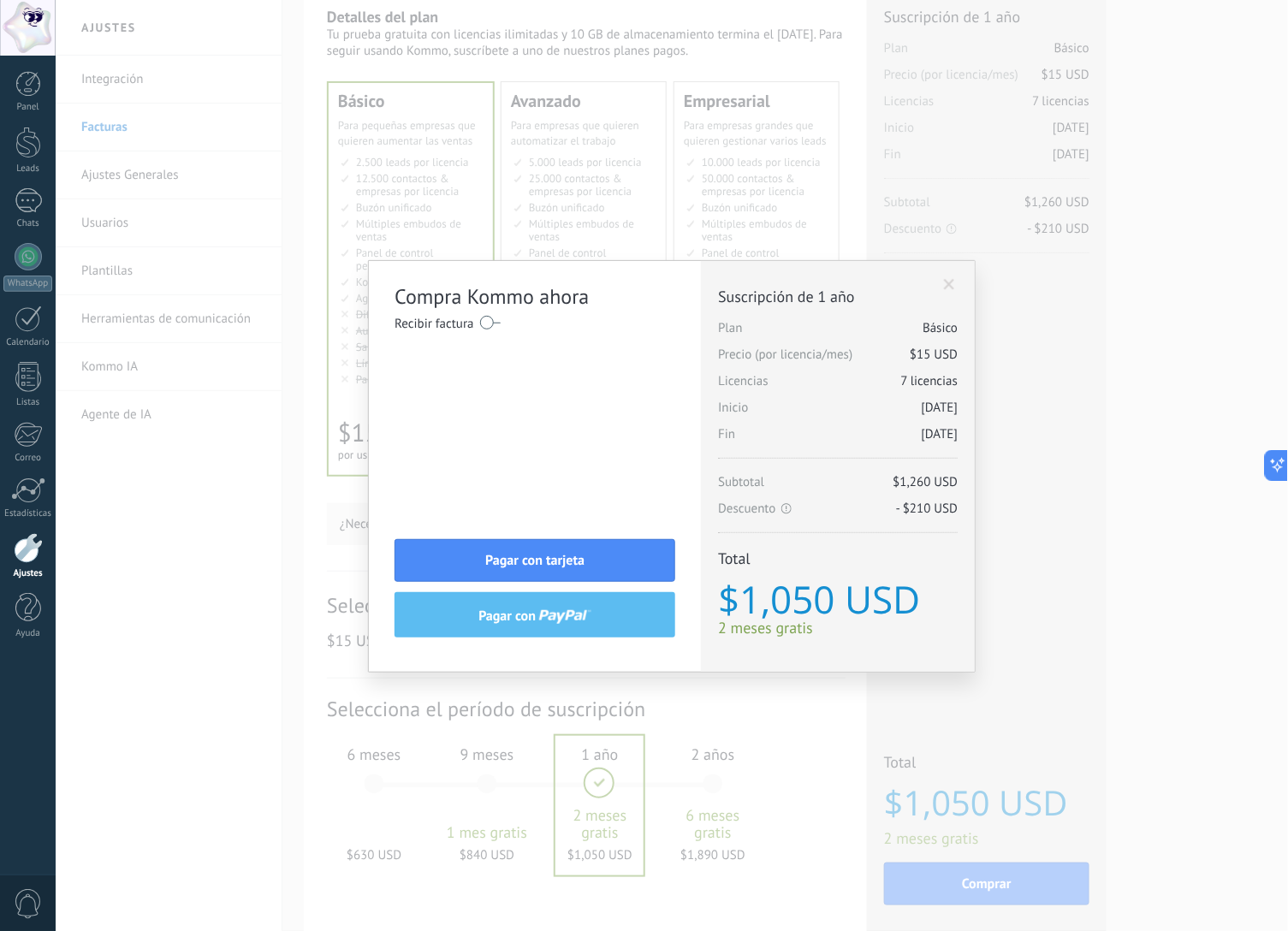
click at [490, 318] on label at bounding box center [490, 323] width 21 height 27
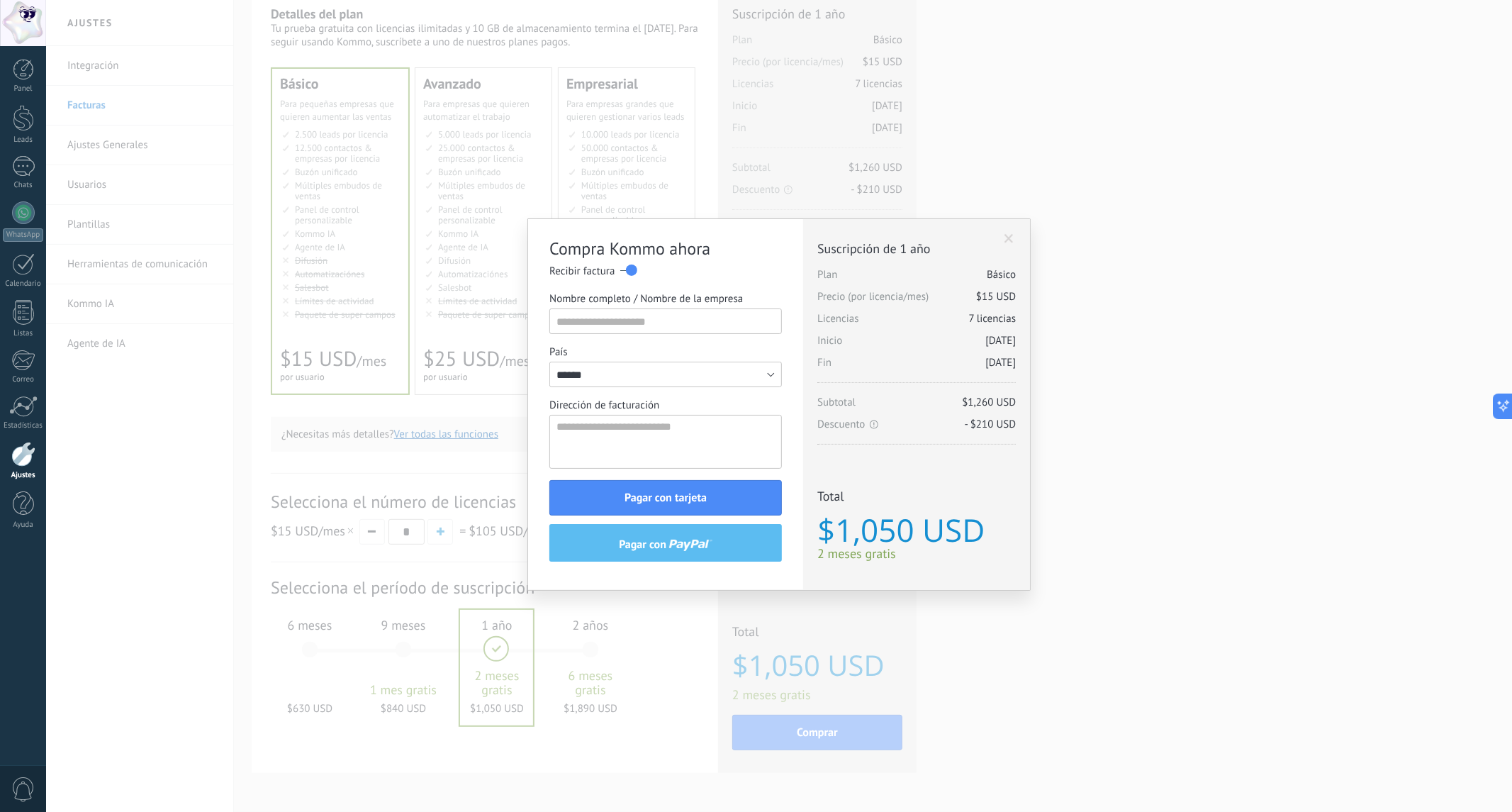
click at [949, 191] on div "Compra Kommo ahora Recibir factura Nombre completo / Nombre de la empresa País …" at bounding box center [779, 406] width 1466 height 812
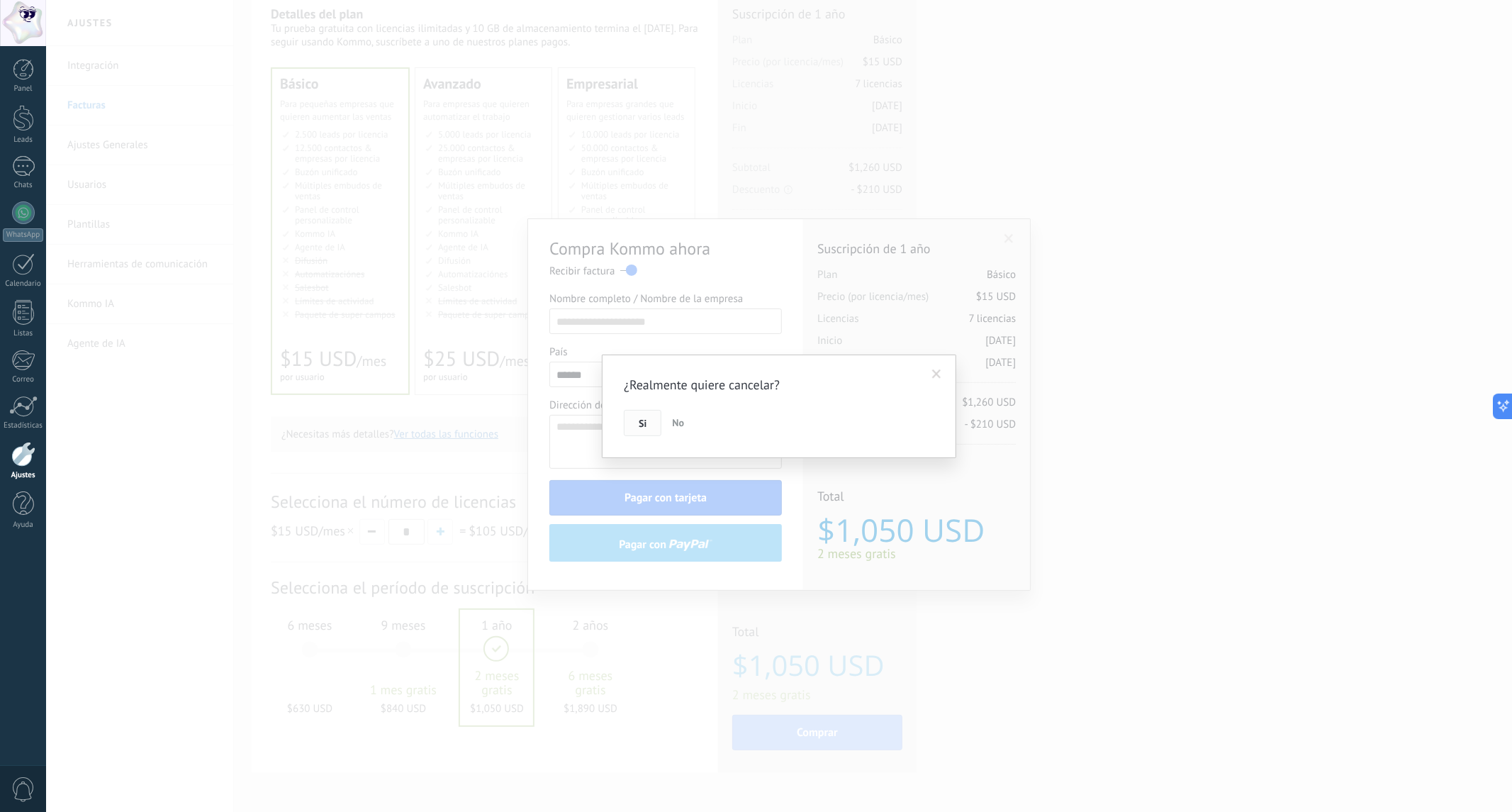
click at [655, 424] on button "Si" at bounding box center [642, 423] width 37 height 27
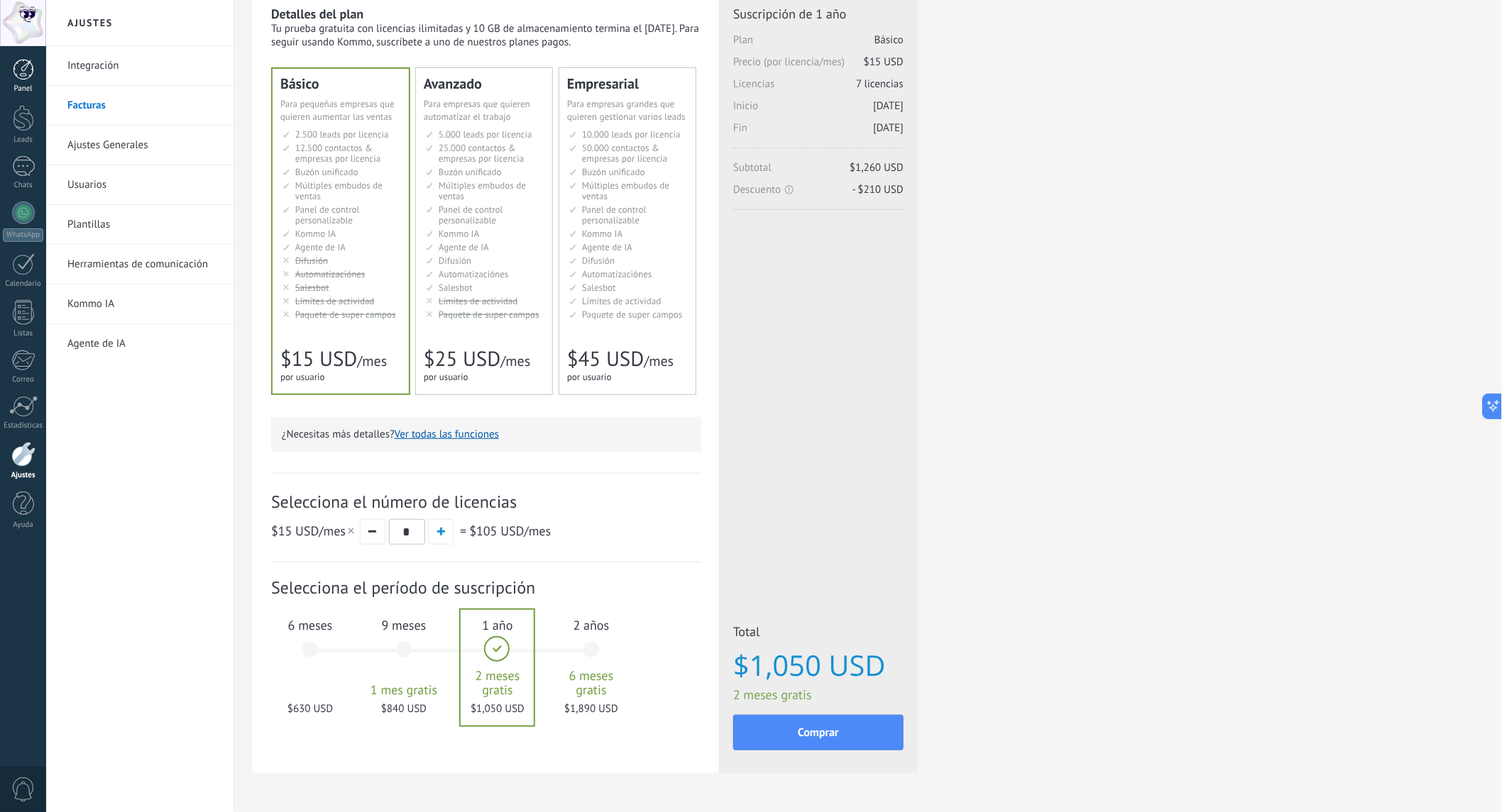
click at [12, 73] on div at bounding box center [23, 69] width 21 height 21
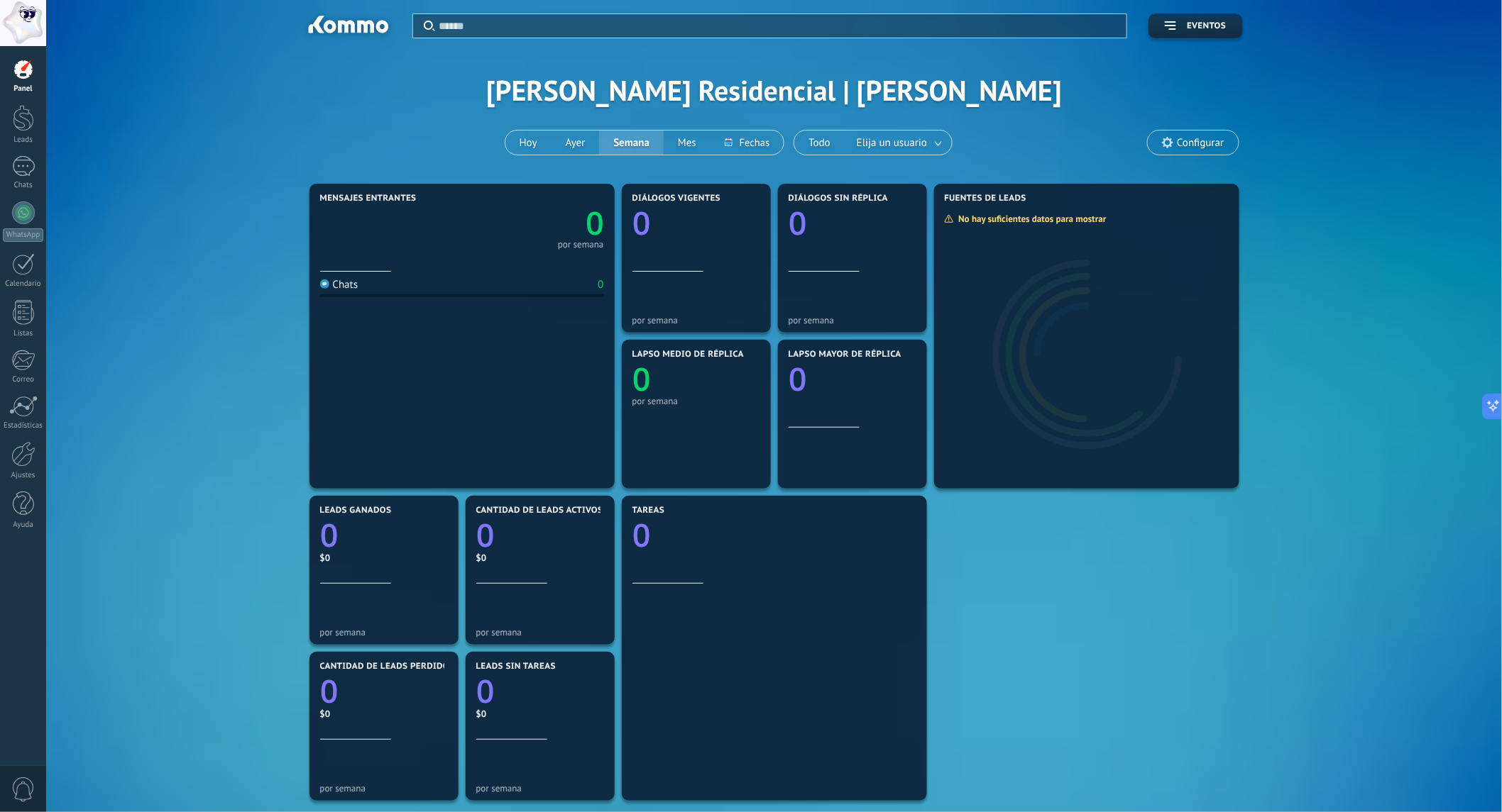
click at [261, 213] on div "Mensajes entrantes 0 por semana Chats 0 Diálogos vigentes 0 por semana Diálogos…" at bounding box center [774, 570] width 1413 height 780
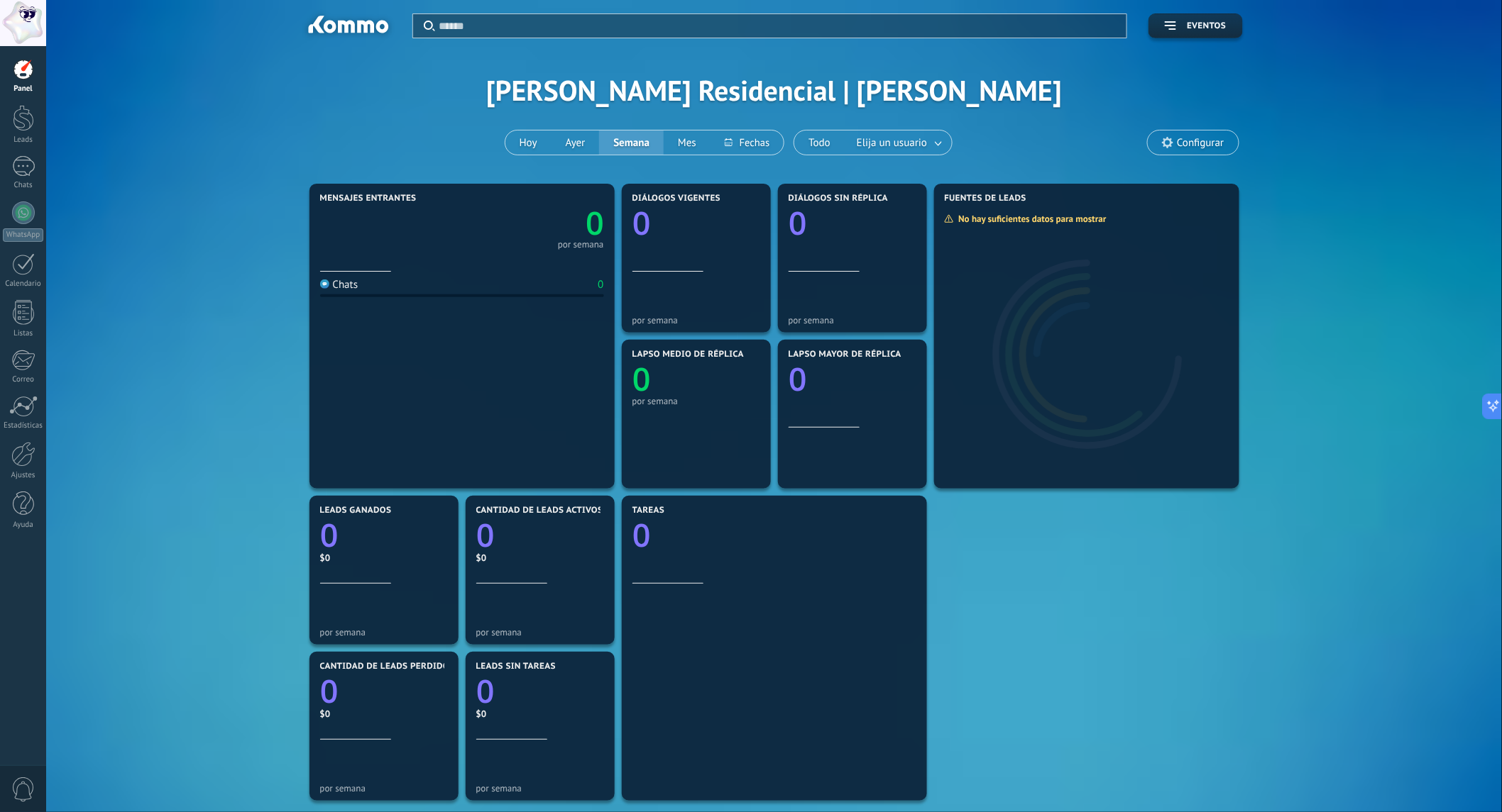
click at [29, 25] on div at bounding box center [23, 23] width 46 height 46
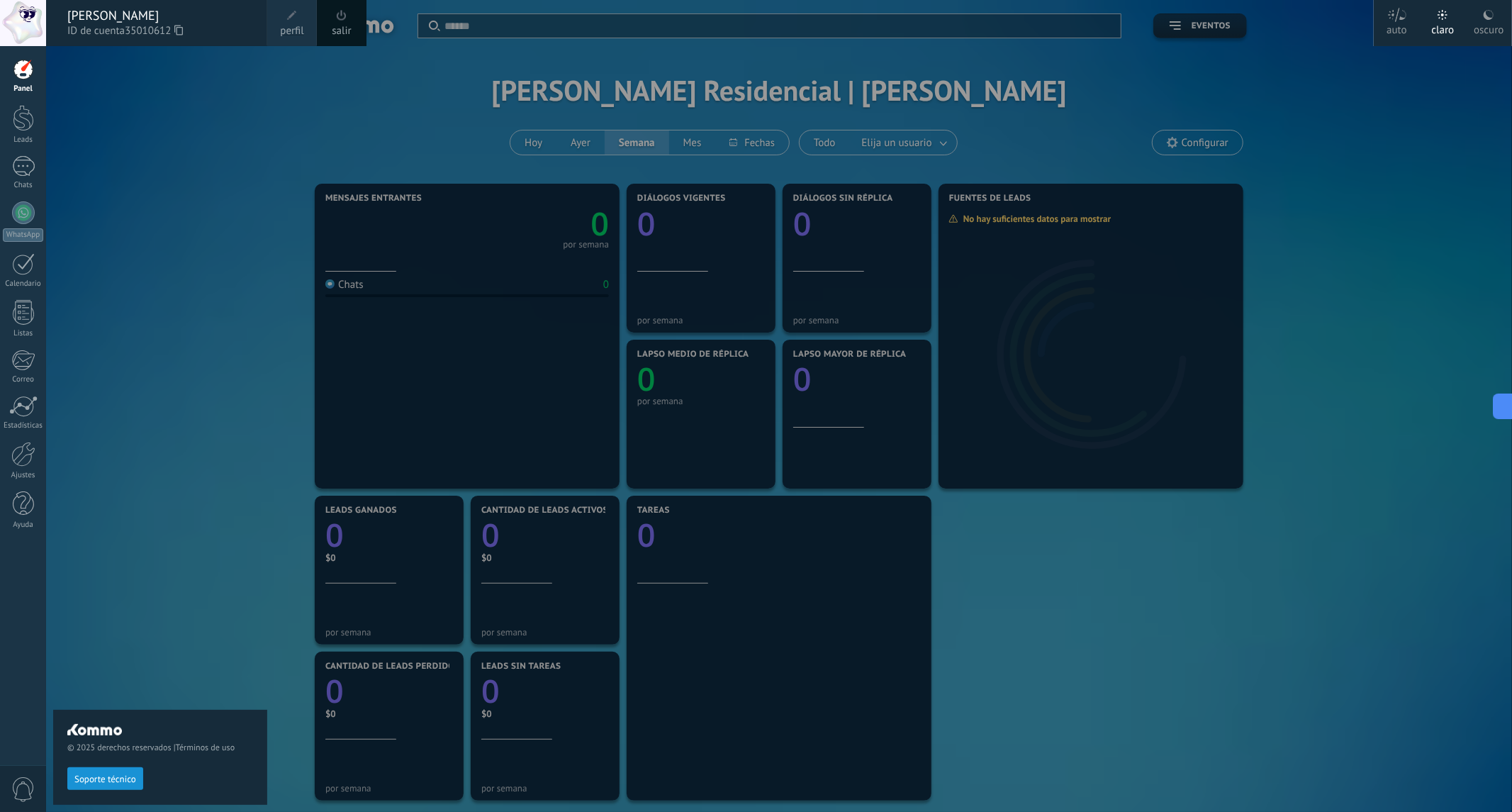
click at [286, 23] on span "perfil" at bounding box center [292, 31] width 23 height 16
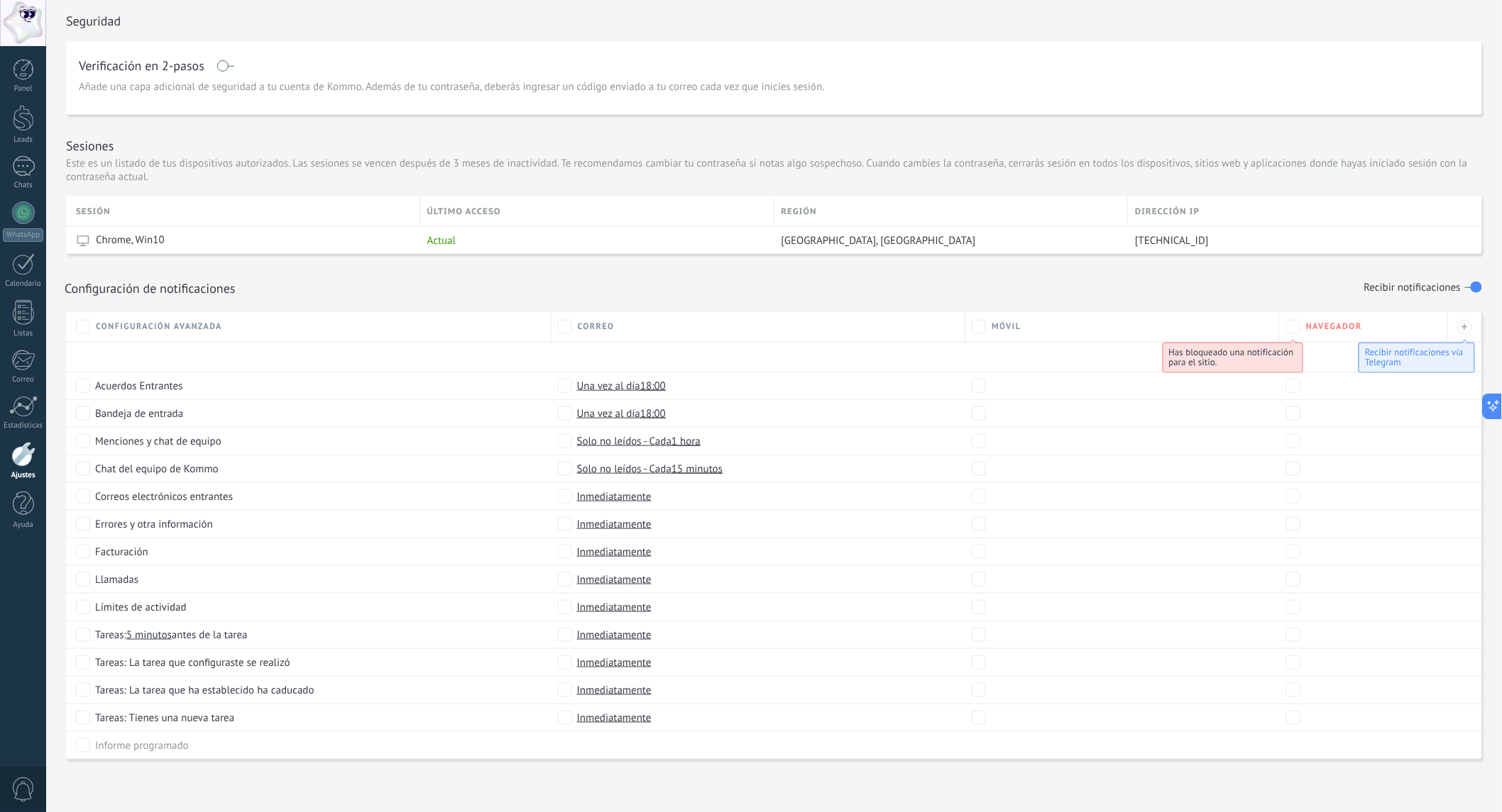
scroll to position [361, 0]
click at [950, 275] on div "Configuración de notificaciones Recibir notificaciones" at bounding box center [774, 287] width 1419 height 24
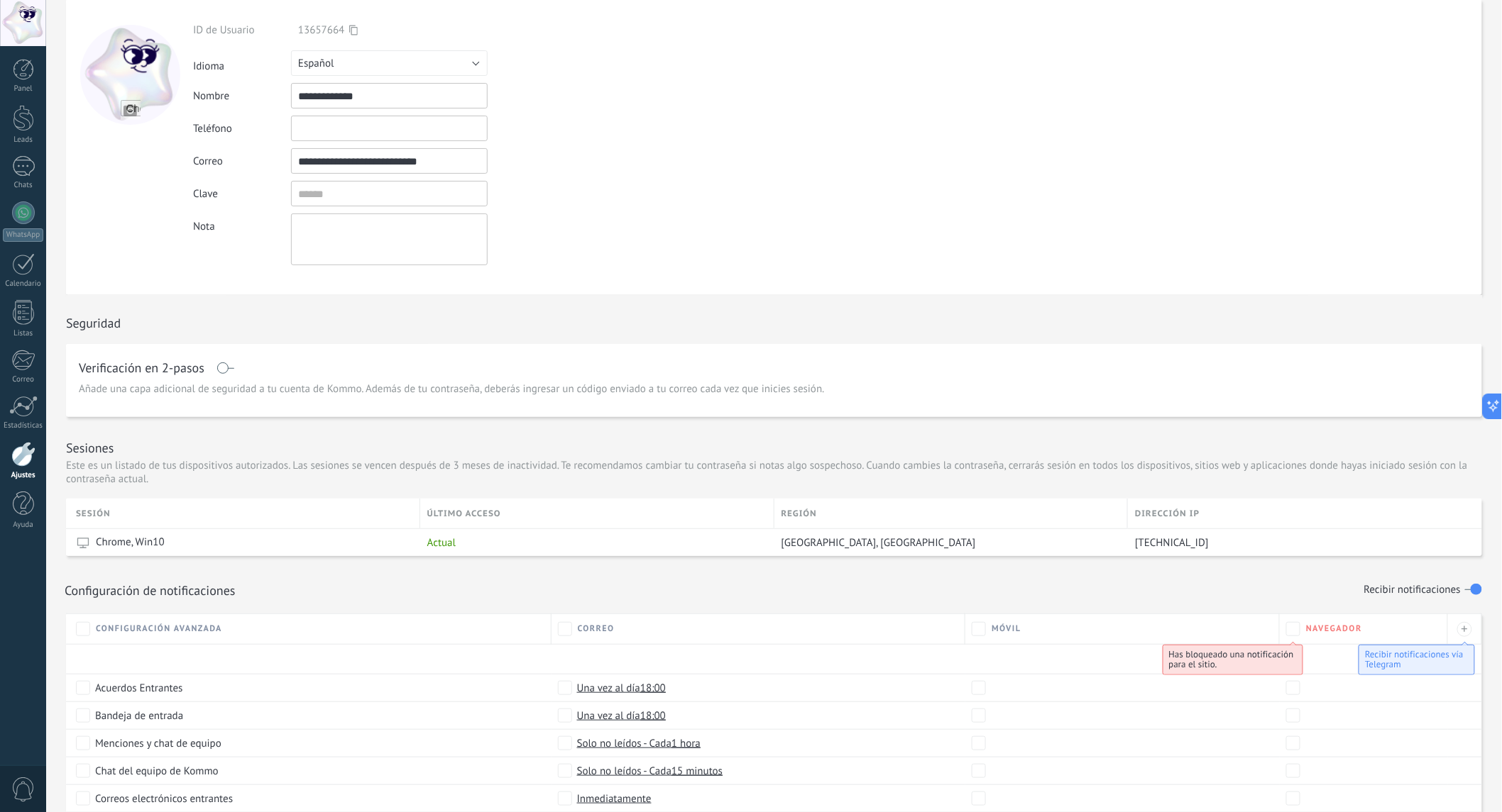
scroll to position [0, 0]
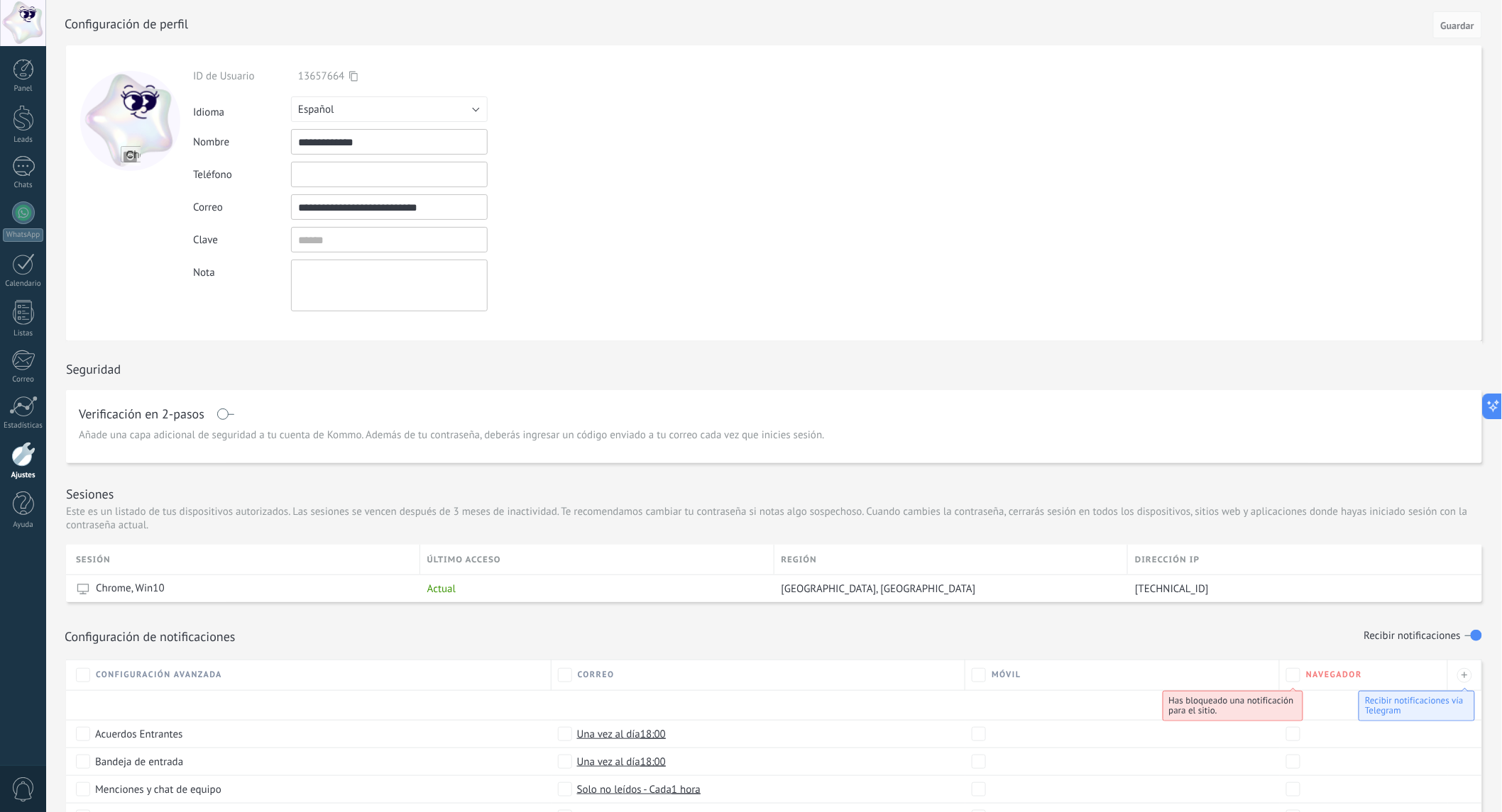
click at [27, 33] on div at bounding box center [23, 23] width 46 height 46
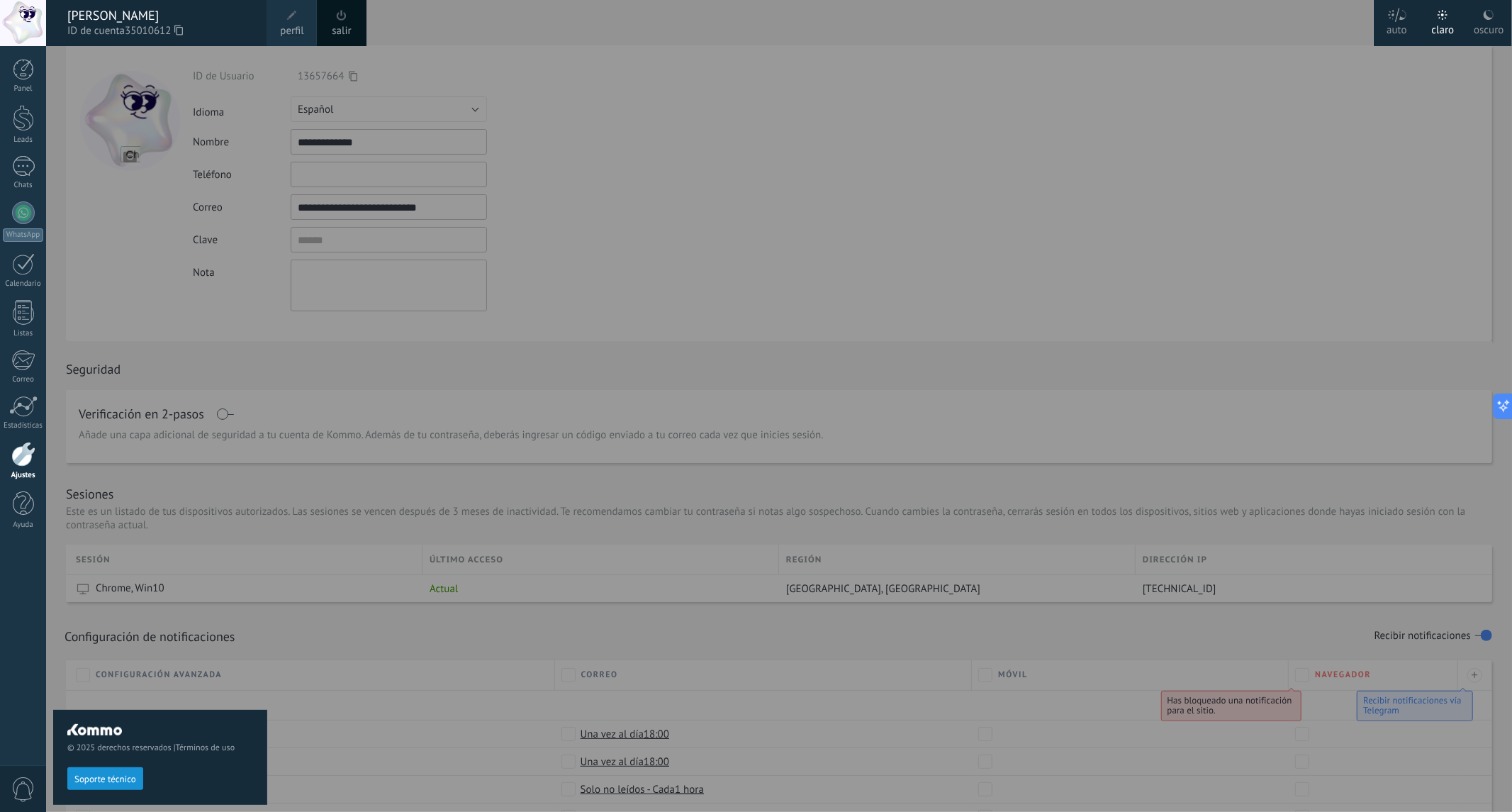
click at [342, 27] on link "salir" at bounding box center [341, 31] width 19 height 16
